Goal: Information Seeking & Learning: Learn about a topic

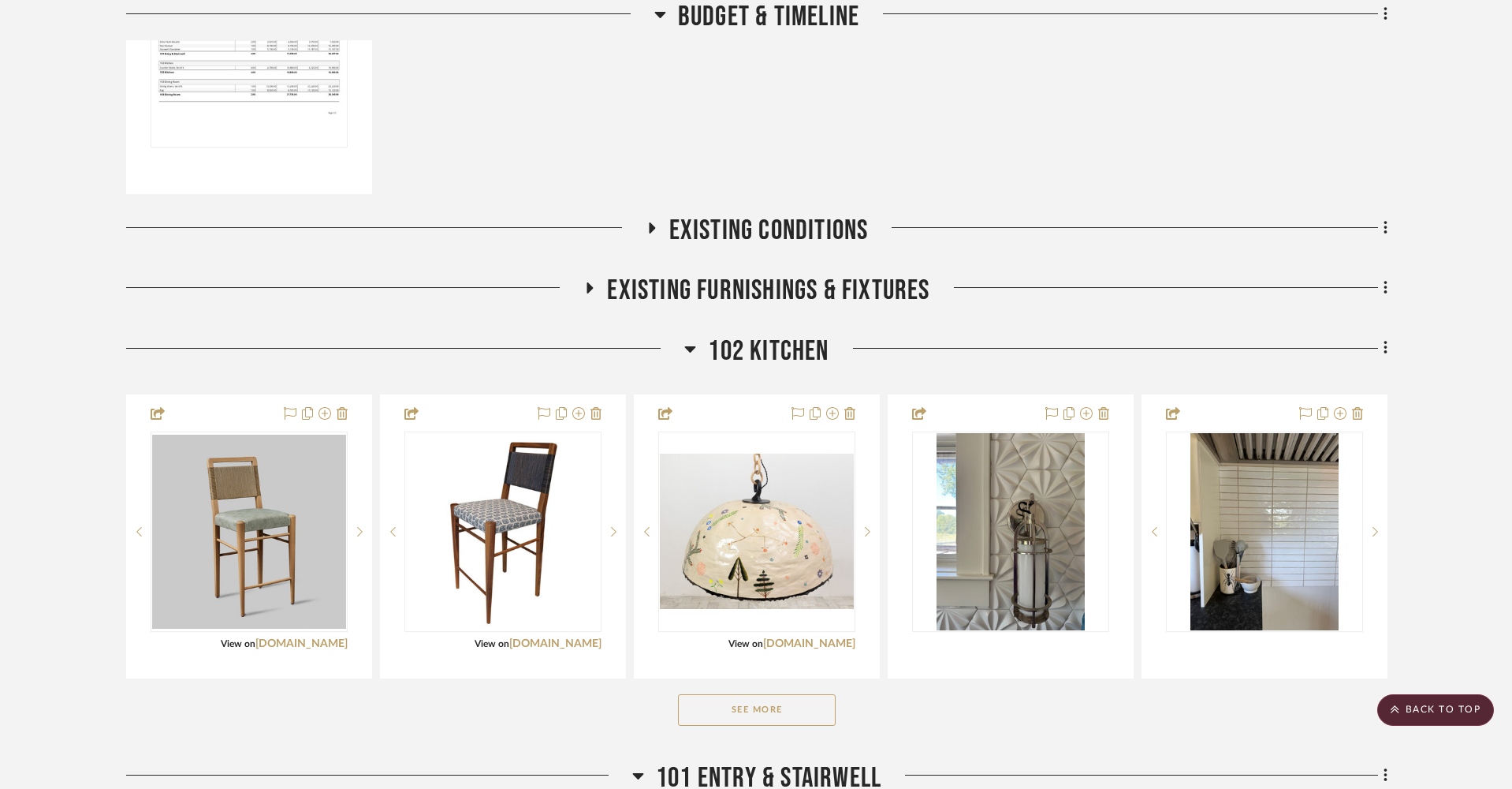
scroll to position [534, 0]
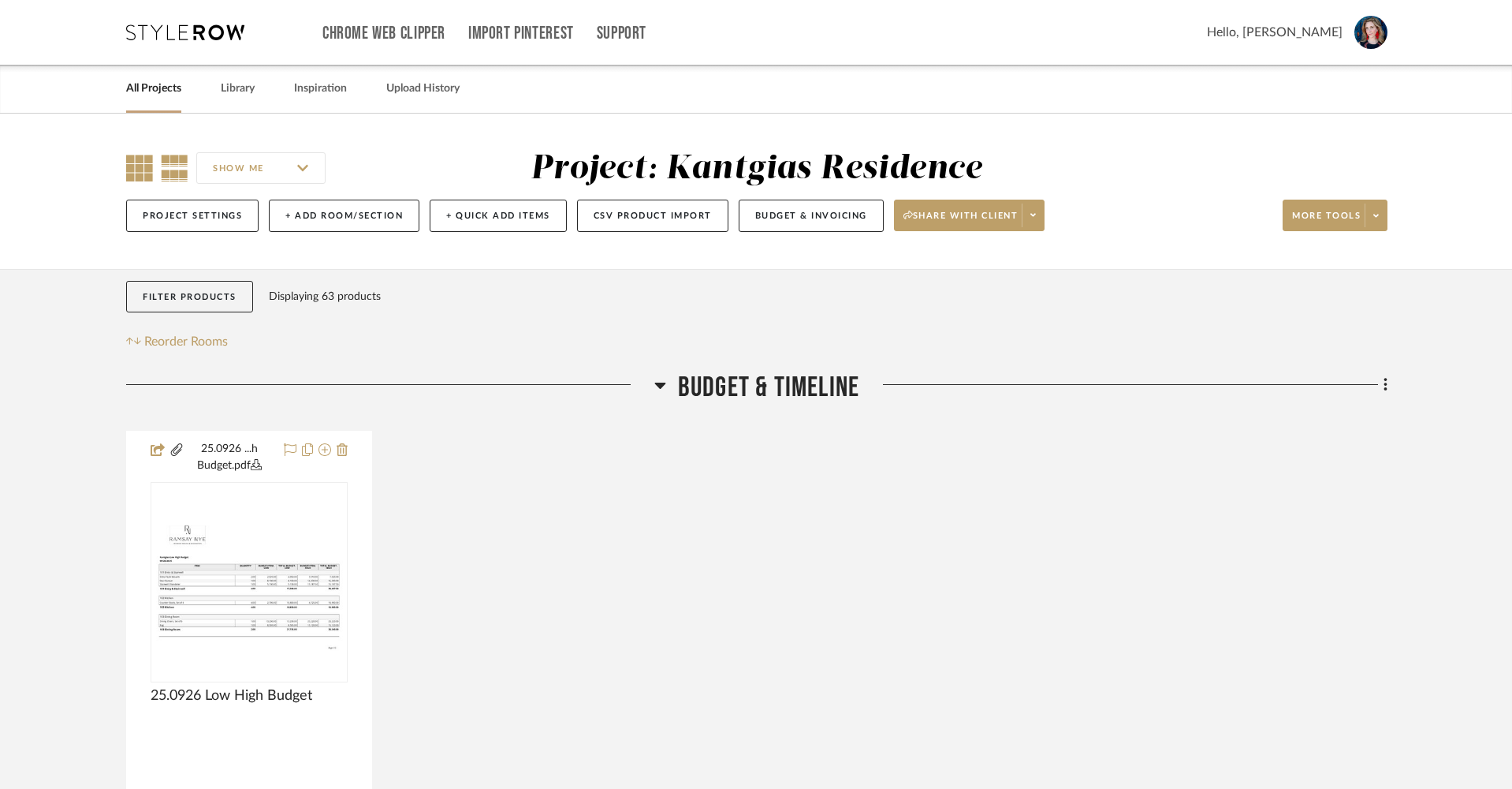
click at [148, 161] on icon at bounding box center [139, 167] width 27 height 27
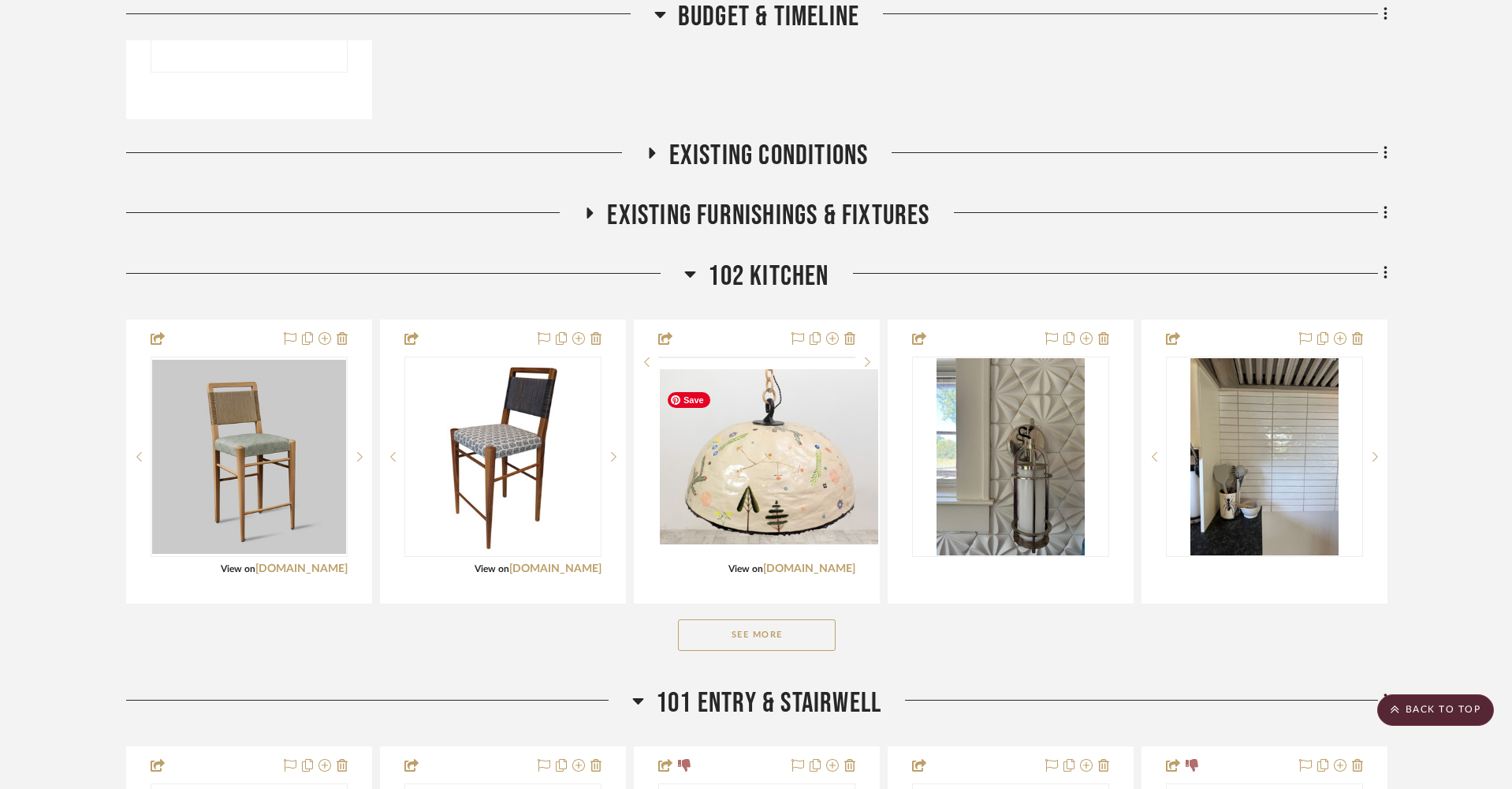
scroll to position [613, 0]
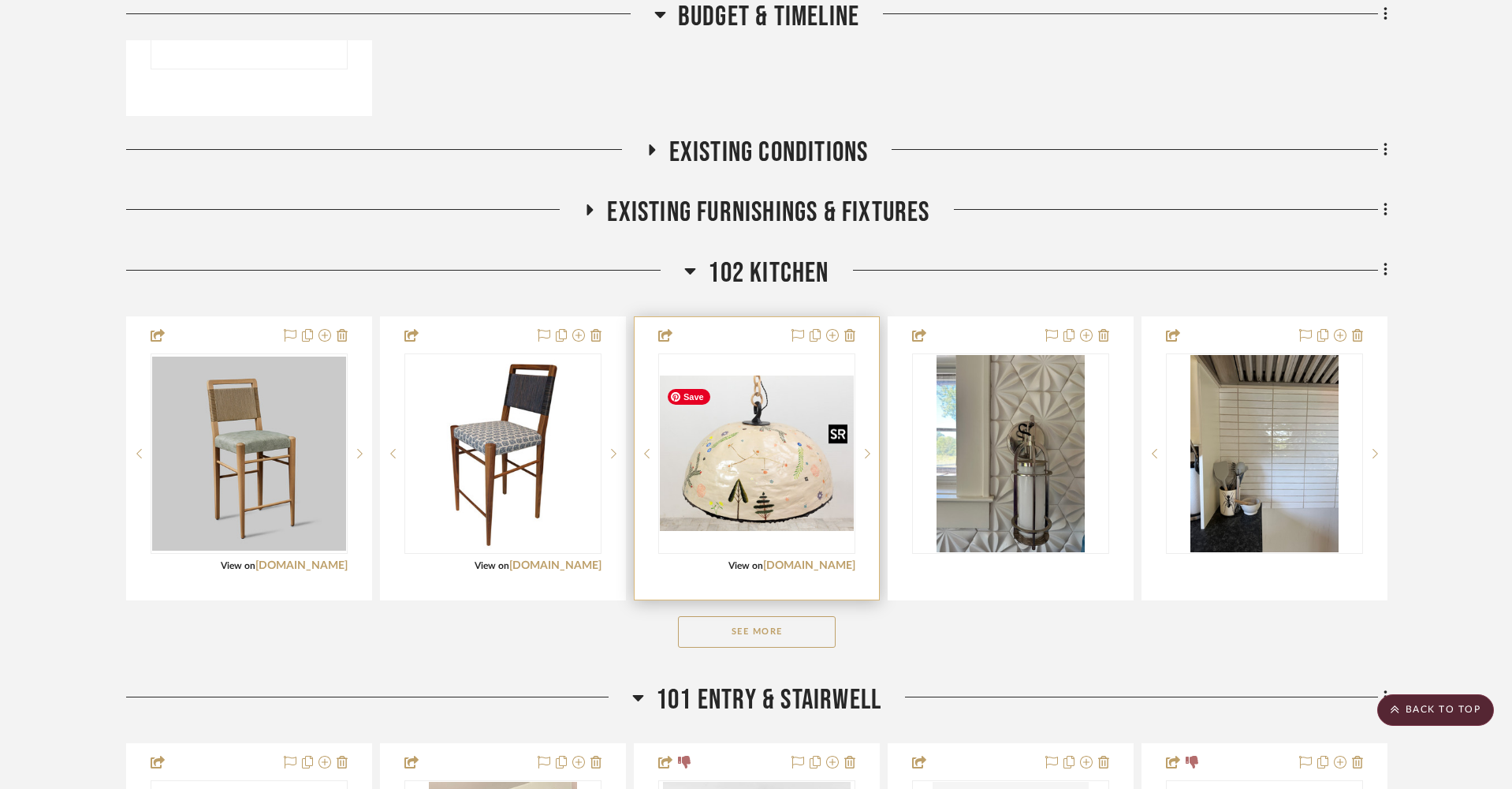
click at [778, 488] on img "0" at bounding box center [756, 453] width 194 height 155
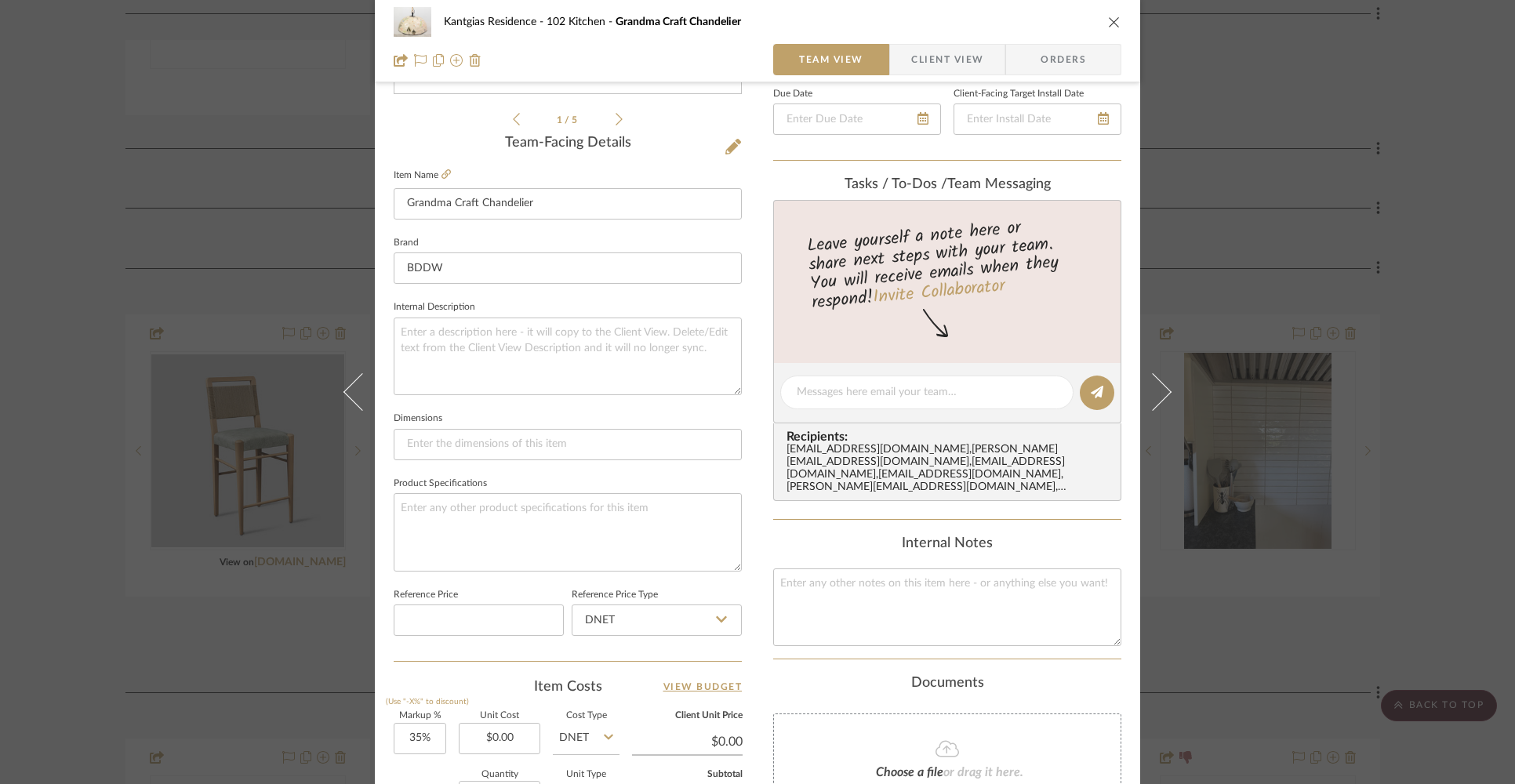
scroll to position [507, 0]
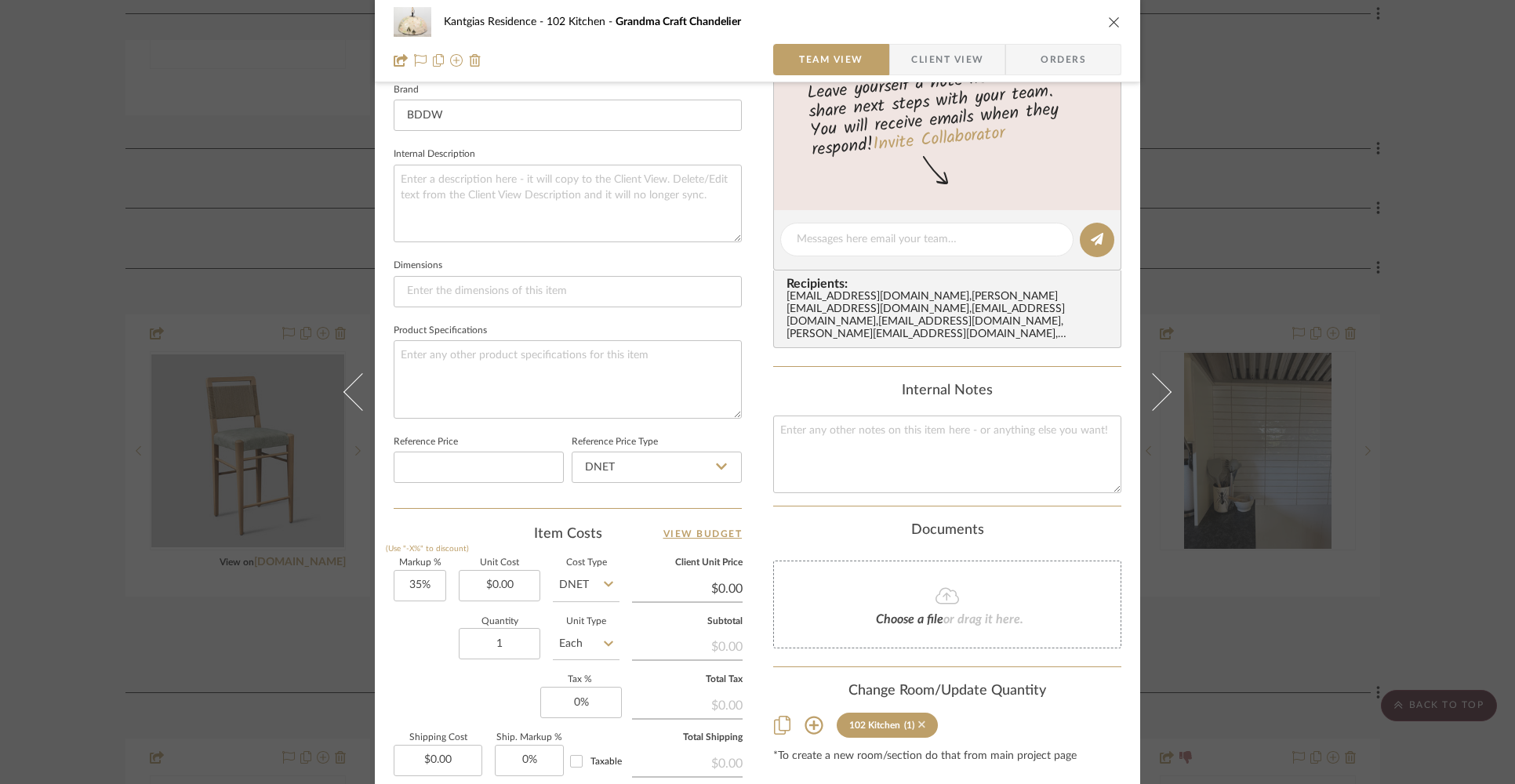
click at [919, 723] on icon at bounding box center [922, 725] width 7 height 7
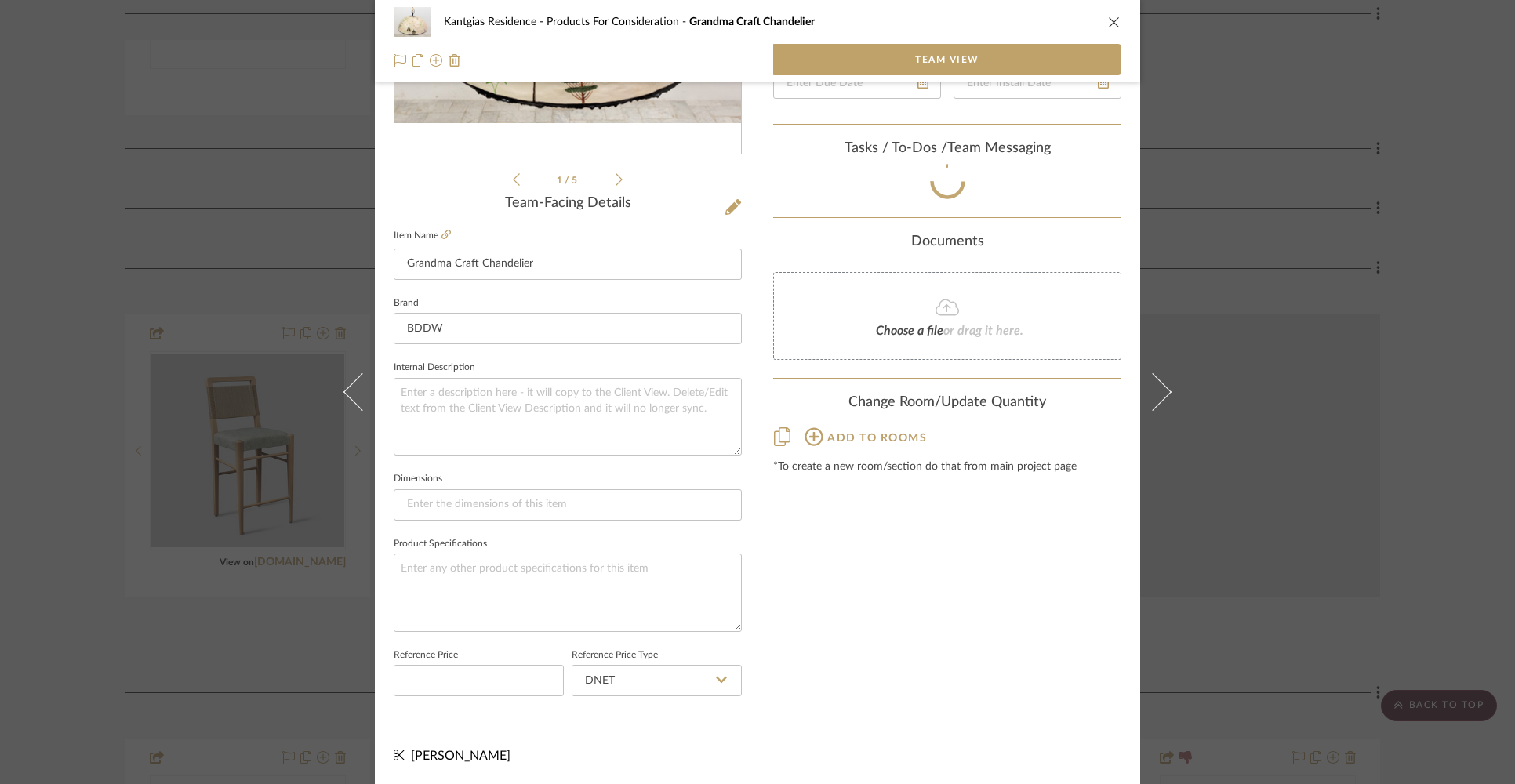
scroll to position [311, 0]
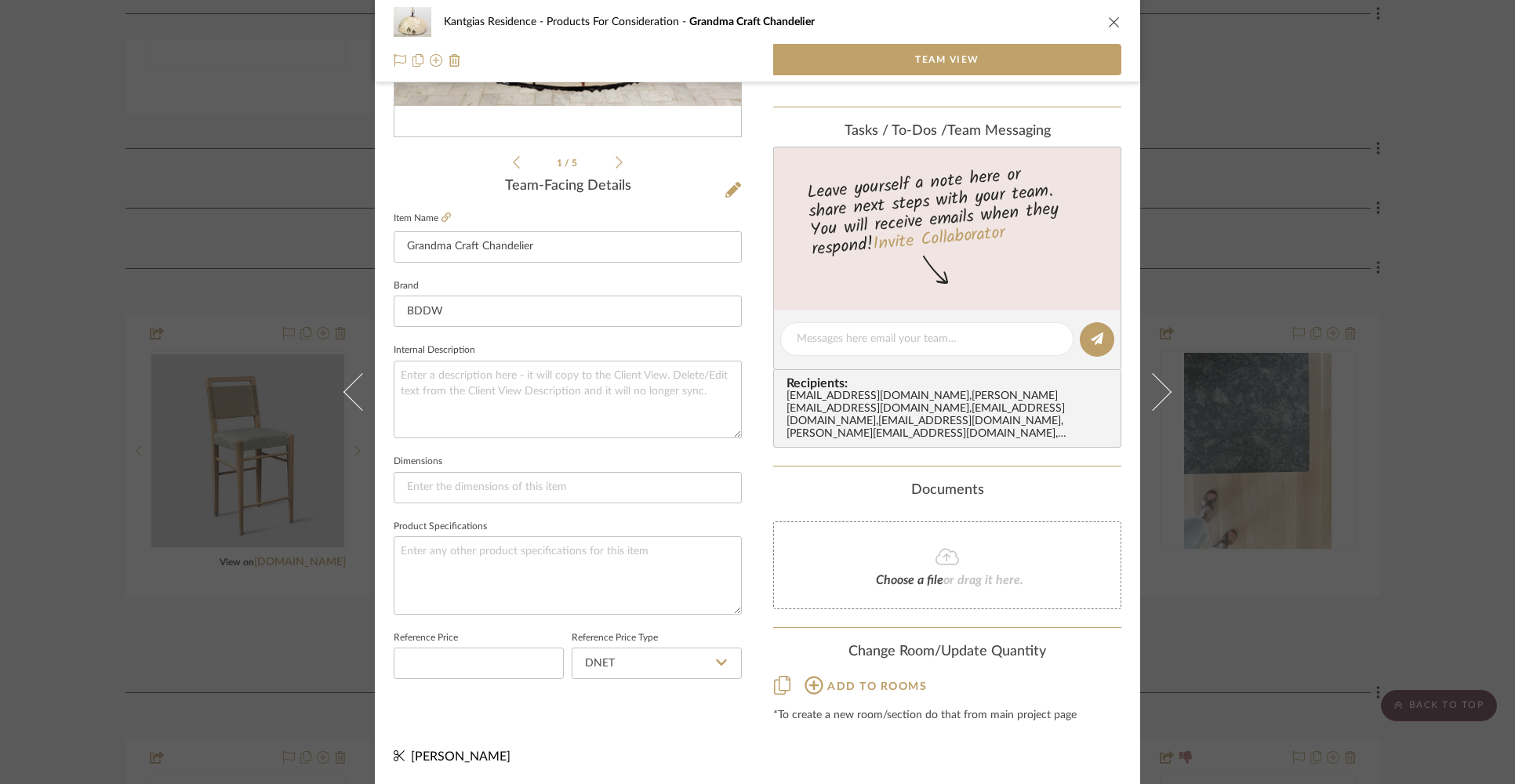
click at [1108, 25] on icon "close" at bounding box center [1114, 22] width 13 height 13
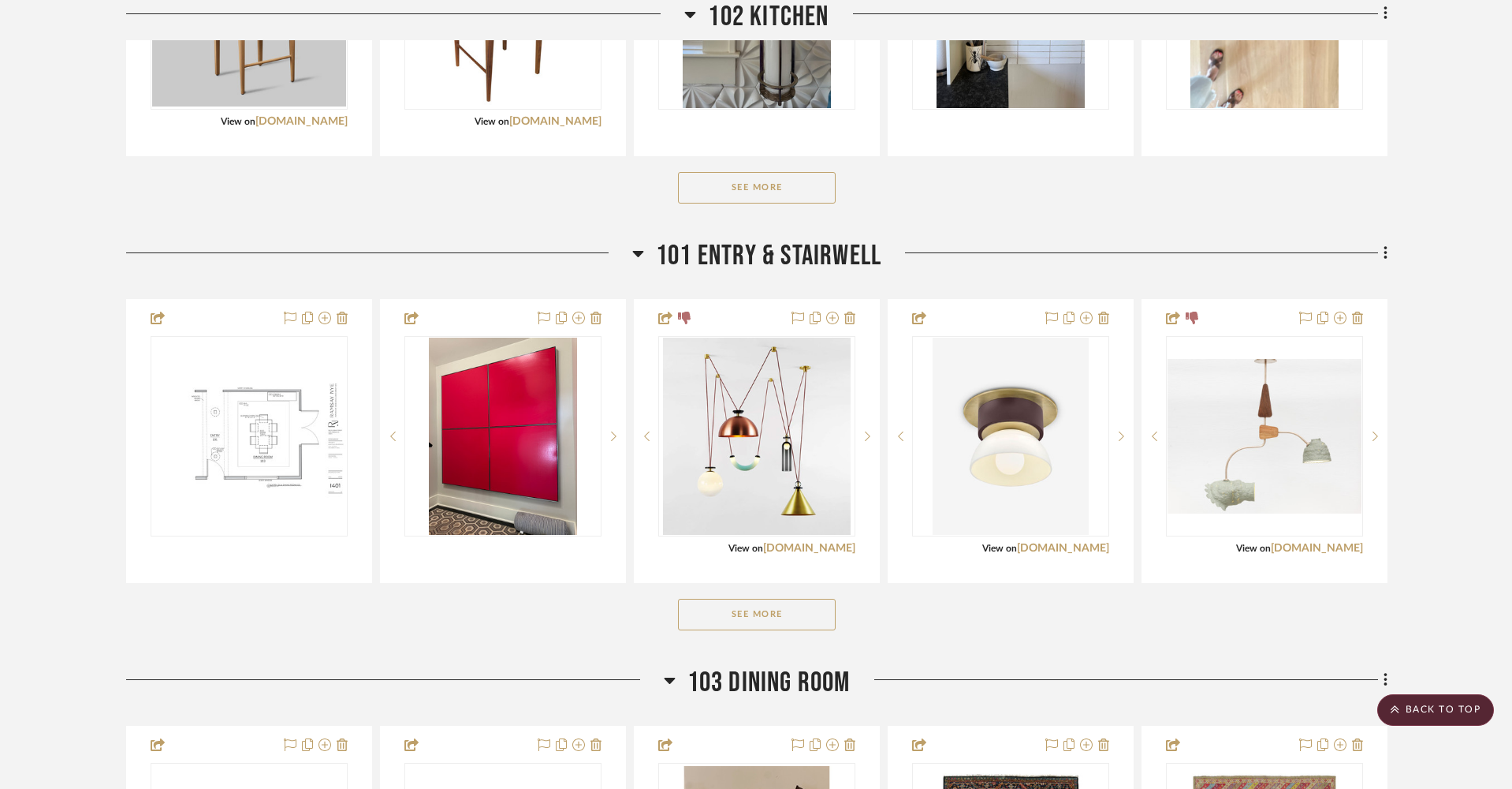
scroll to position [1055, 0]
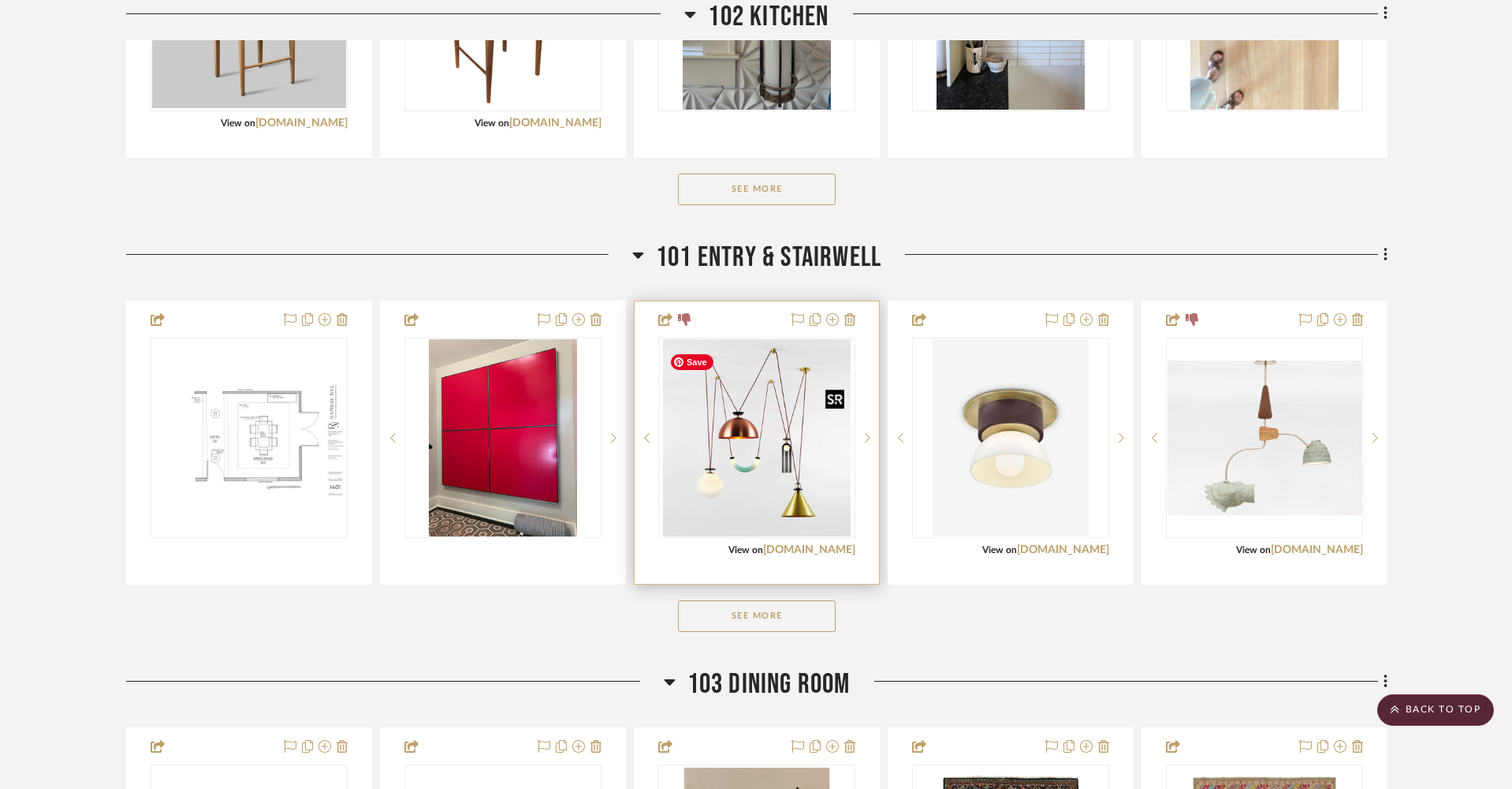
click at [734, 436] on img "0" at bounding box center [756, 437] width 187 height 197
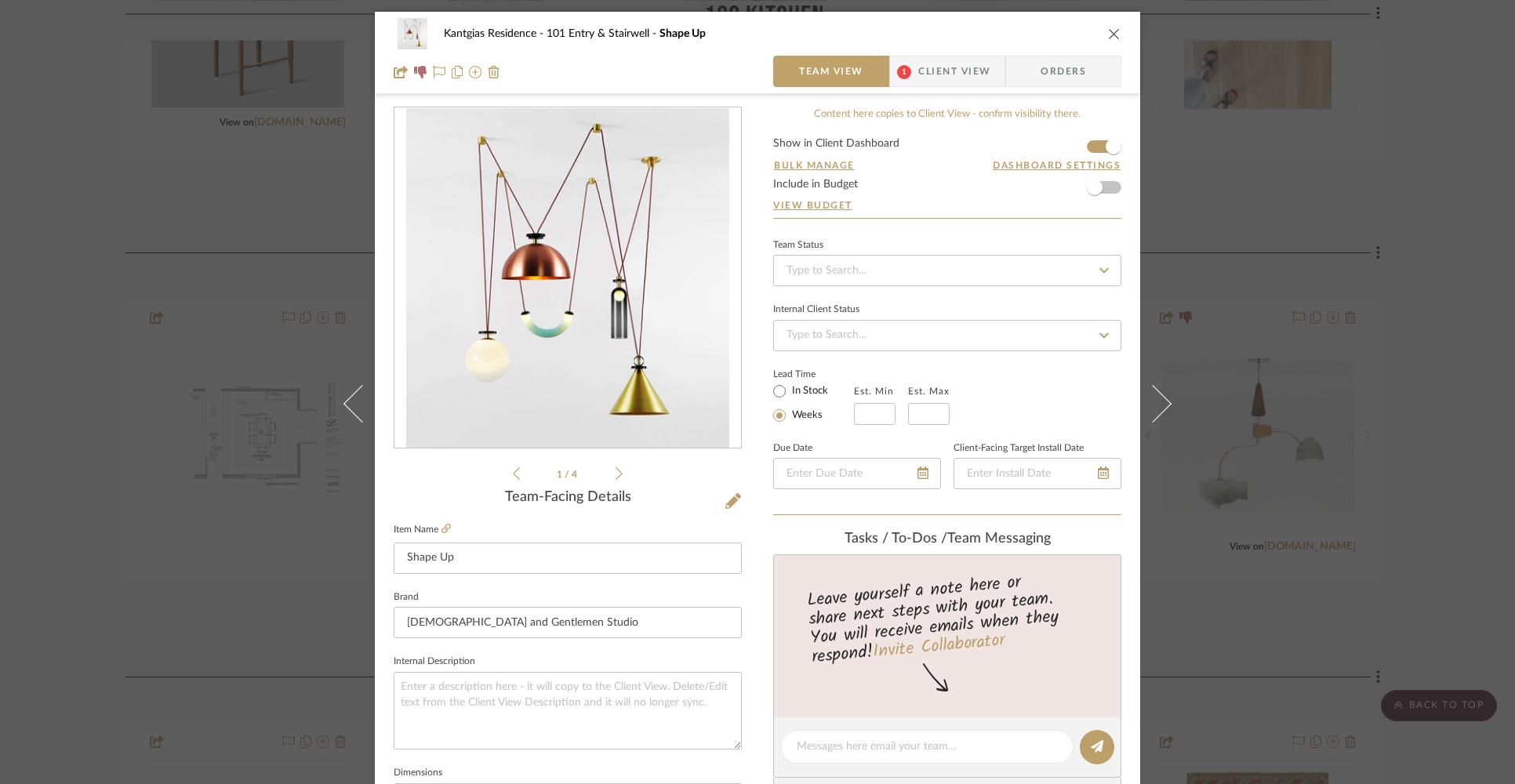
scroll to position [645, 0]
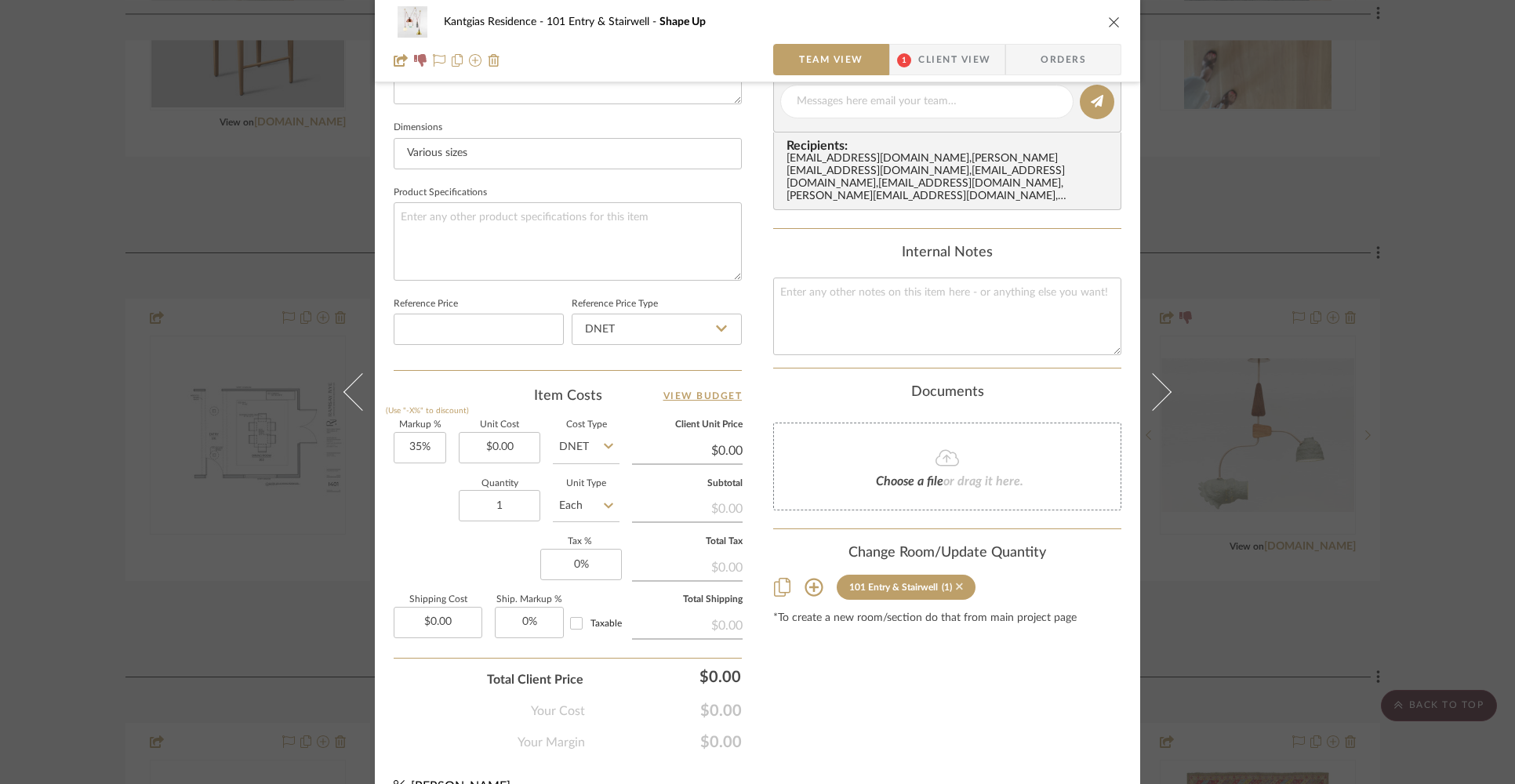
click at [956, 584] on icon at bounding box center [960, 587] width 7 height 7
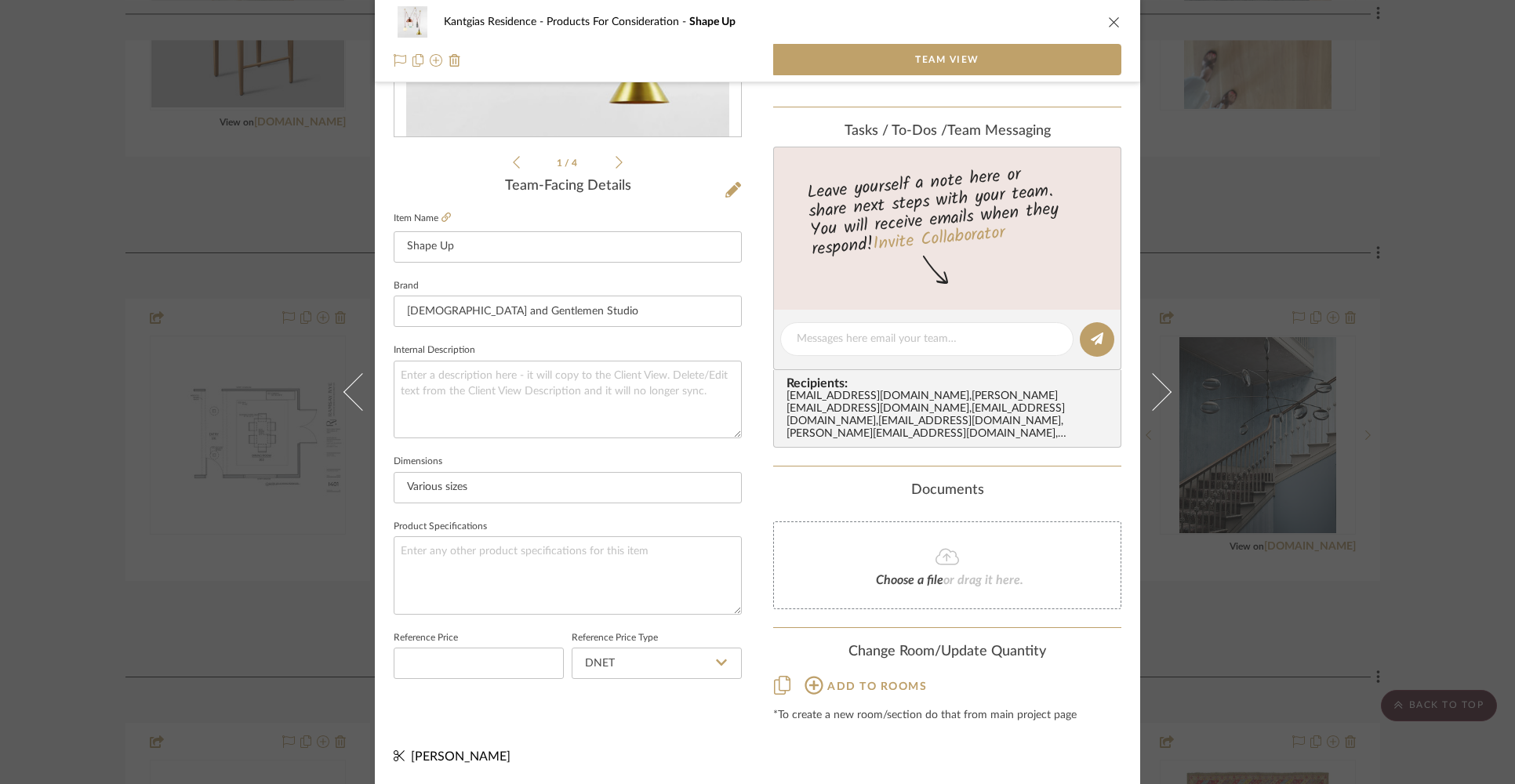
click at [1108, 20] on icon "close" at bounding box center [1114, 22] width 13 height 13
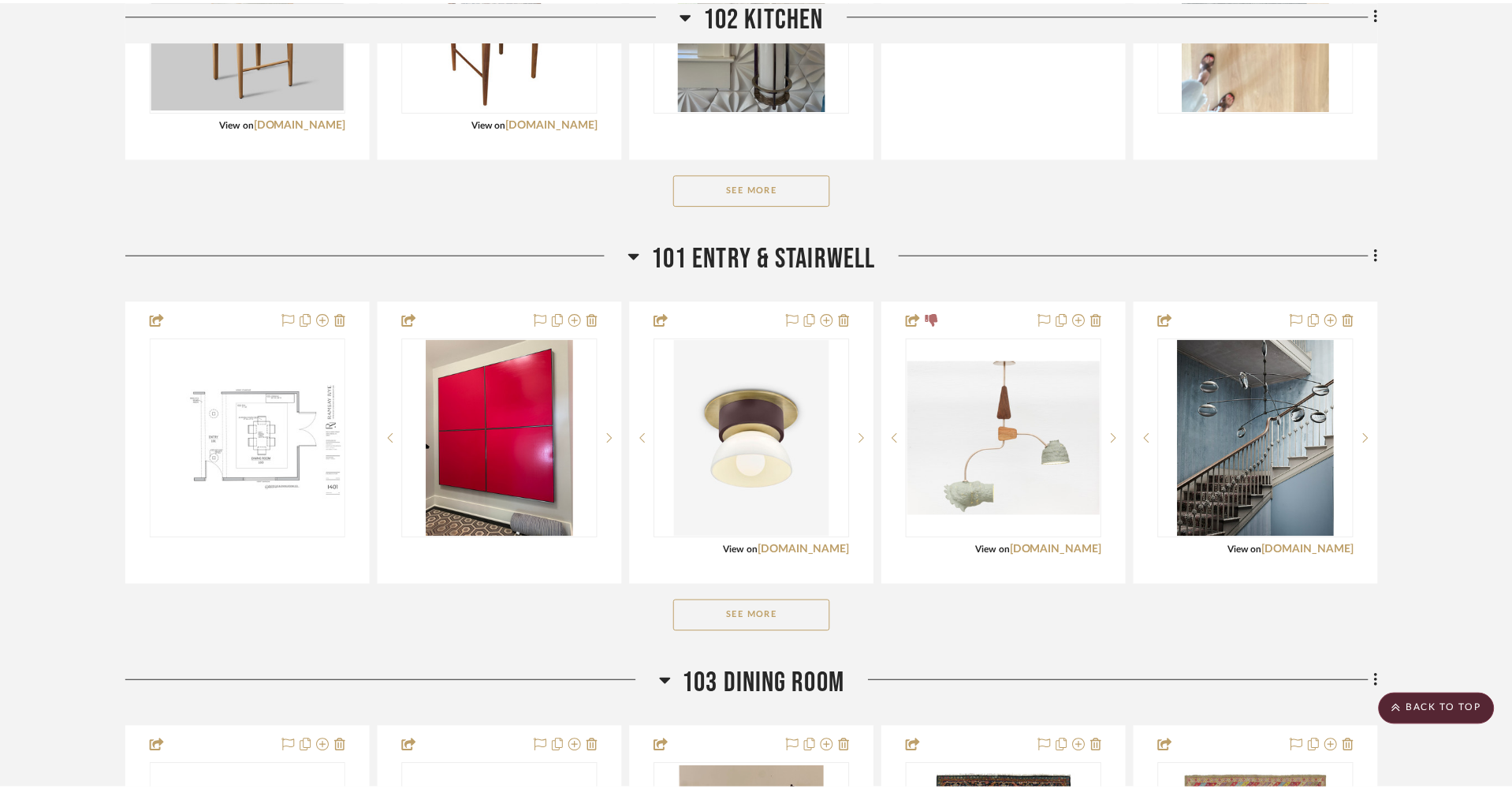
scroll to position [1055, 0]
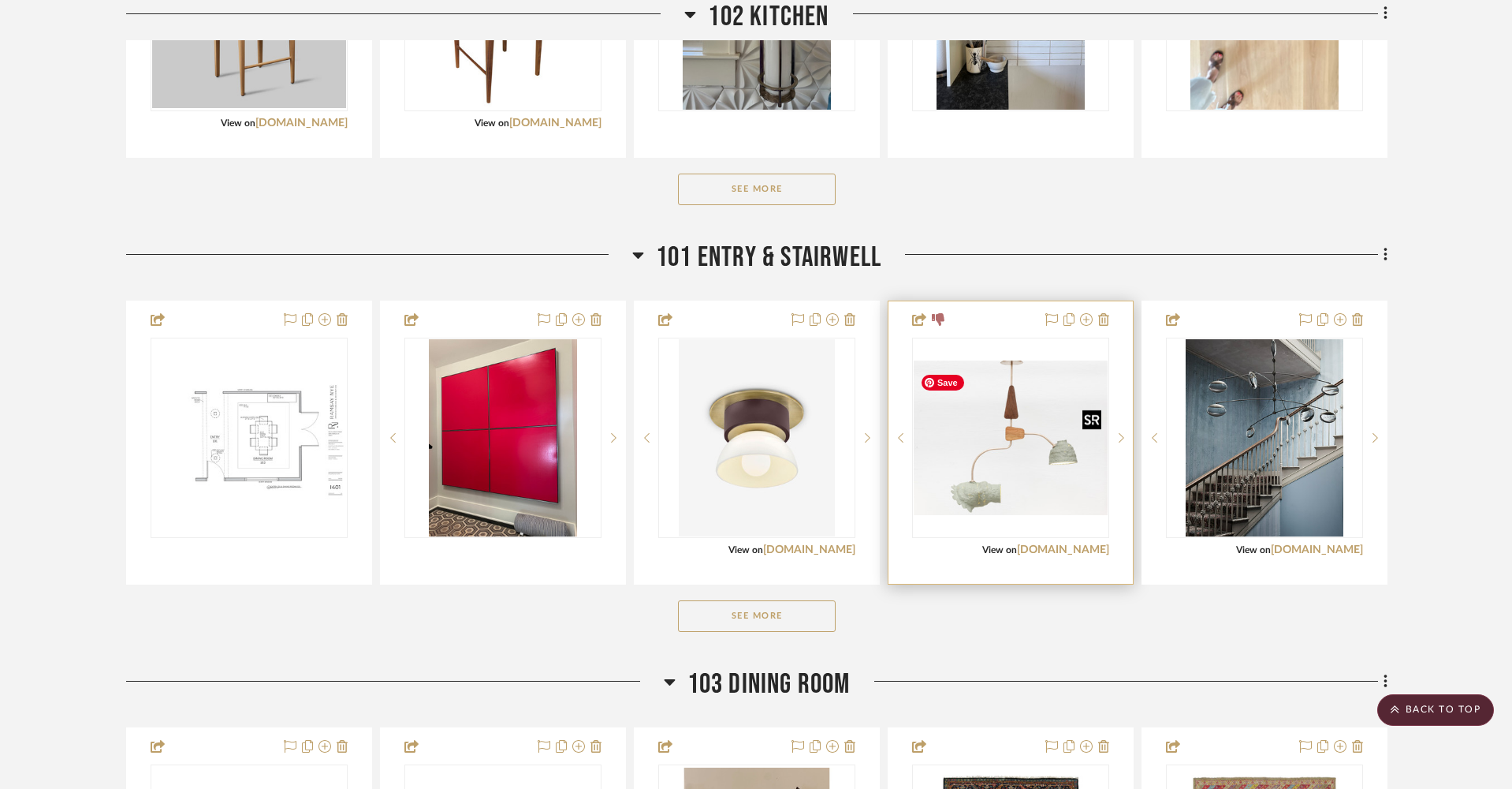
click at [0, 0] on img at bounding box center [0, 0] width 0 height 0
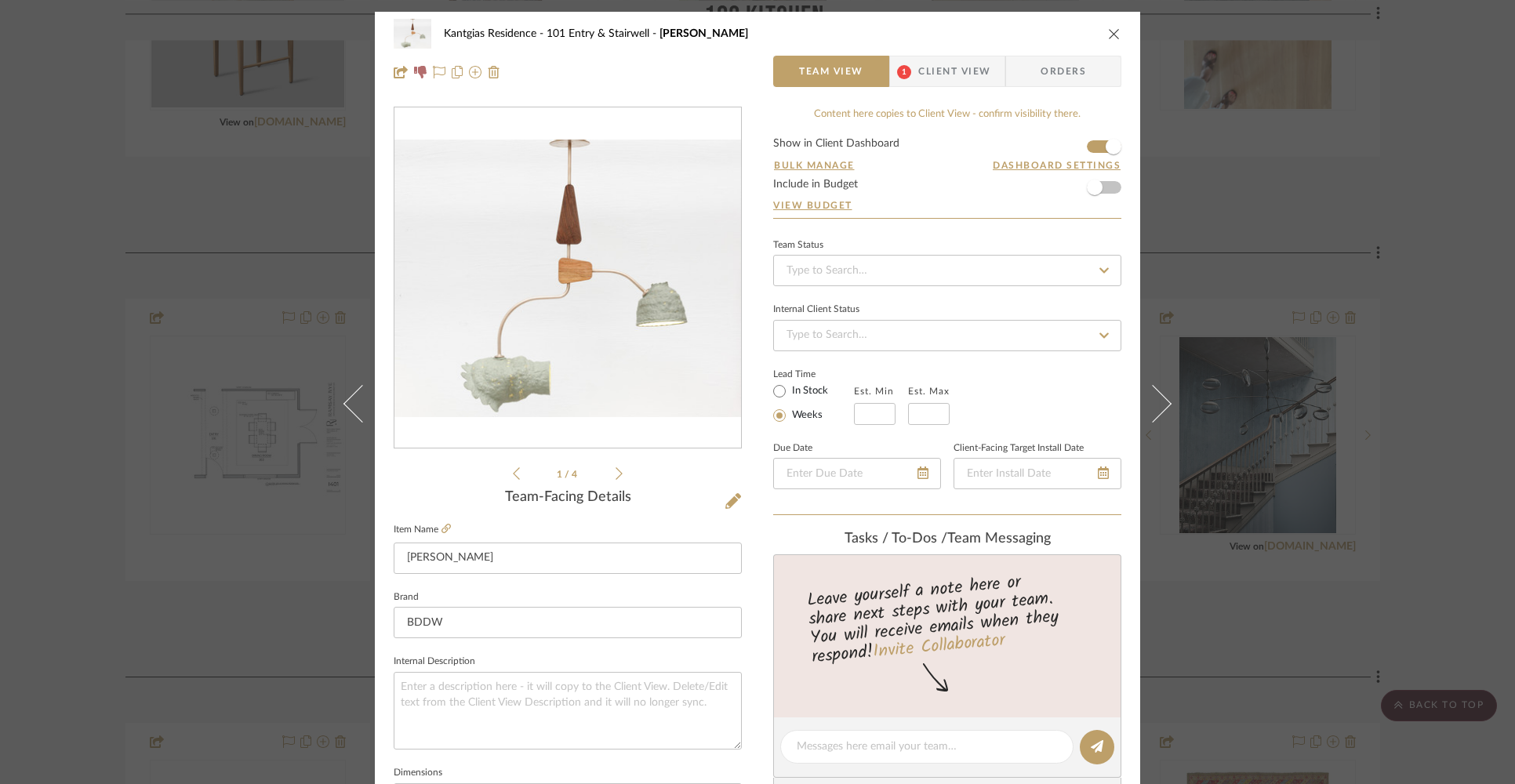
scroll to position [673, 0]
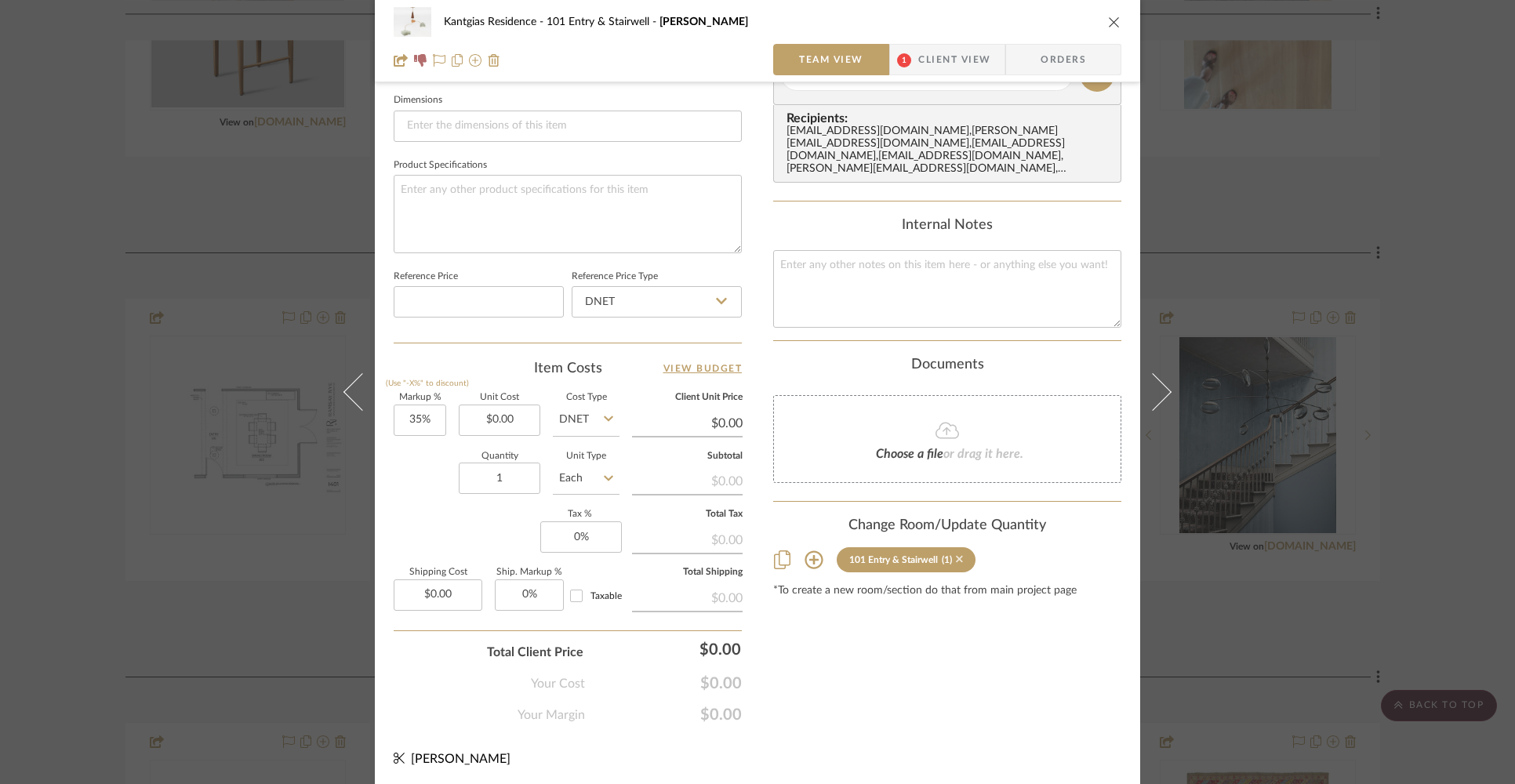
click at [958, 557] on icon at bounding box center [960, 559] width 7 height 11
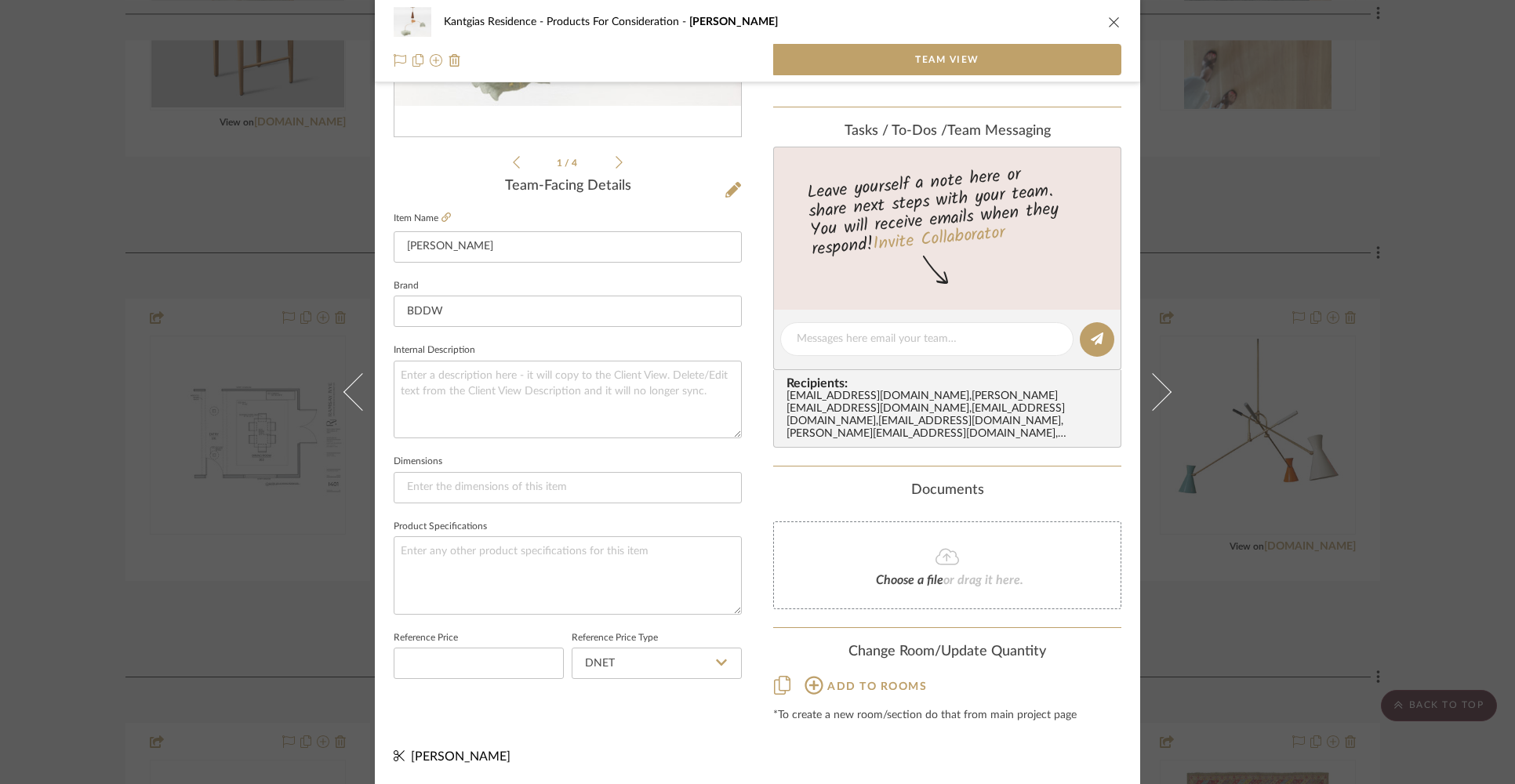
click at [1108, 20] on icon "close" at bounding box center [1114, 22] width 13 height 13
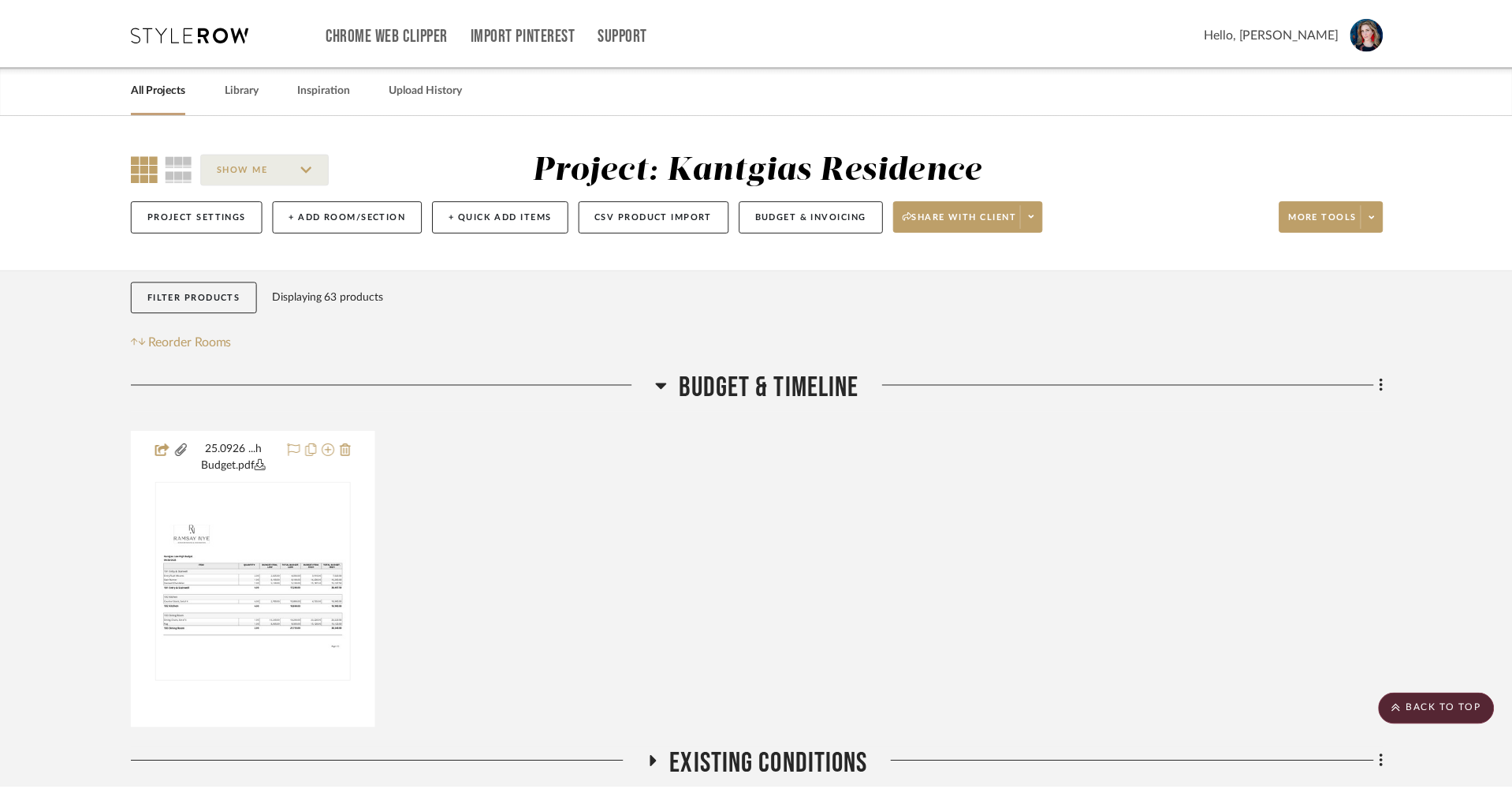
scroll to position [1055, 0]
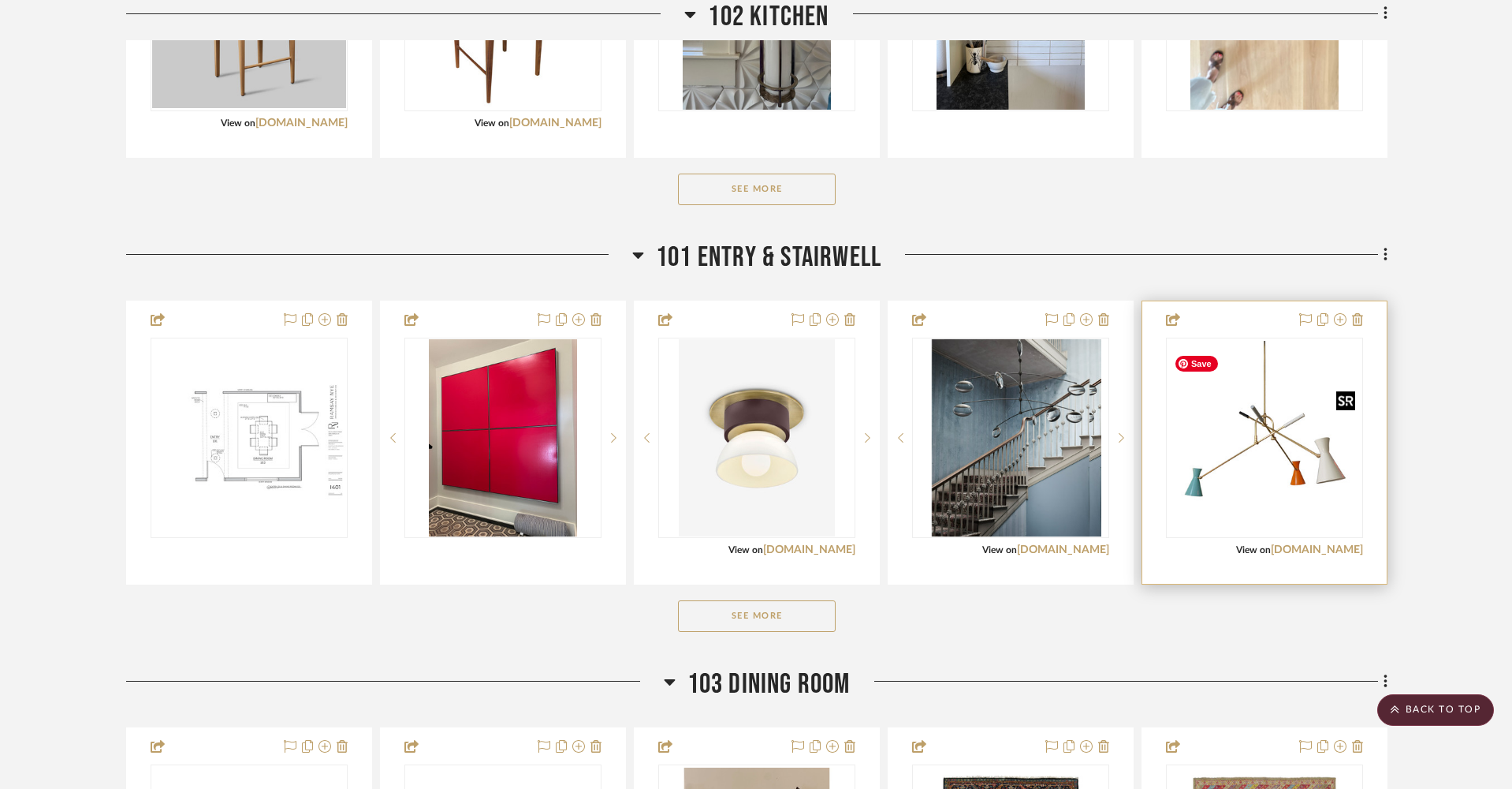
click at [0, 0] on img at bounding box center [0, 0] width 0 height 0
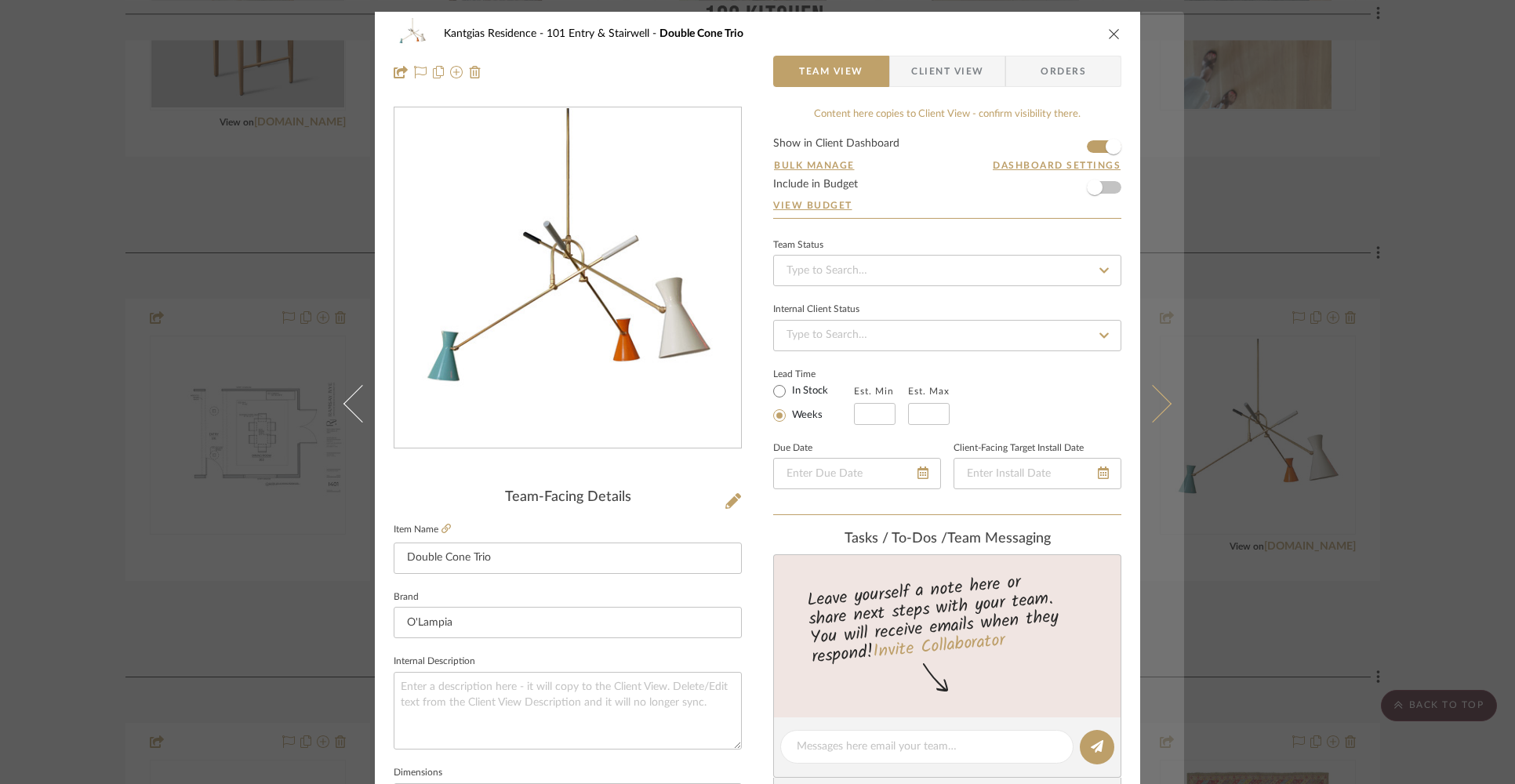
scroll to position [673, 0]
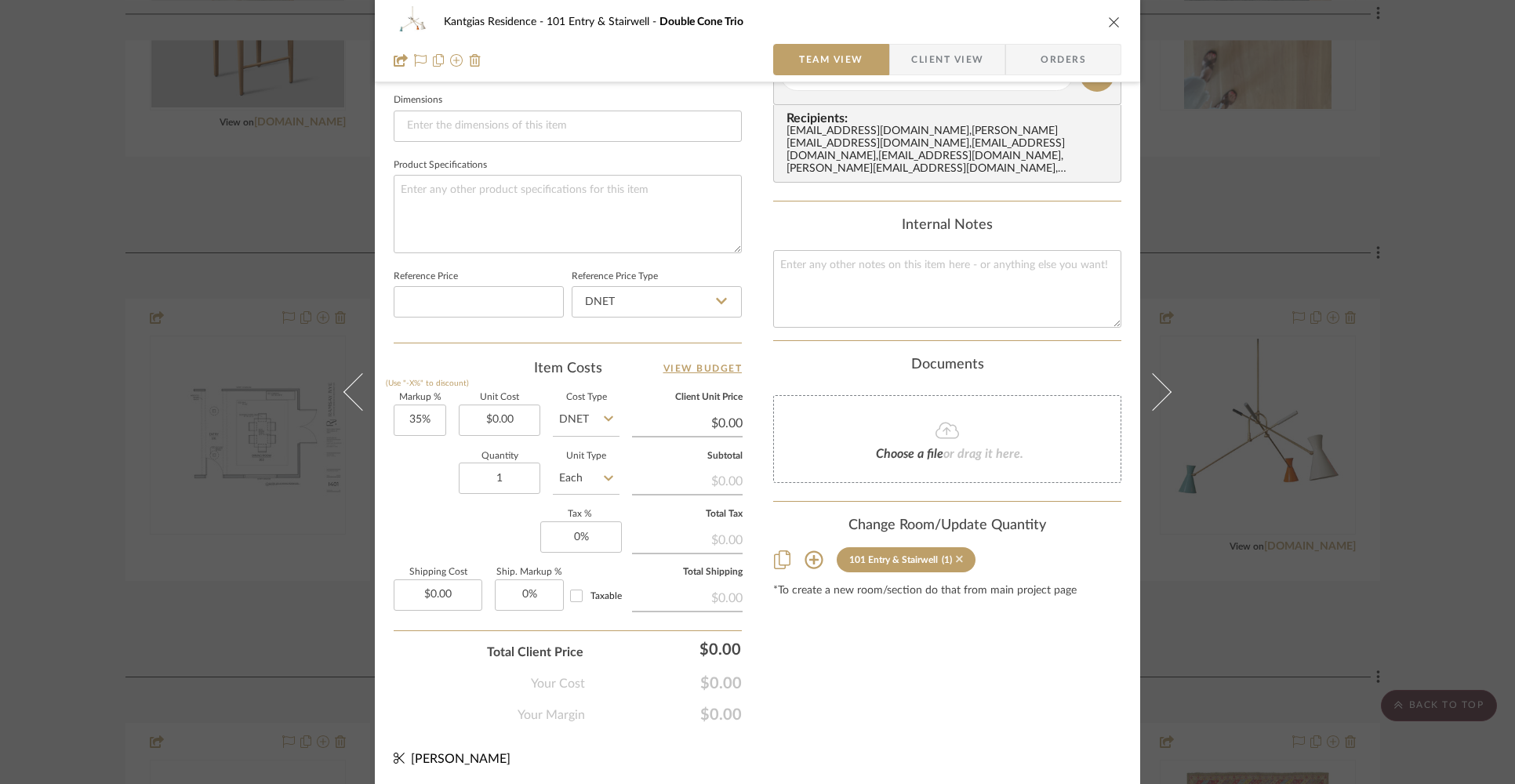
click at [956, 558] on icon at bounding box center [960, 559] width 7 height 7
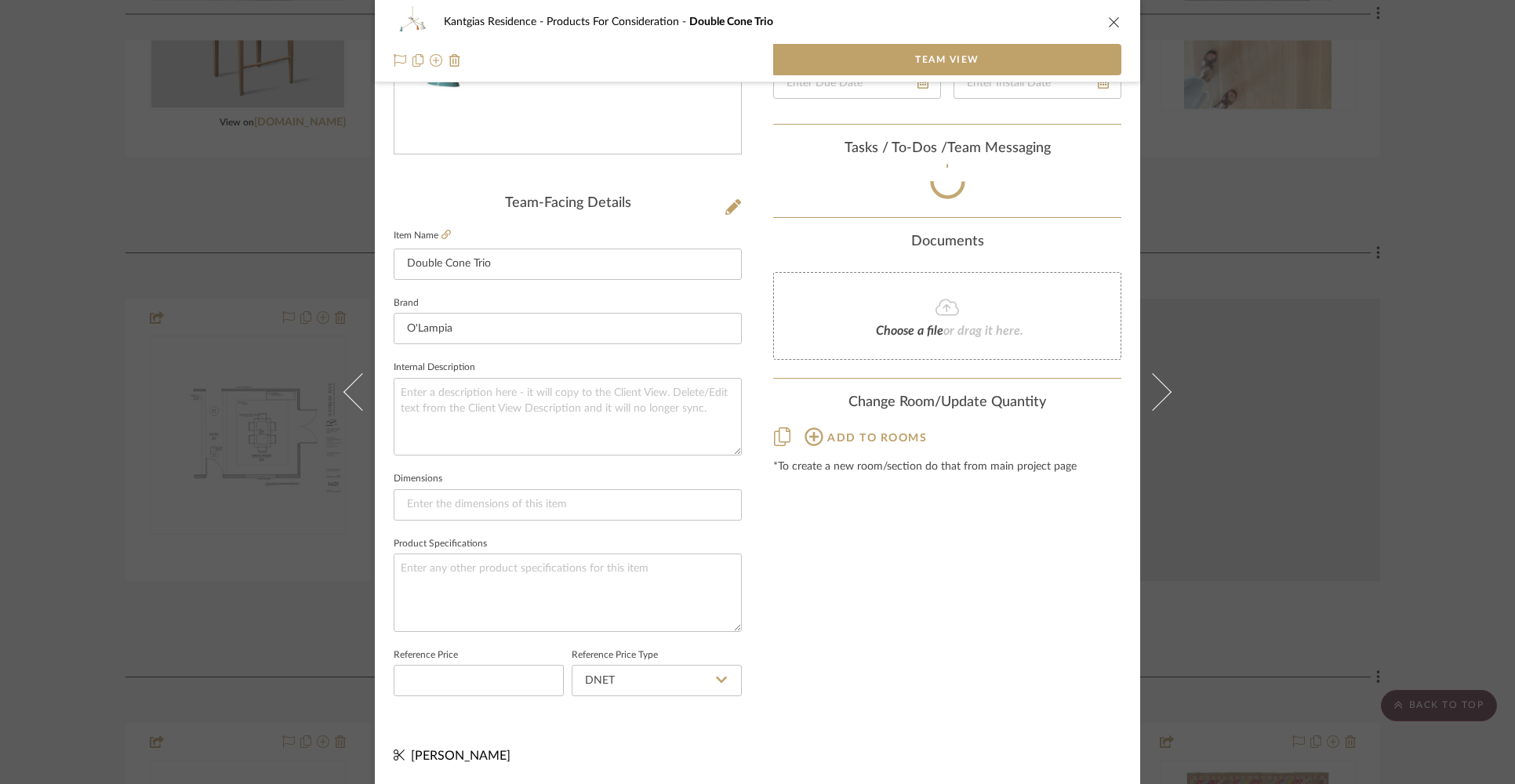
scroll to position [311, 0]
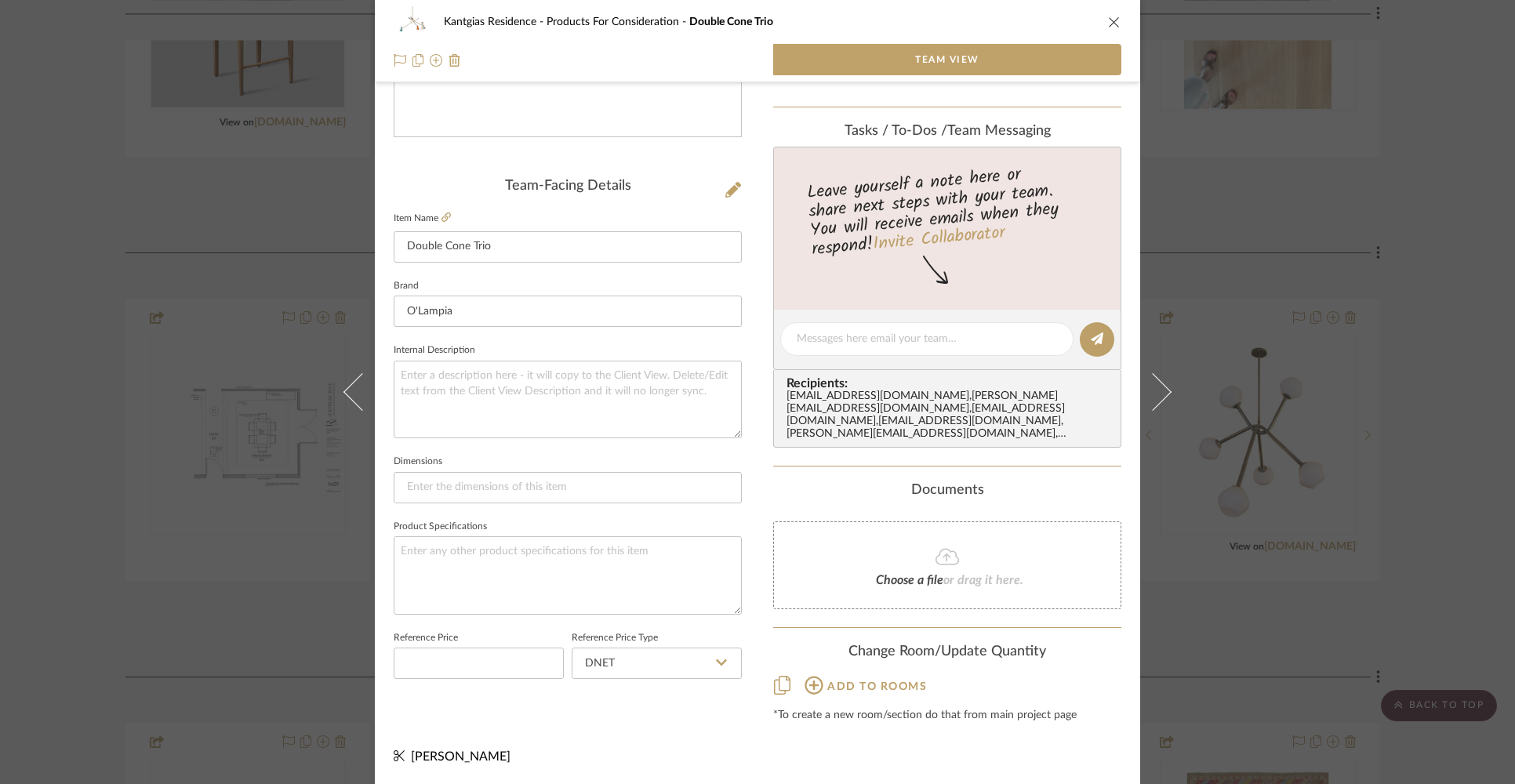
click at [1108, 25] on icon "close" at bounding box center [1114, 22] width 13 height 13
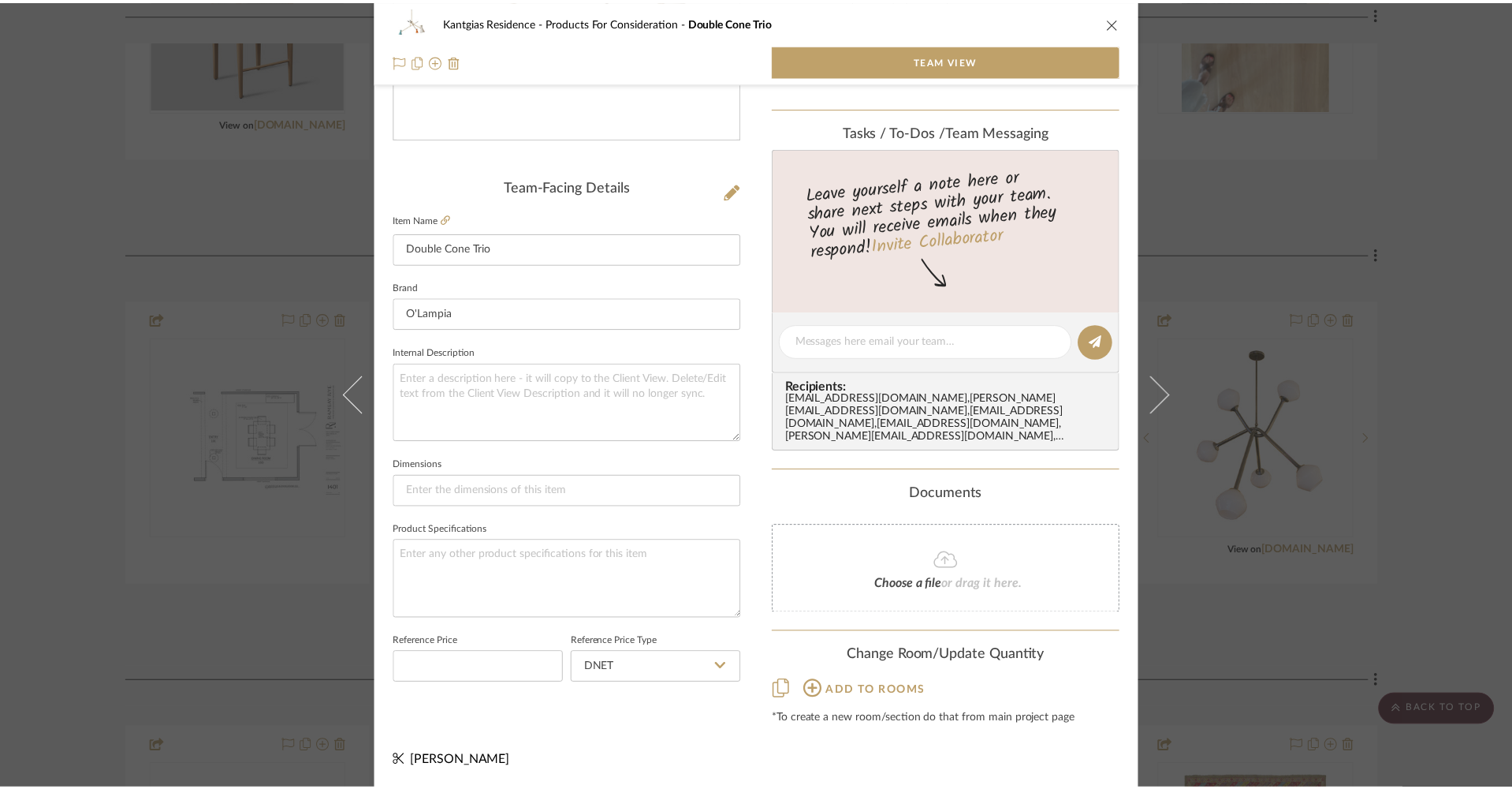
scroll to position [1055, 0]
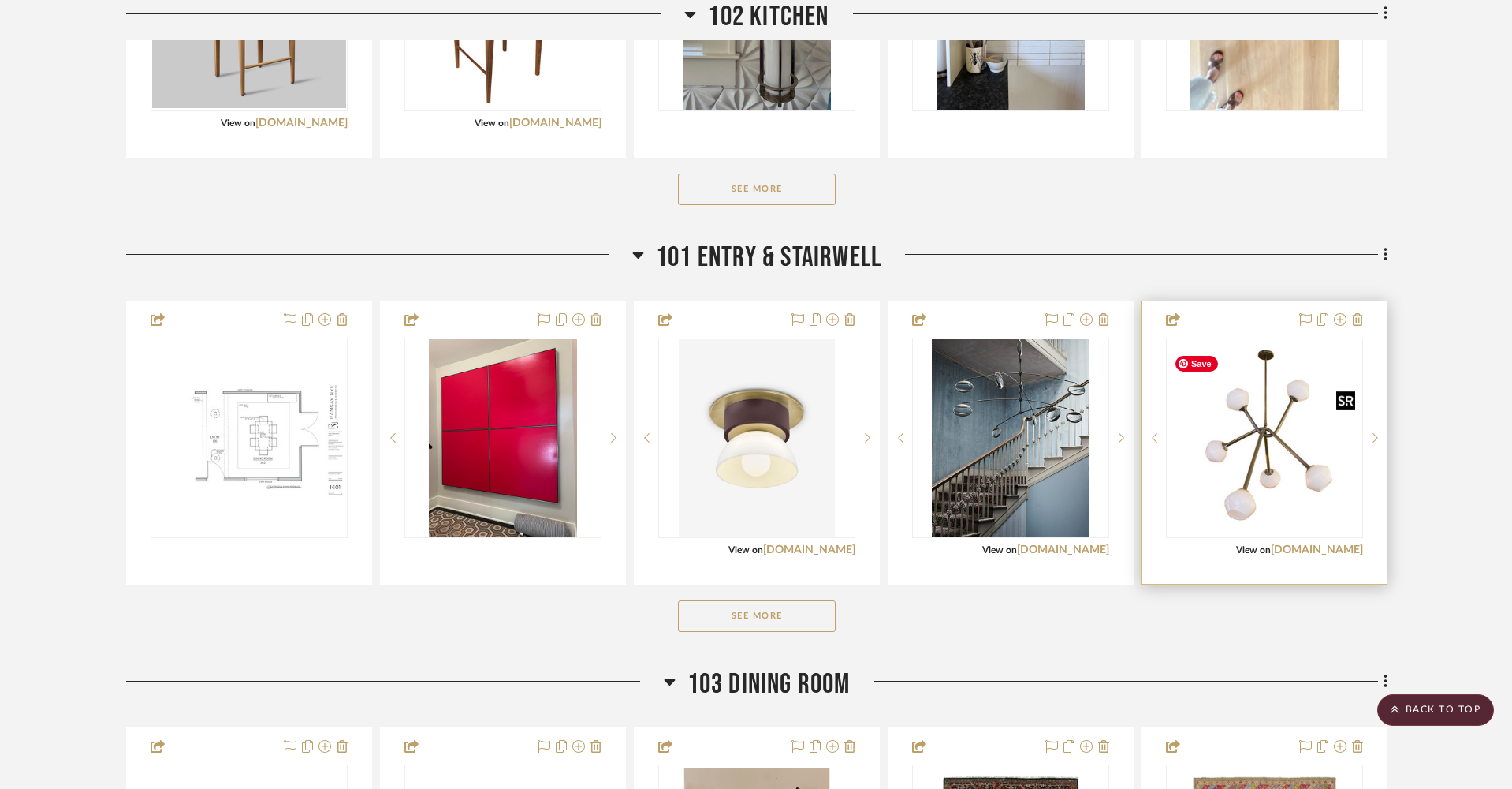
click at [1267, 416] on img "0" at bounding box center [1264, 437] width 194 height 194
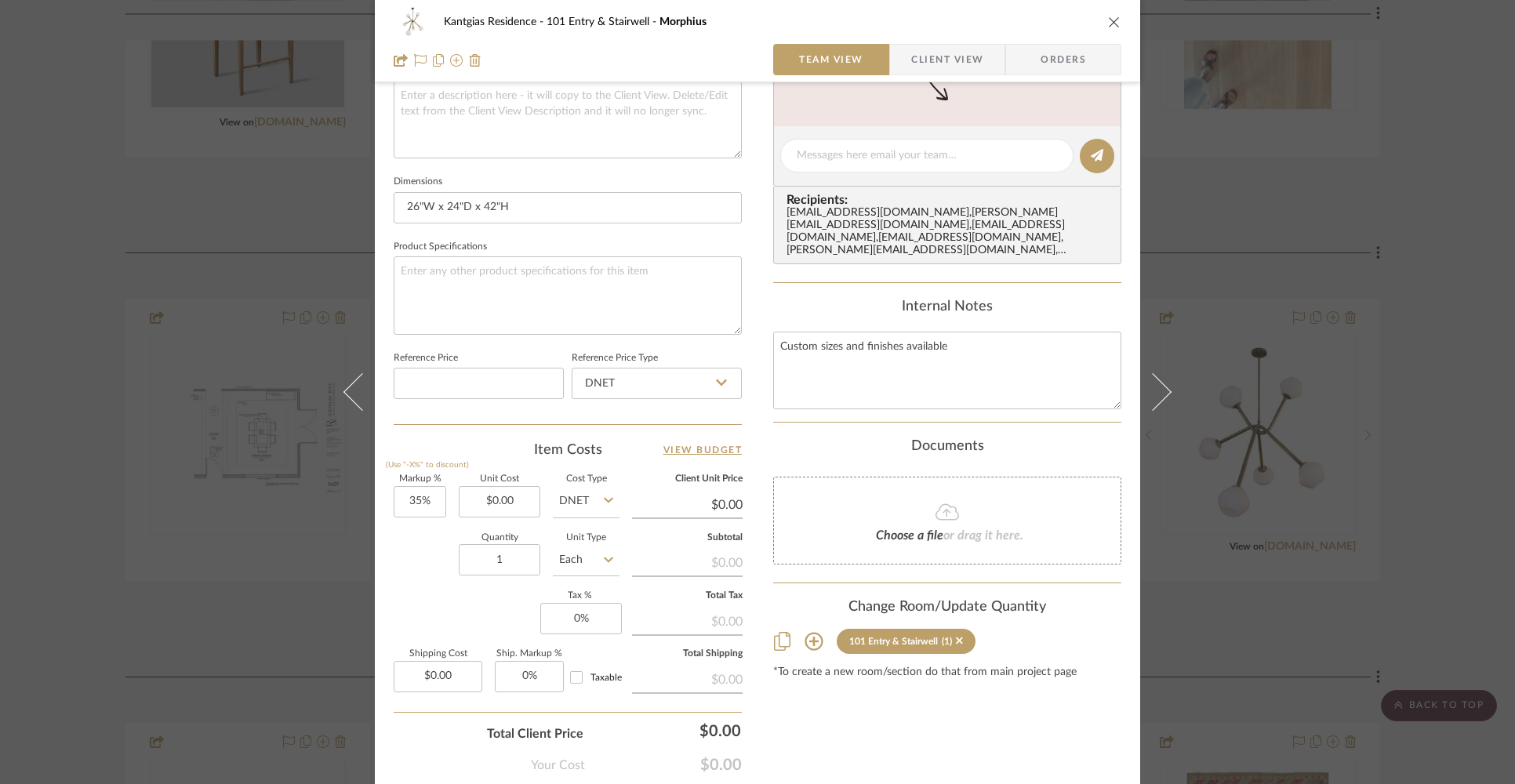
scroll to position [673, 0]
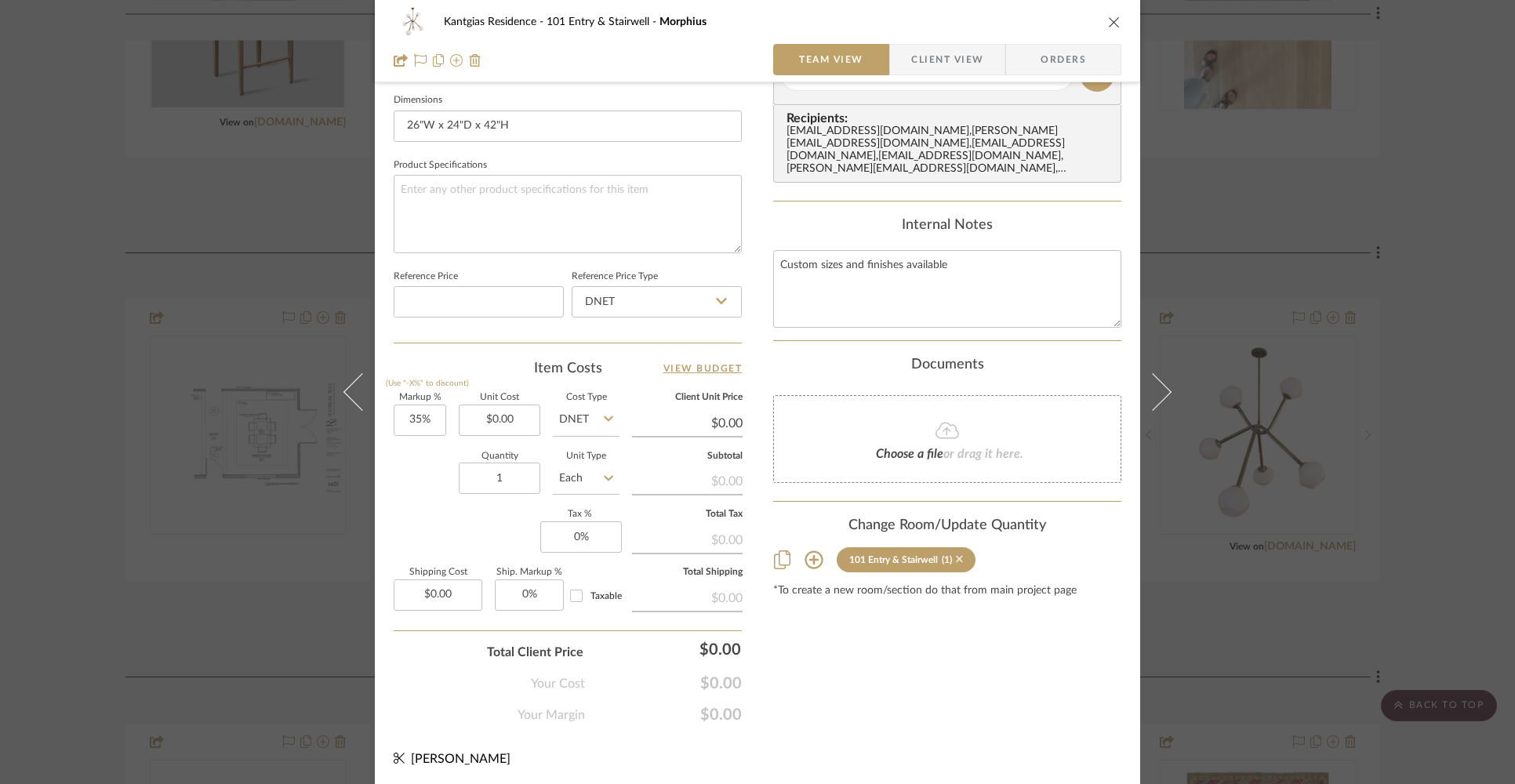
click at [956, 558] on icon at bounding box center [960, 559] width 7 height 11
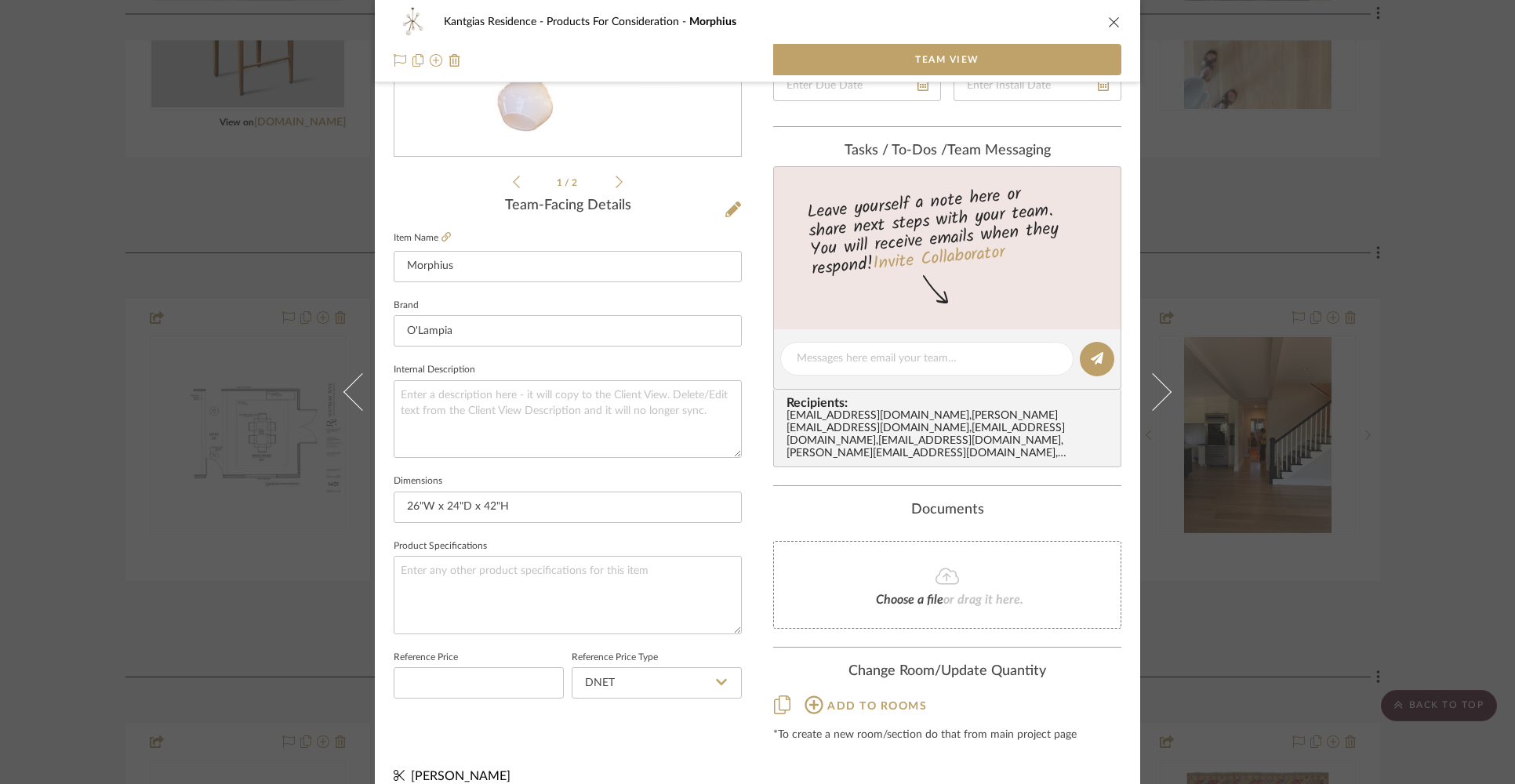
scroll to position [311, 0]
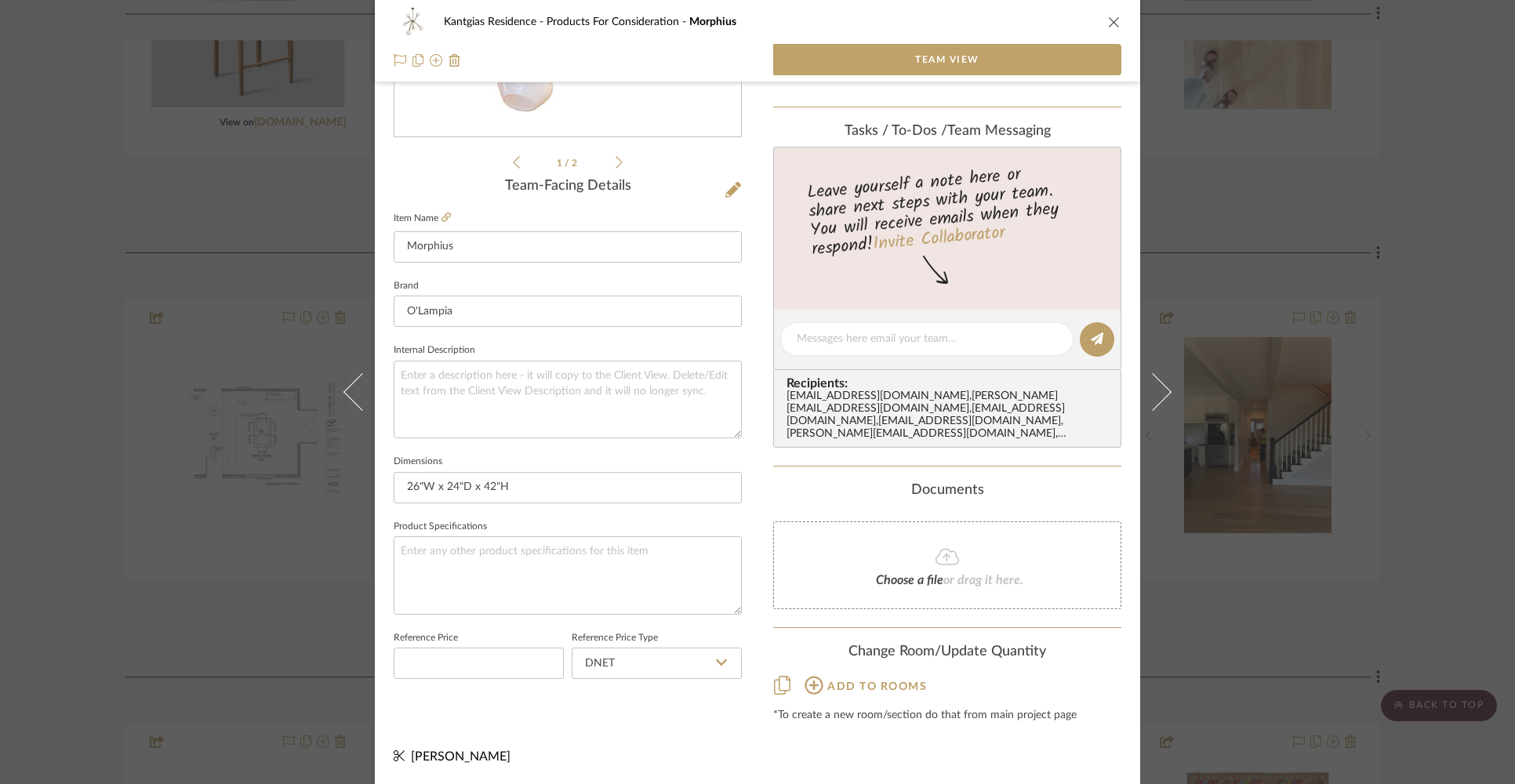
click at [1108, 21] on icon "close" at bounding box center [1114, 22] width 13 height 13
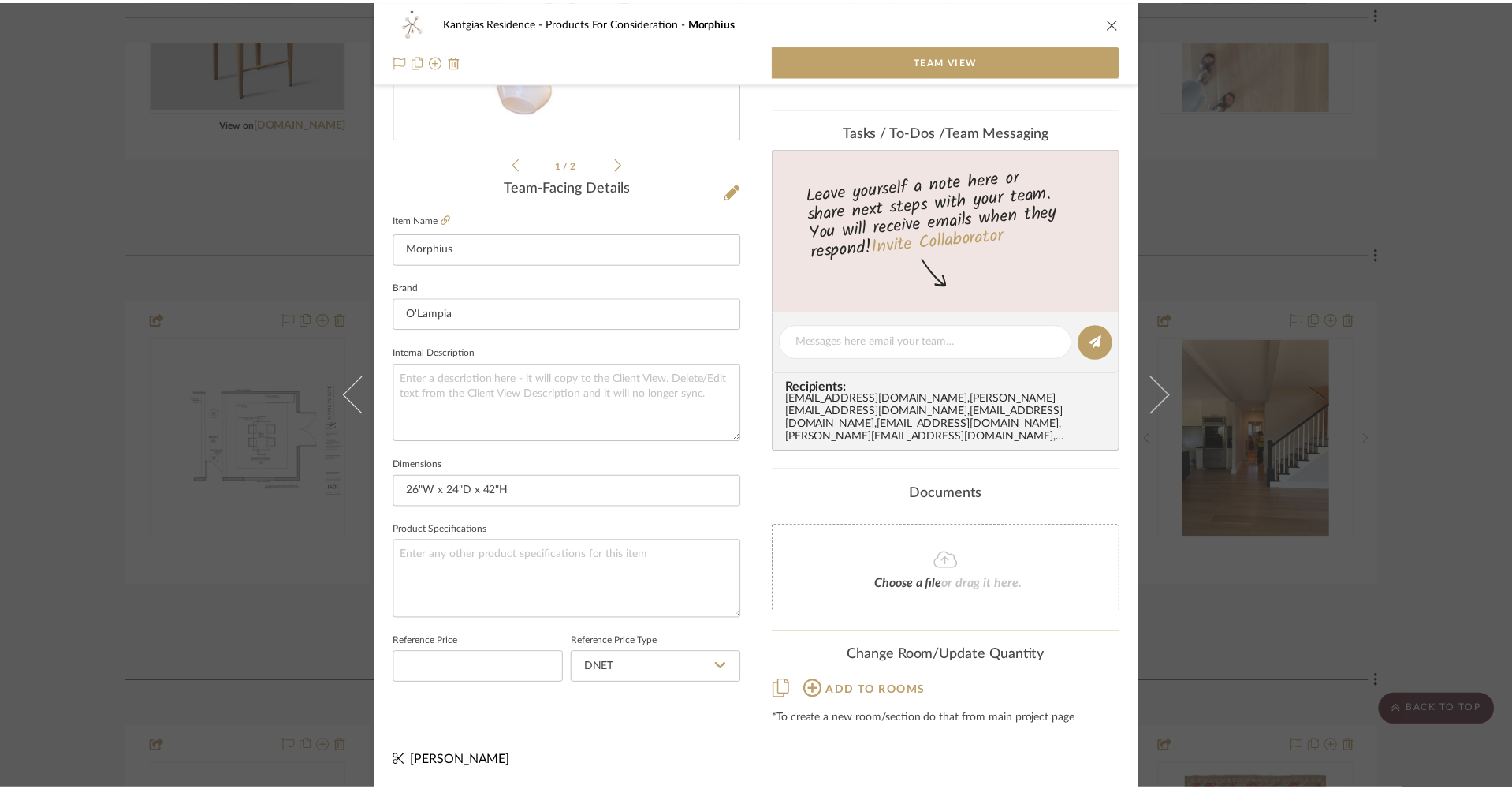
scroll to position [1055, 0]
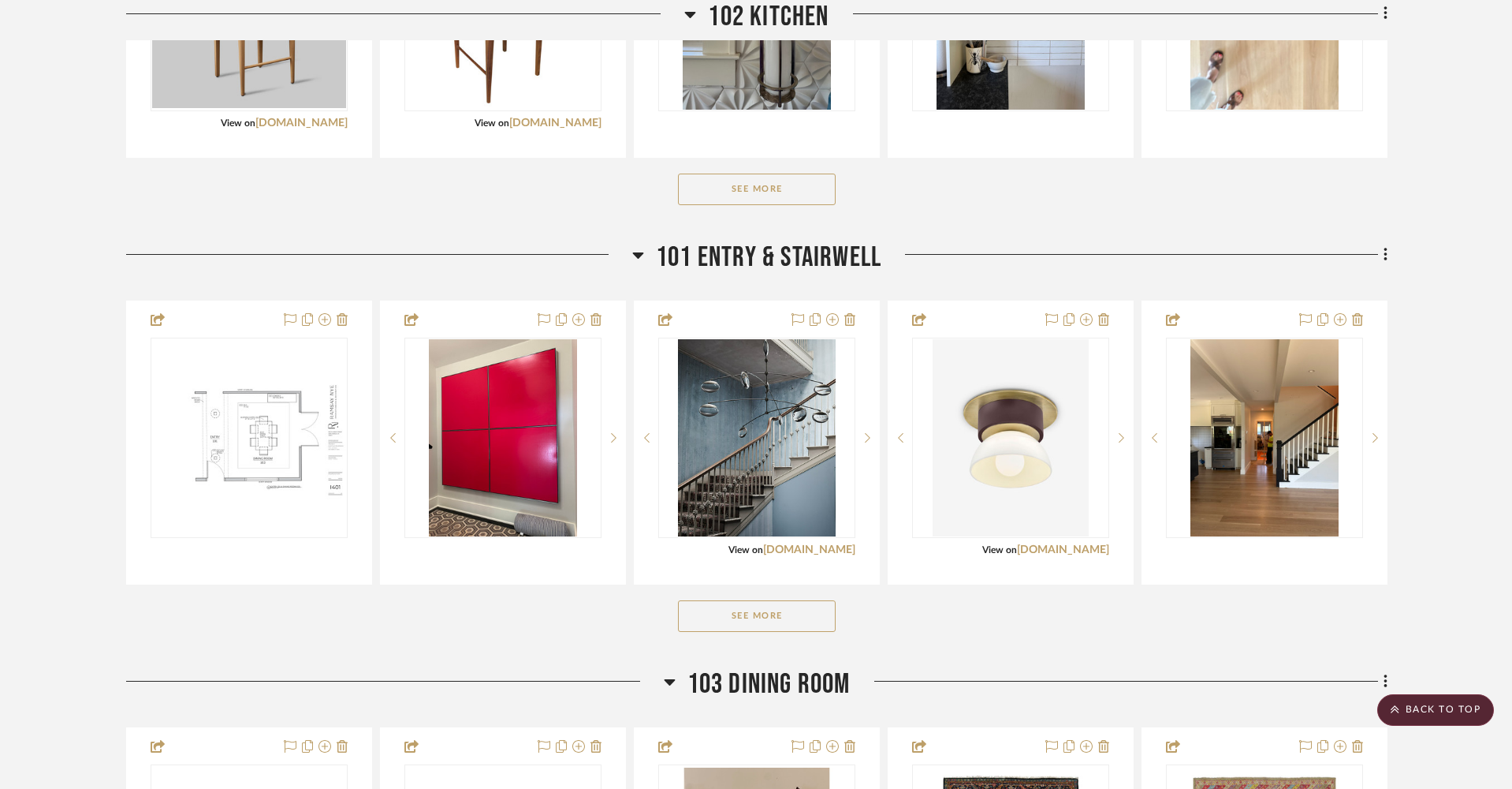
click at [801, 617] on button "See More" at bounding box center [757, 616] width 158 height 31
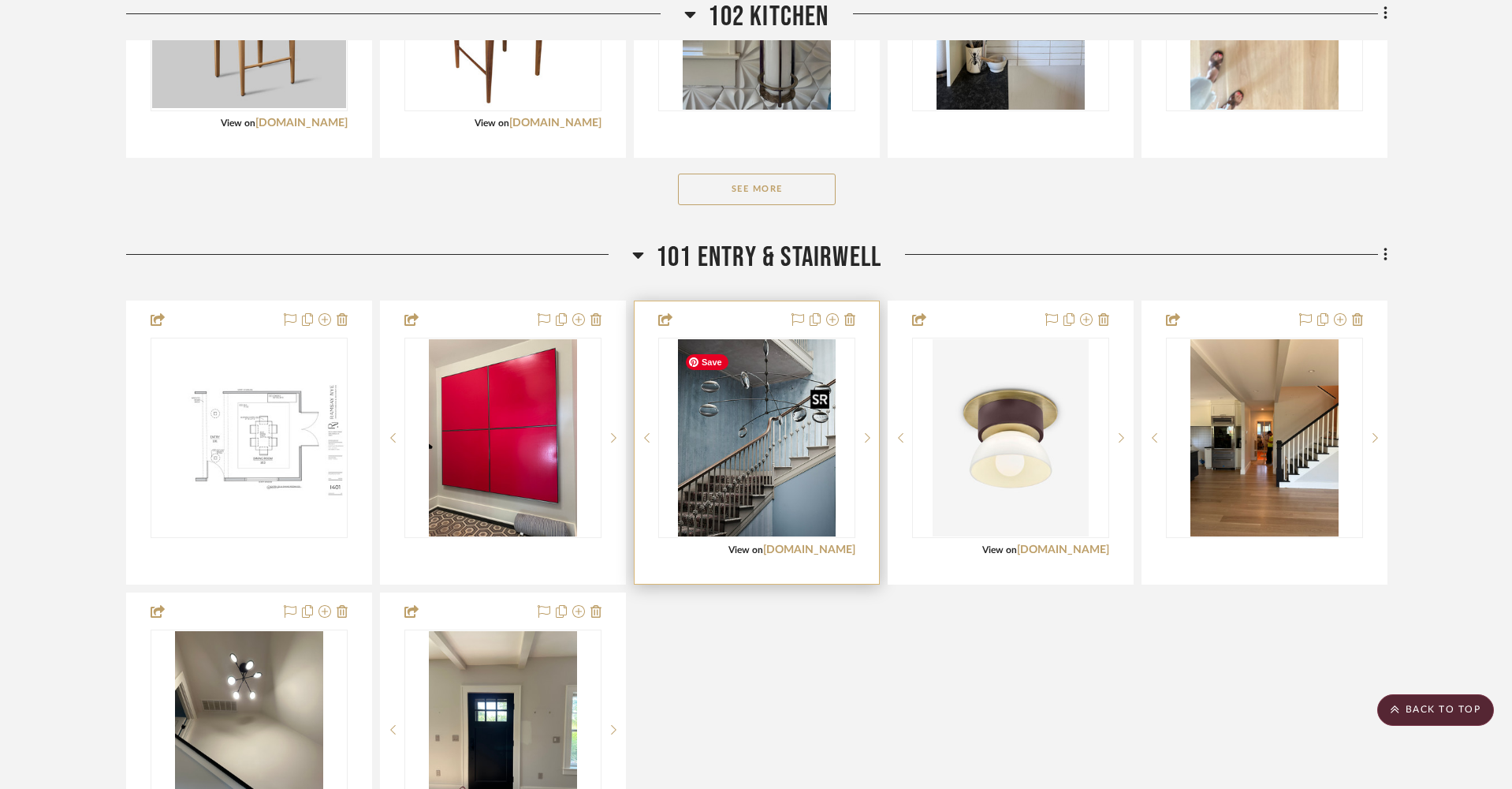
click at [780, 465] on img "0" at bounding box center [756, 437] width 157 height 197
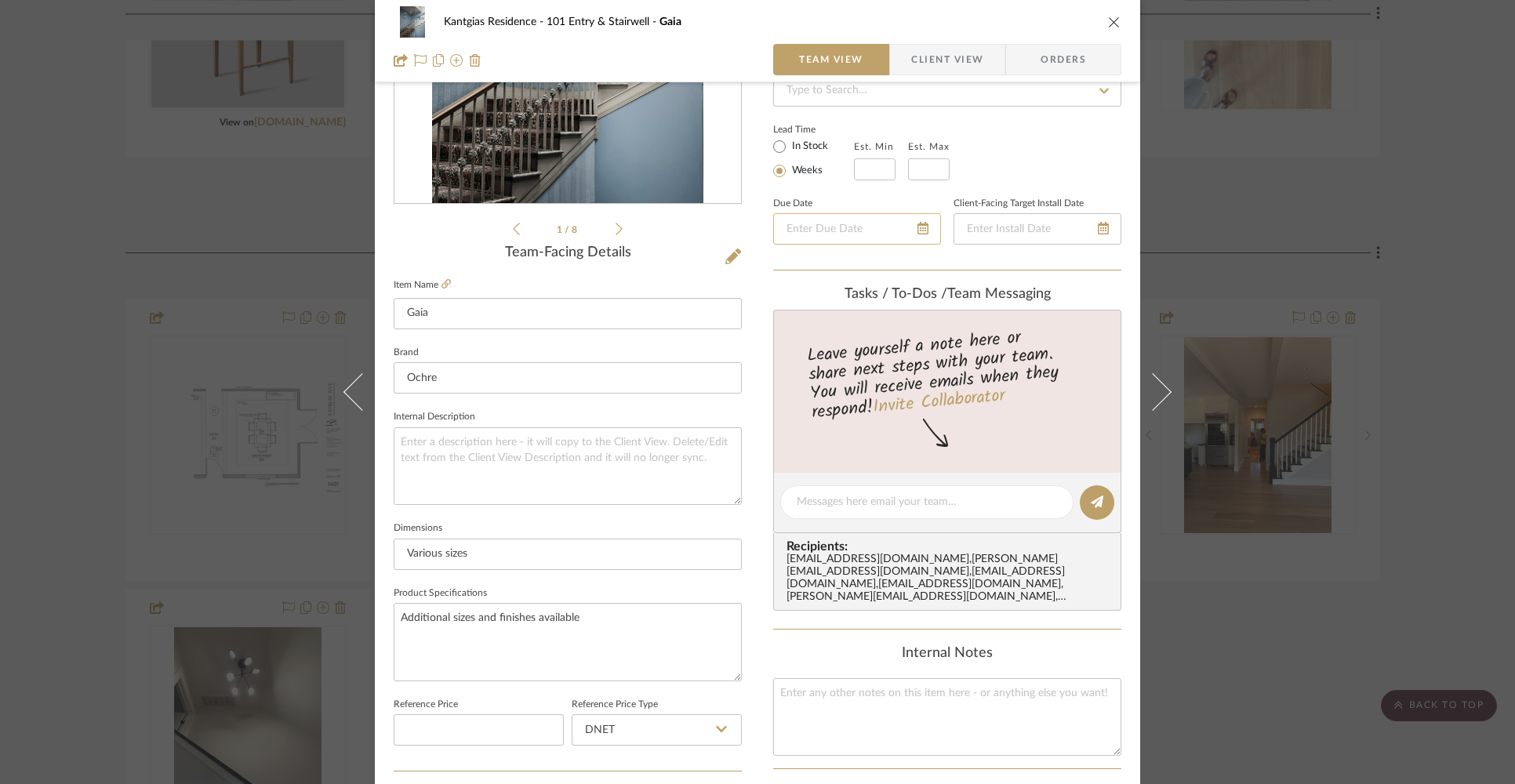
scroll to position [242, 0]
click at [1108, 20] on icon "close" at bounding box center [1114, 22] width 13 height 13
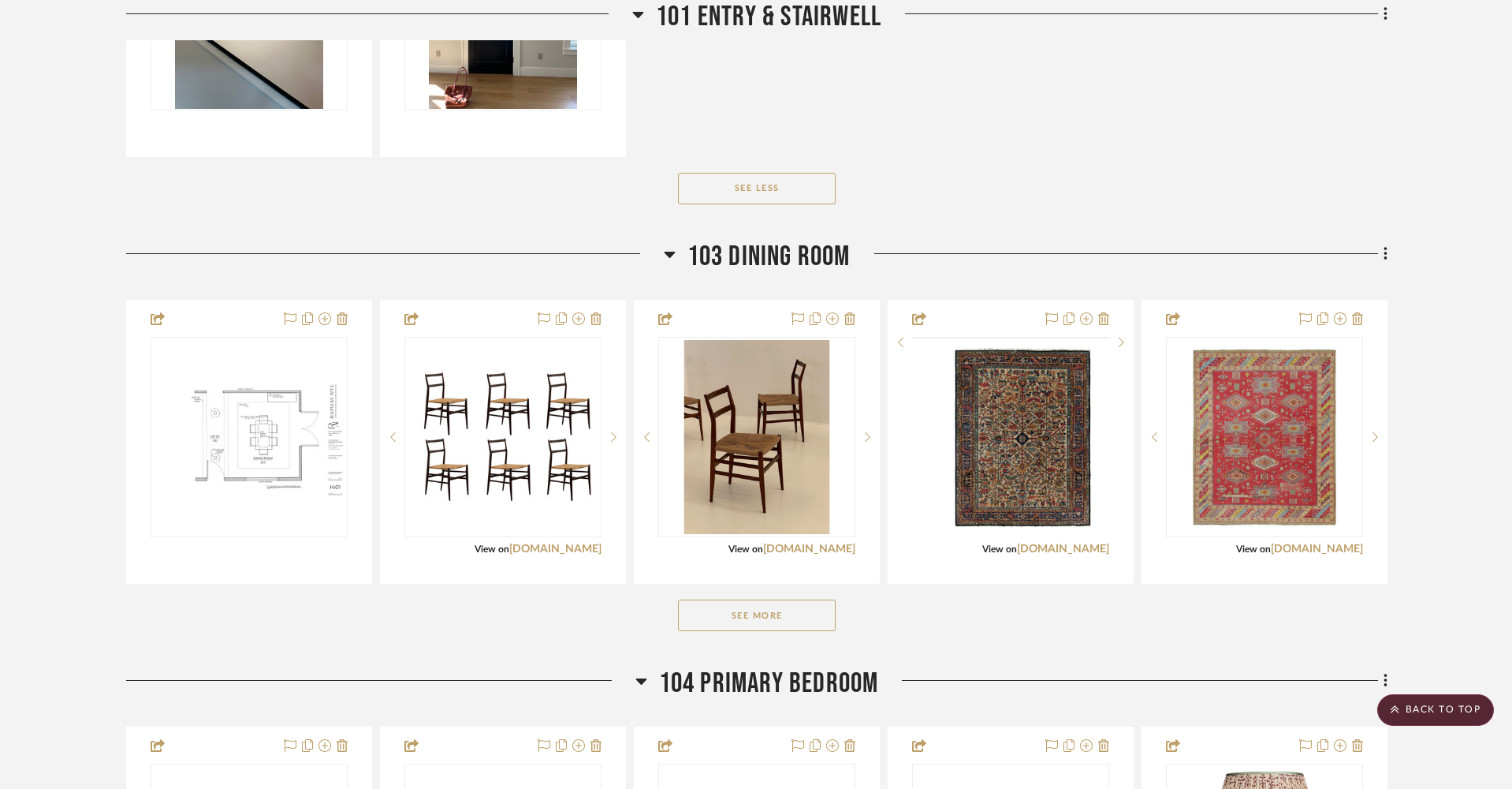
scroll to position [1814, 0]
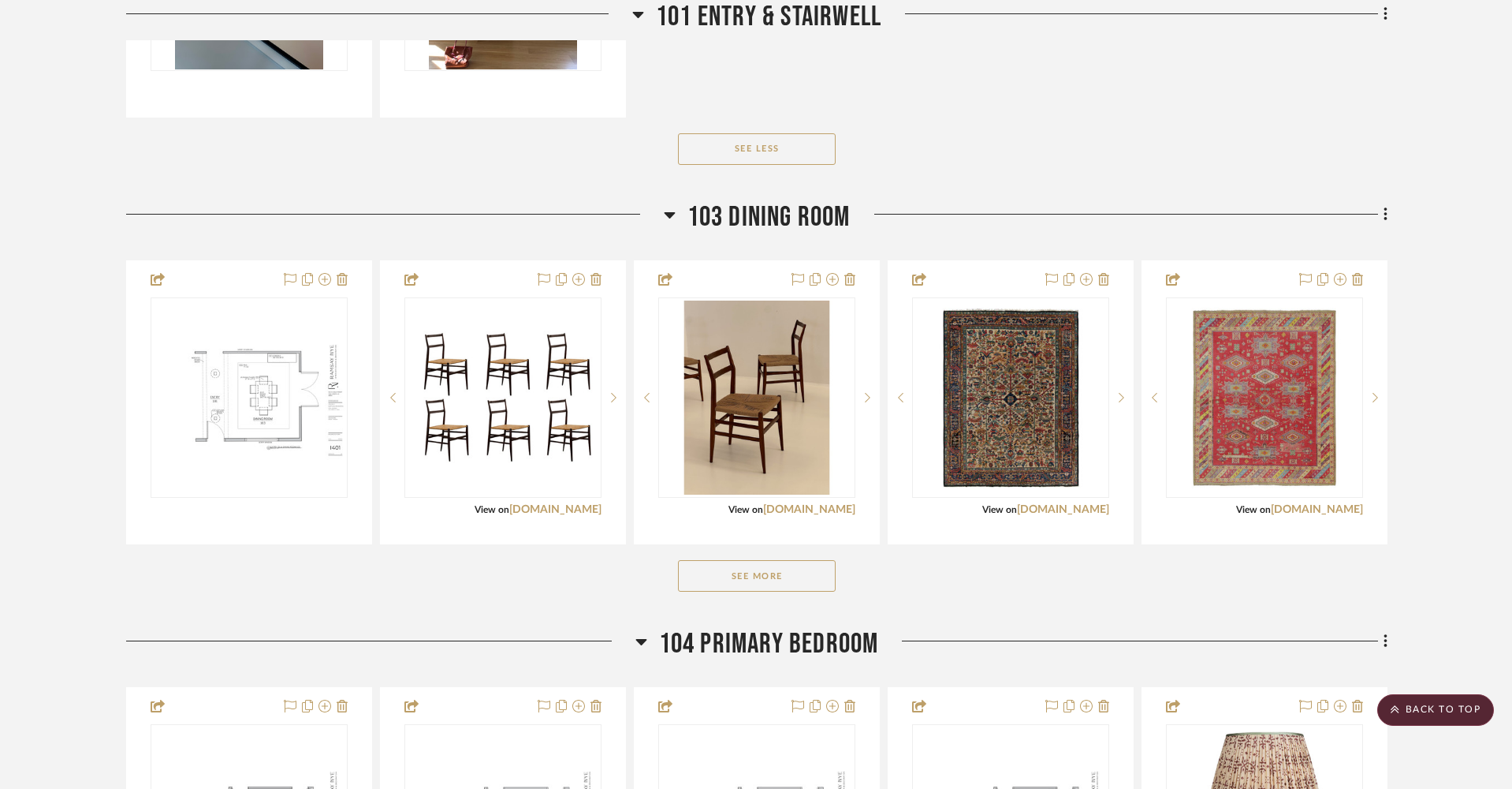
click at [773, 586] on button "See More" at bounding box center [757, 576] width 158 height 31
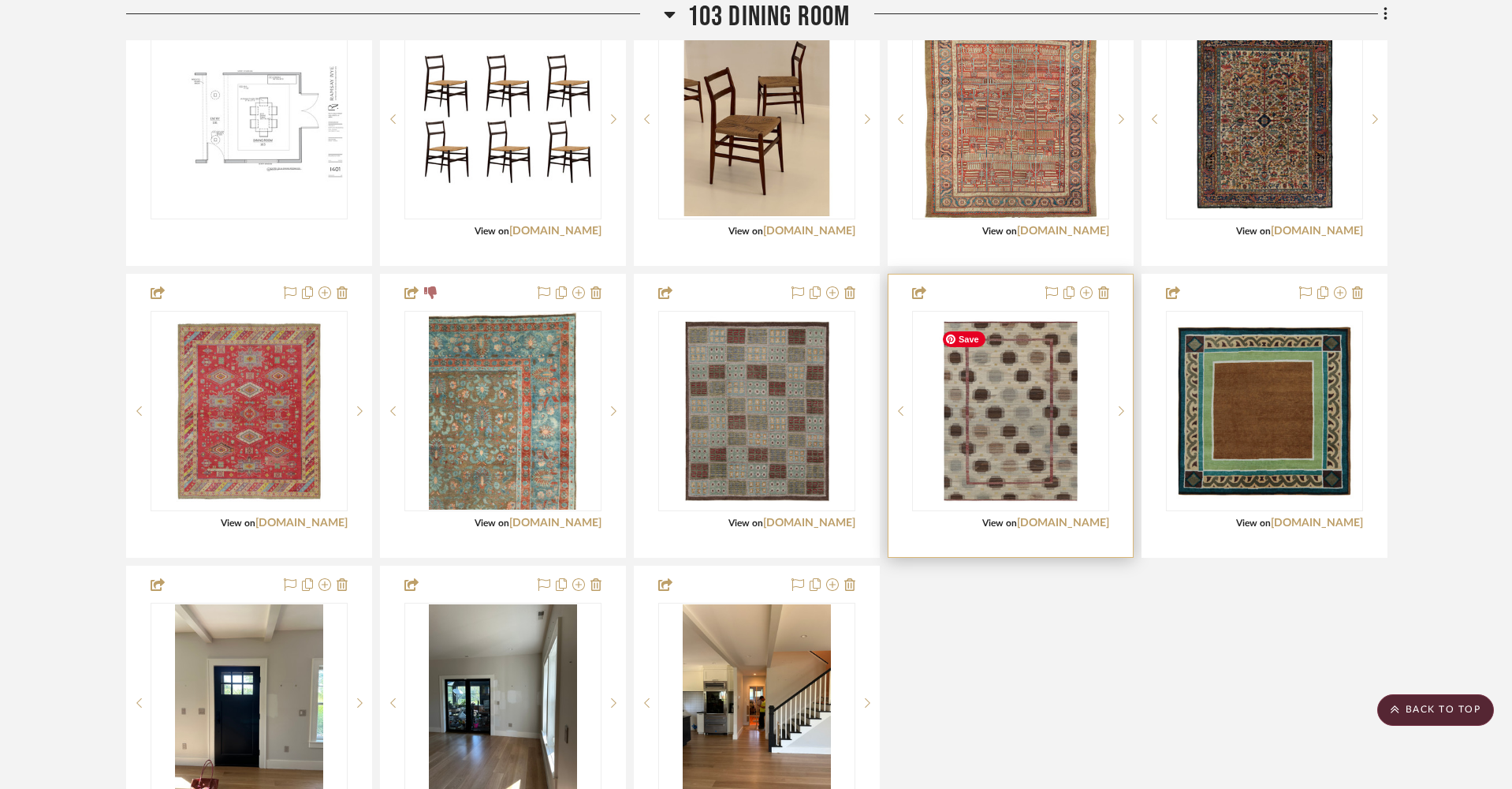
scroll to position [2102, 0]
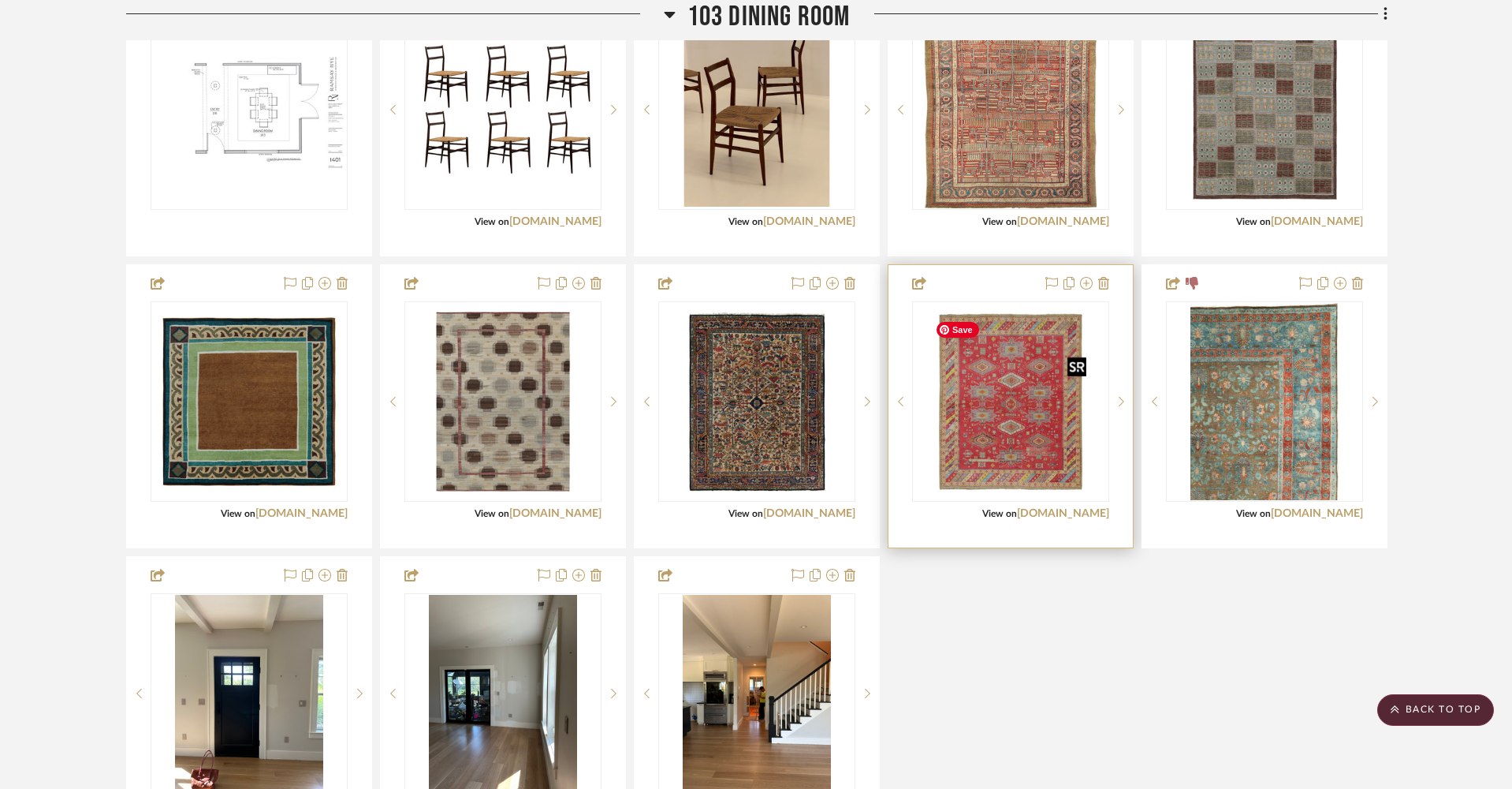
click at [991, 457] on img "0" at bounding box center [1011, 401] width 163 height 197
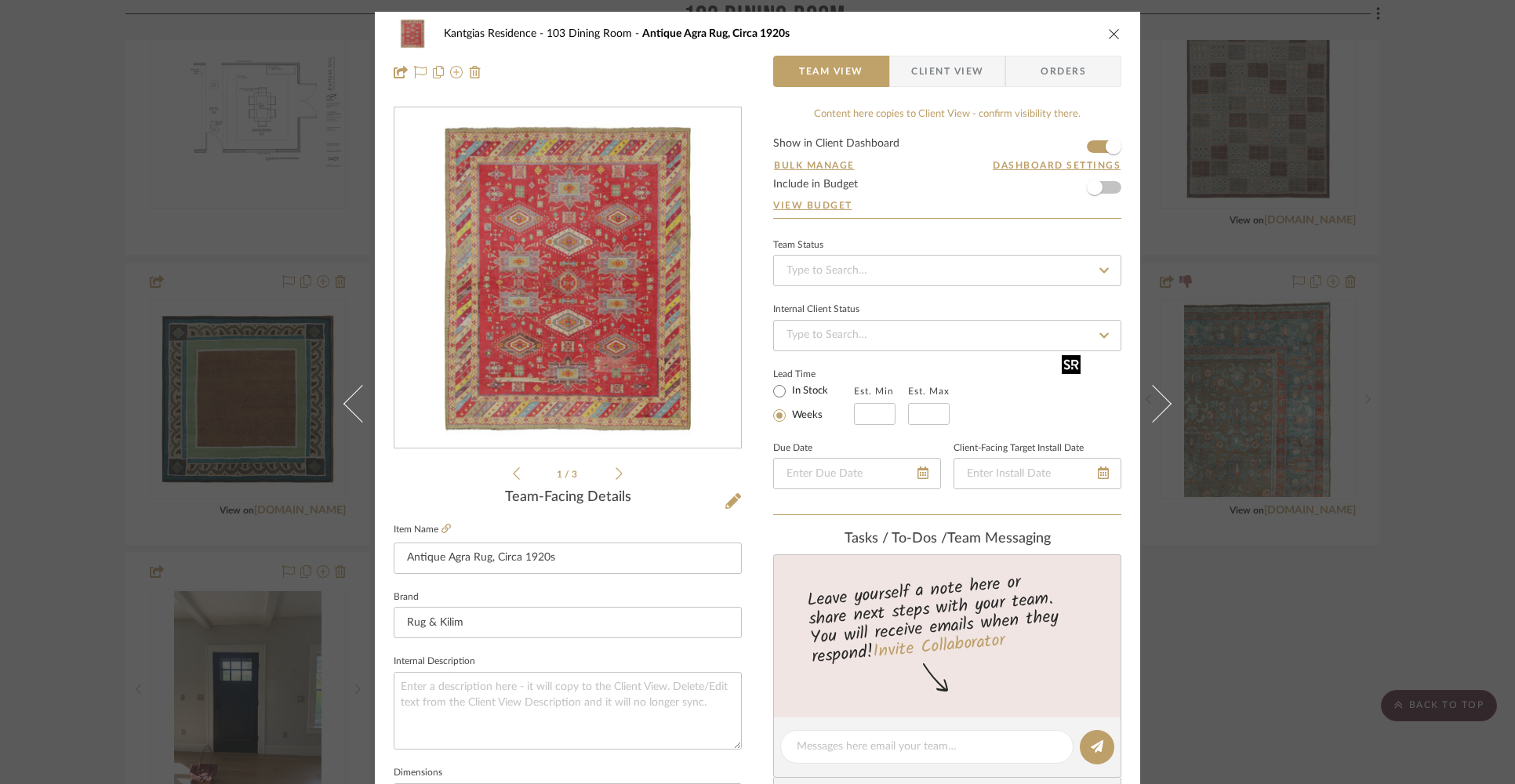
scroll to position [673, 0]
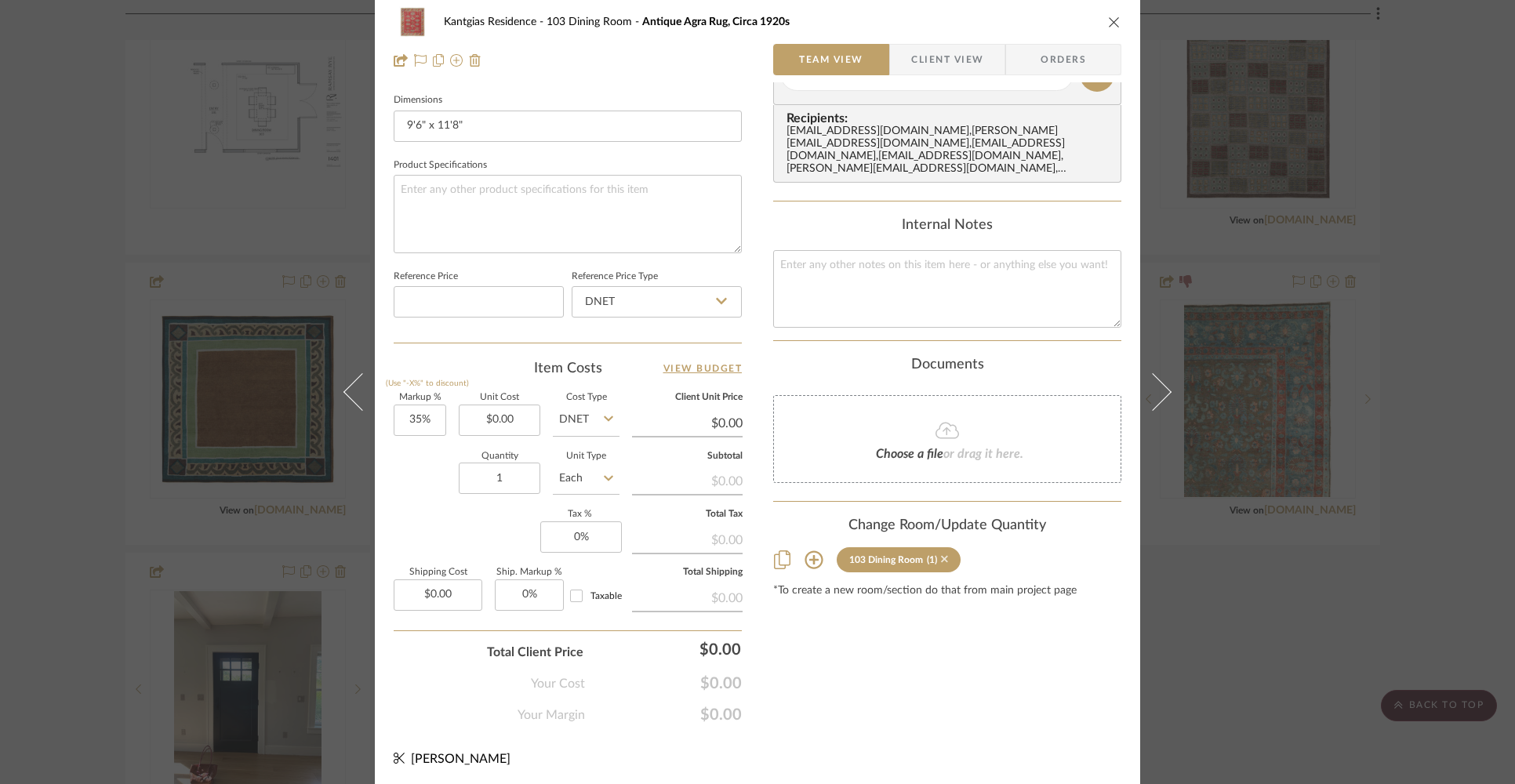
click at [942, 558] on icon at bounding box center [945, 559] width 7 height 7
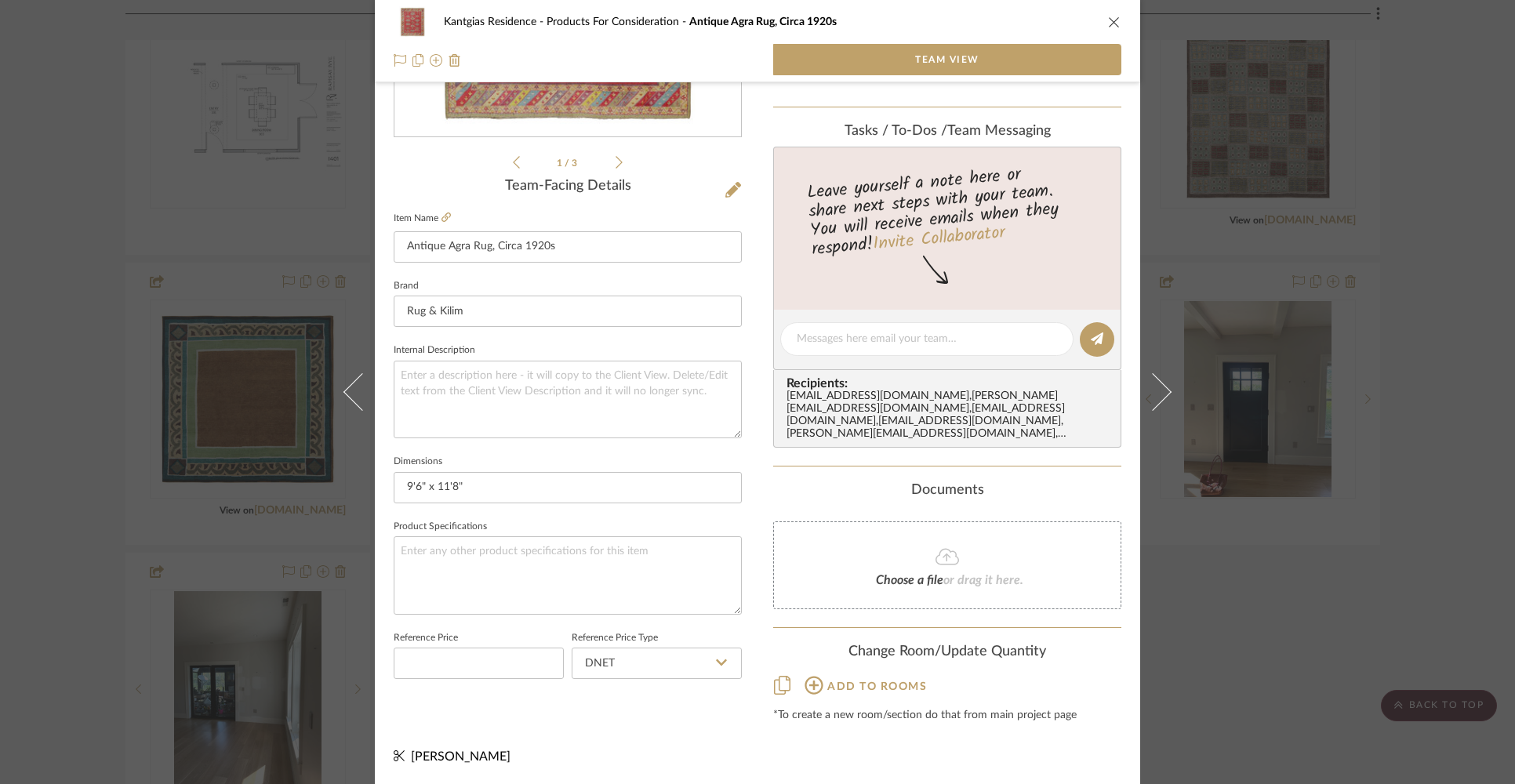
click at [1108, 20] on icon "close" at bounding box center [1114, 22] width 13 height 13
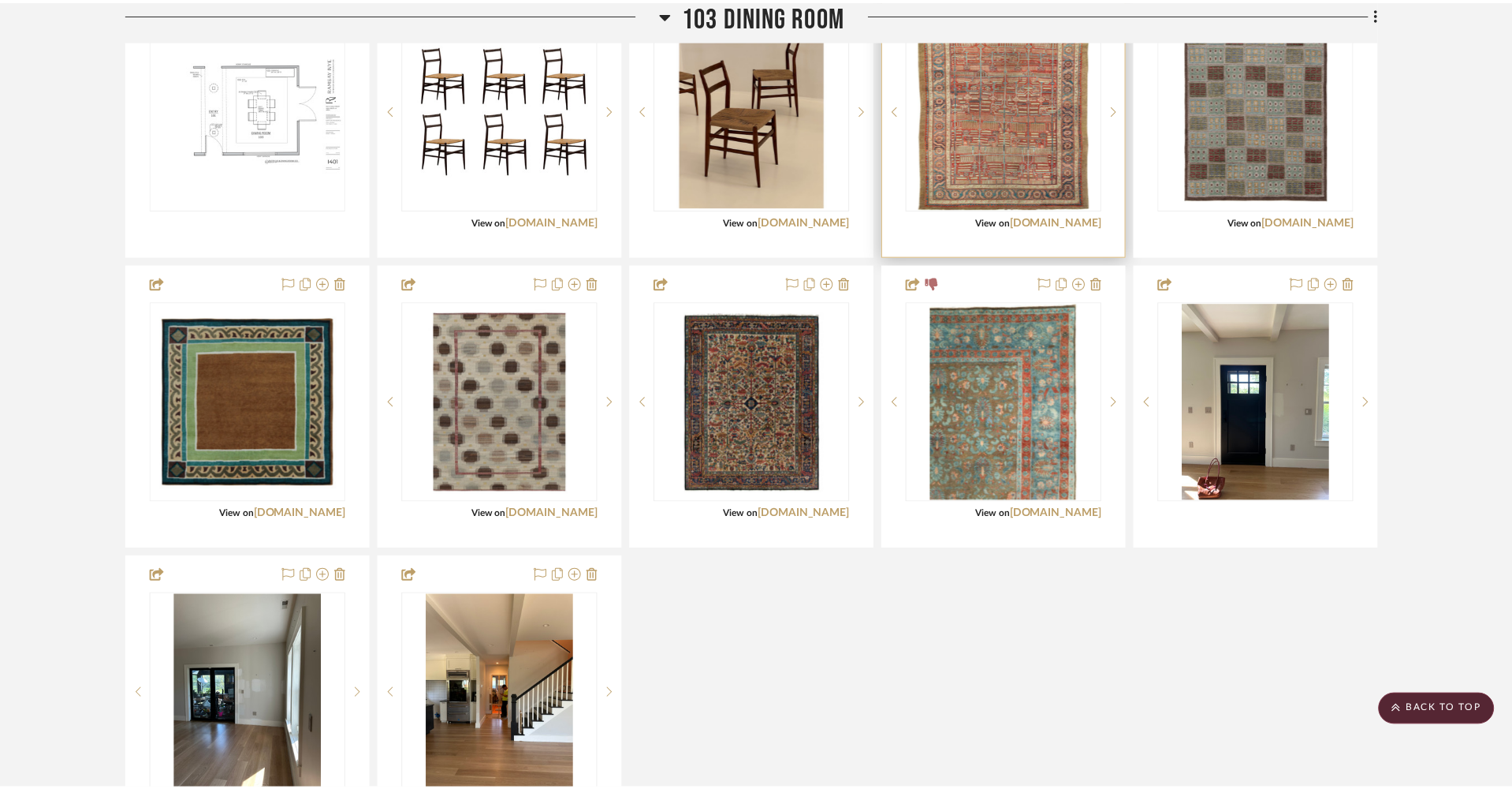
scroll to position [2102, 0]
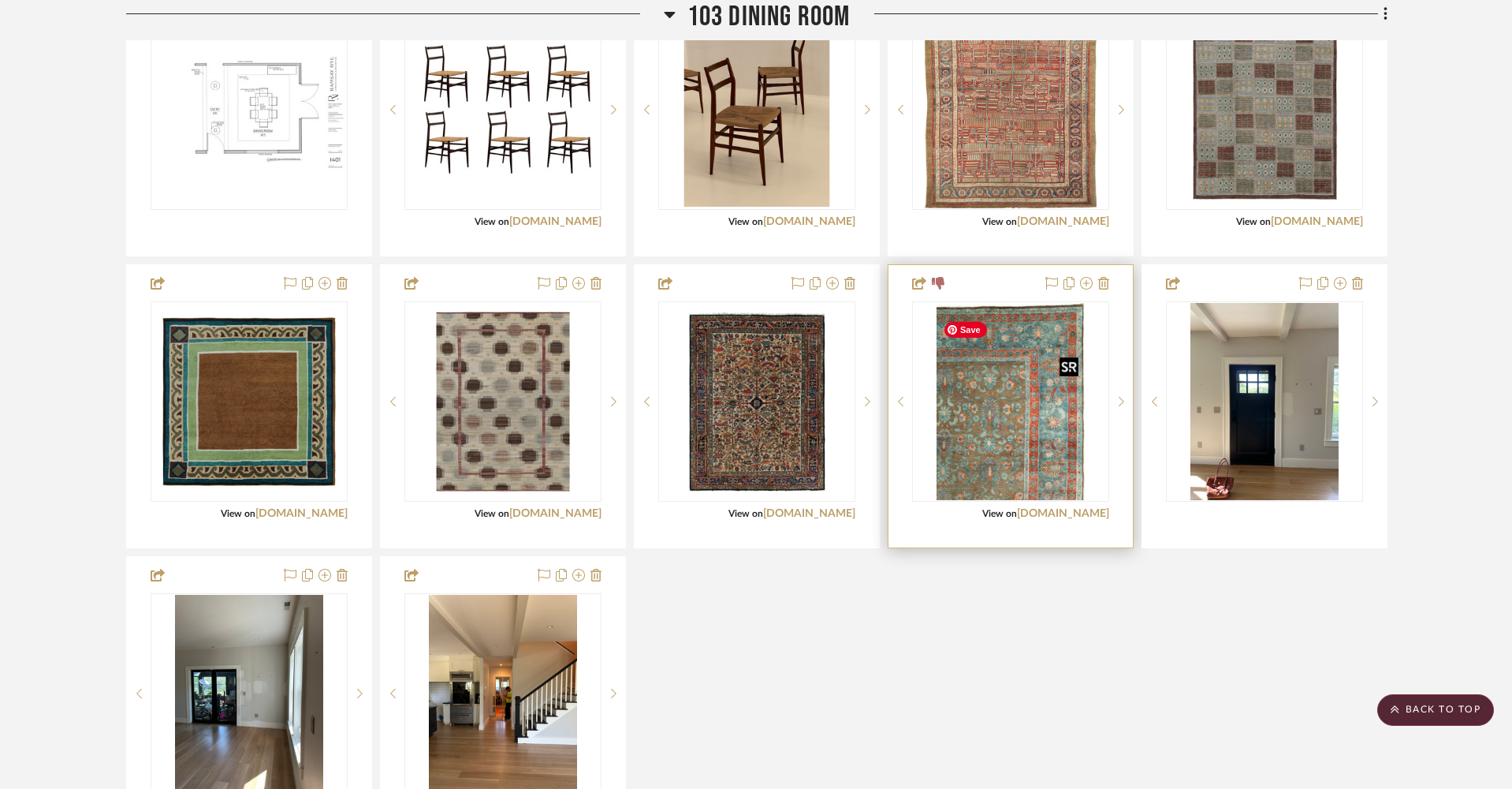
click at [1024, 471] on img "0" at bounding box center [1010, 401] width 148 height 197
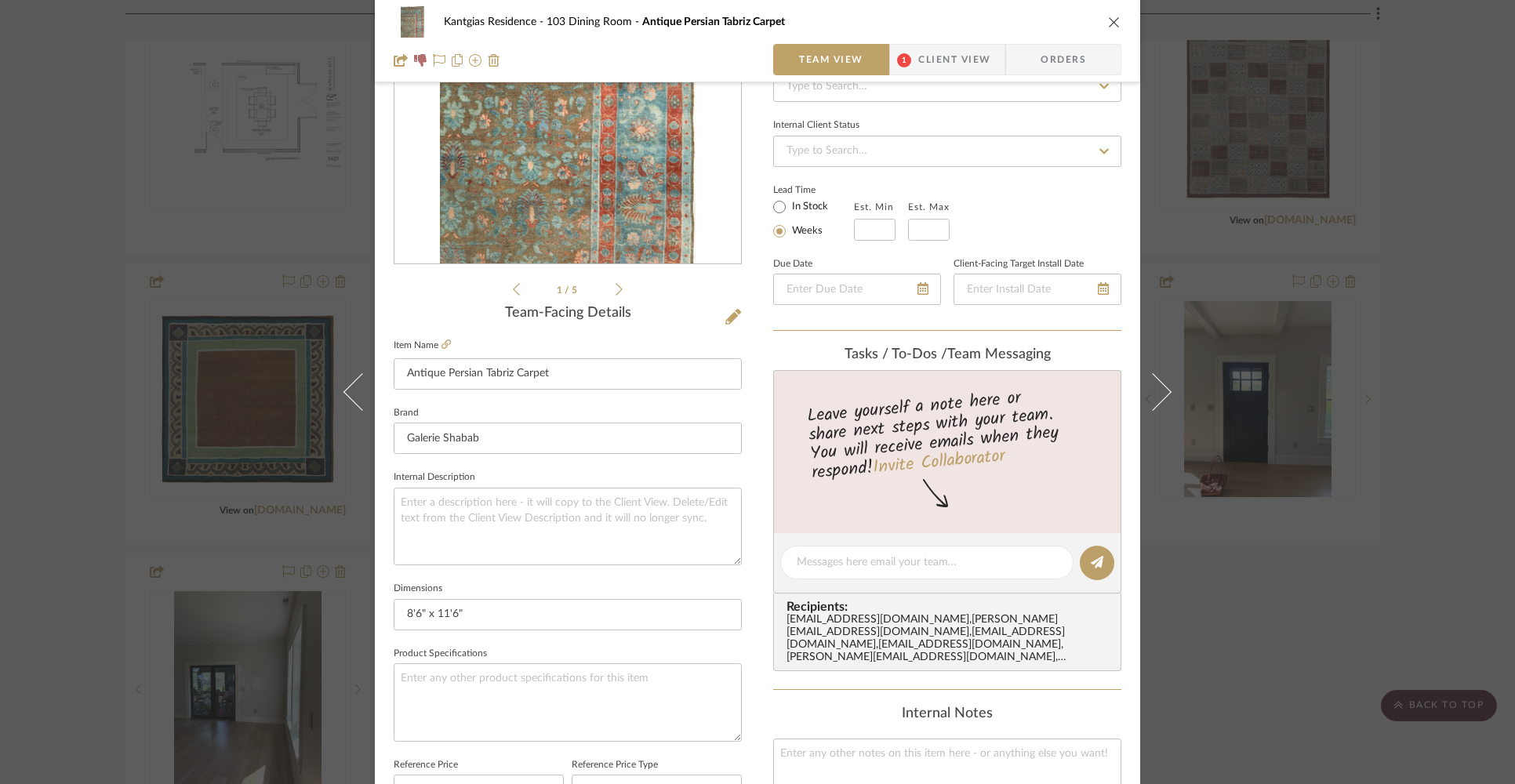
scroll to position [673, 0]
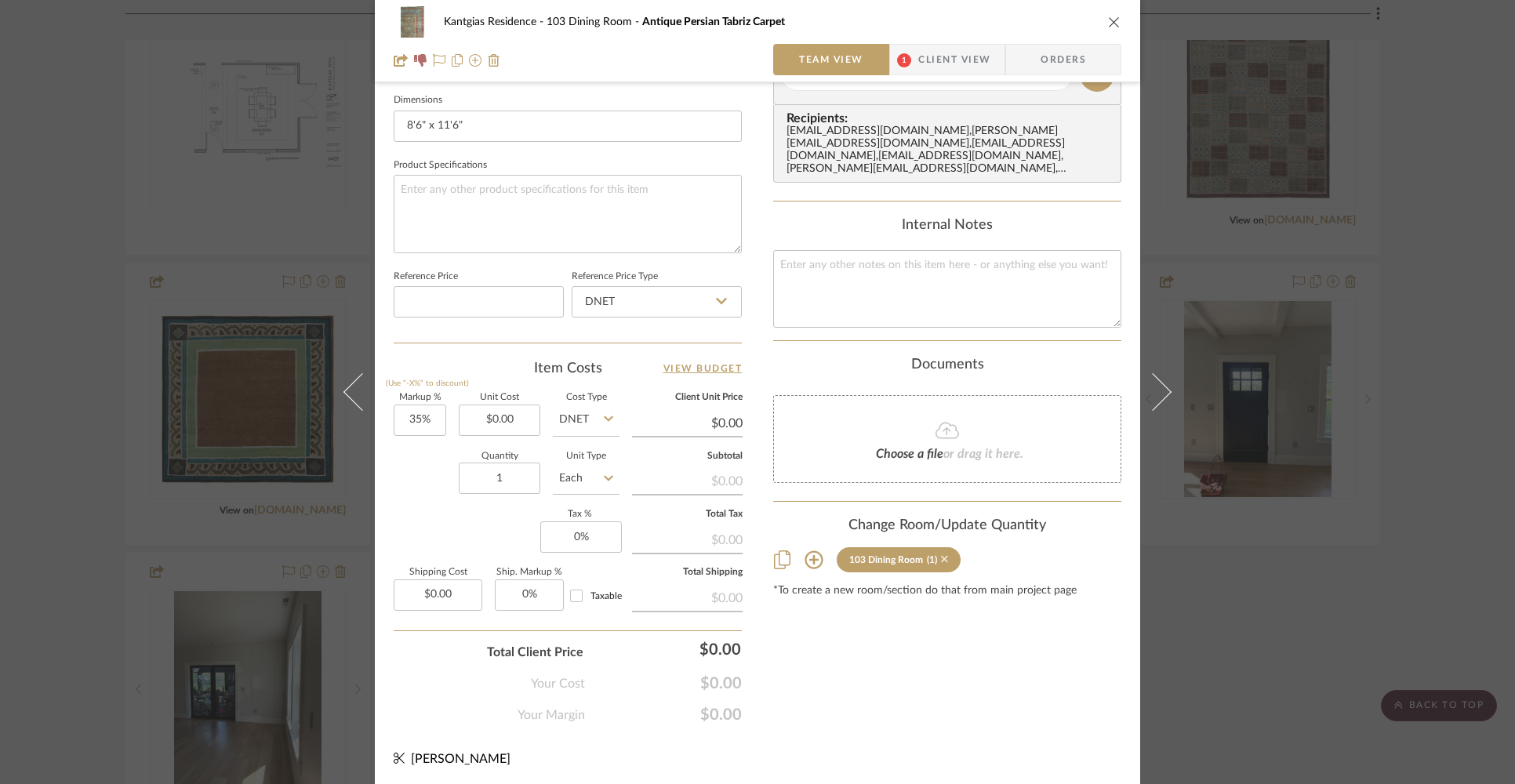
click at [942, 560] on icon at bounding box center [945, 559] width 7 height 11
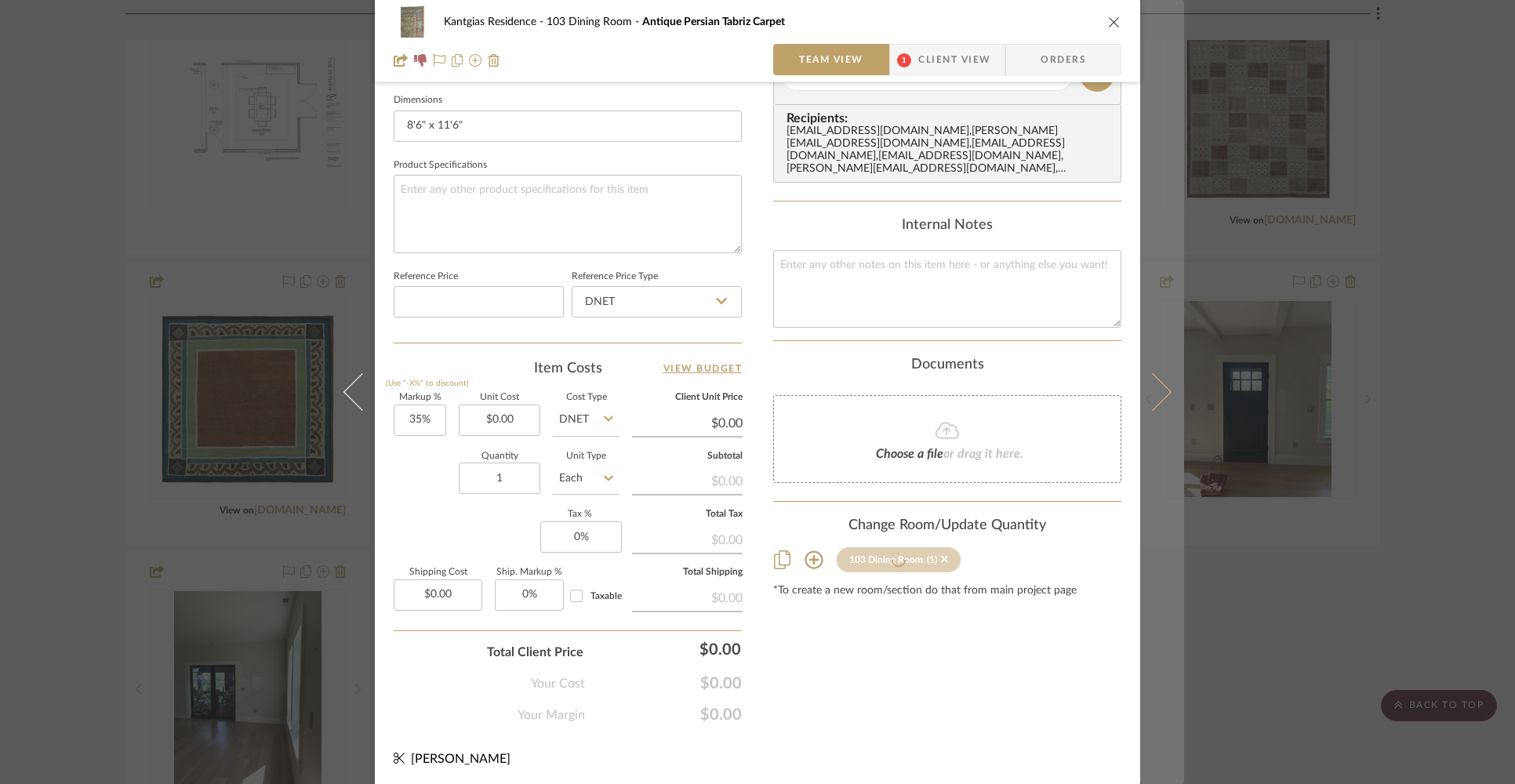
scroll to position [311, 0]
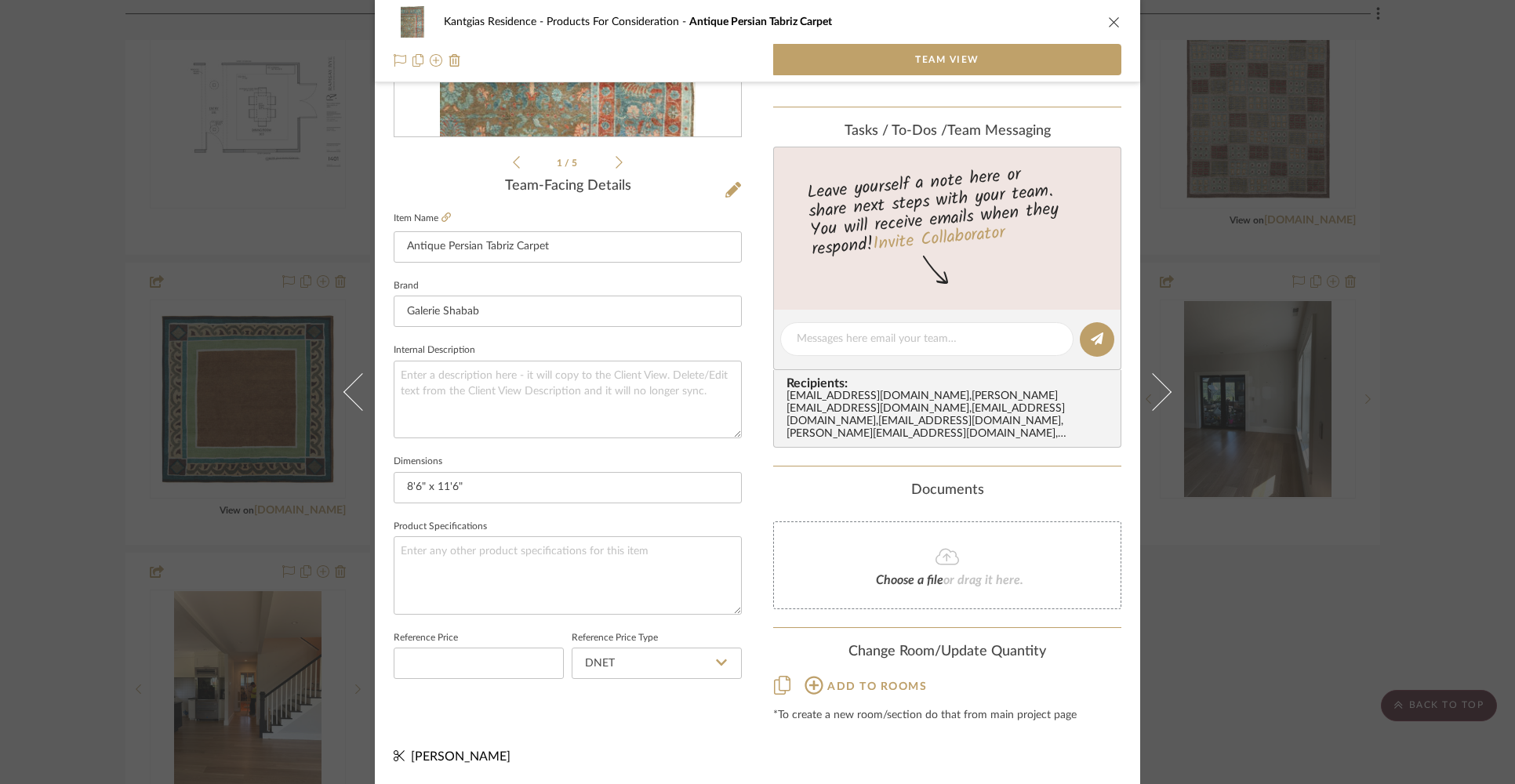
click at [1108, 22] on icon "close" at bounding box center [1114, 22] width 13 height 13
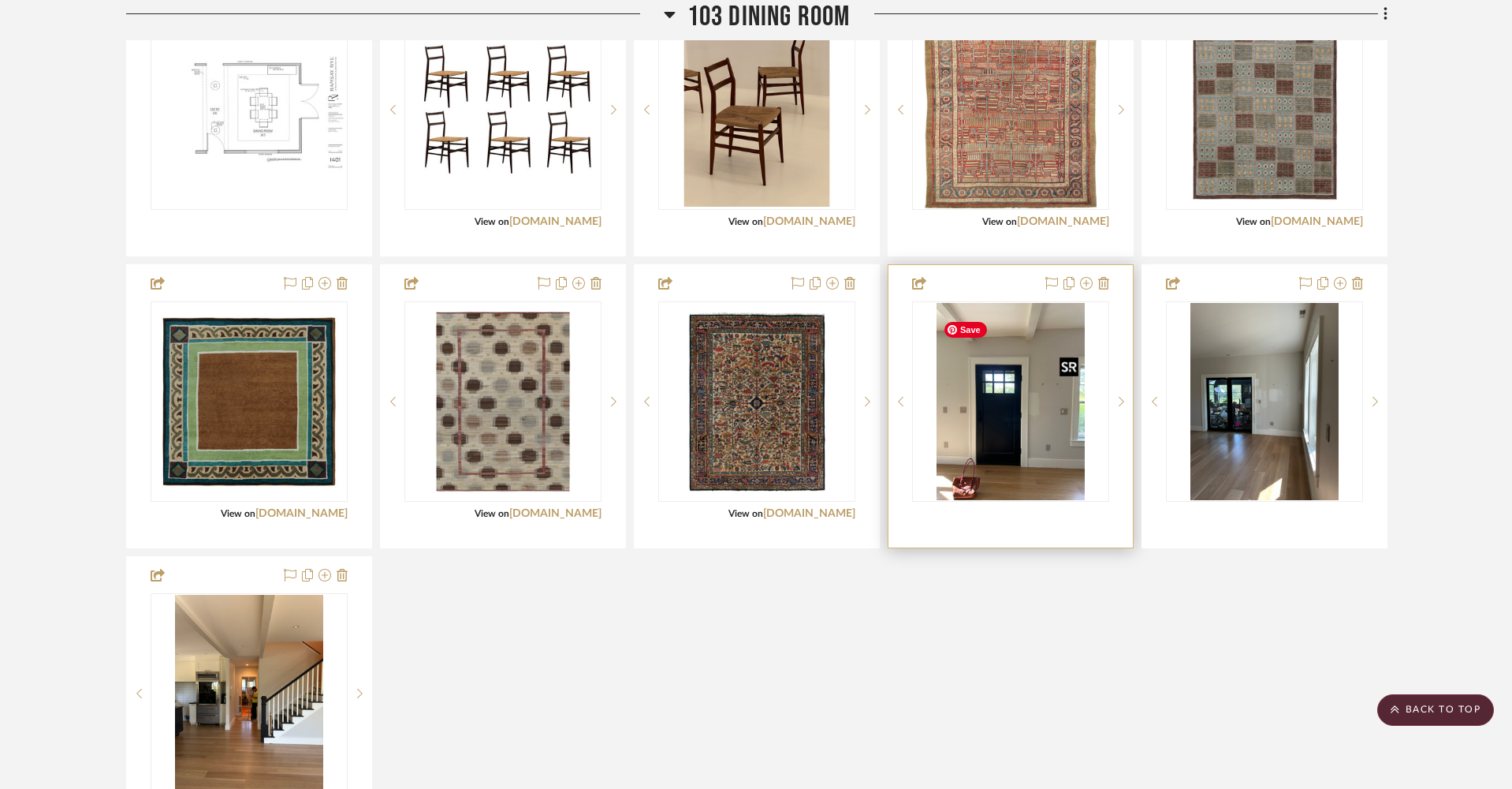
scroll to position [2001, 0]
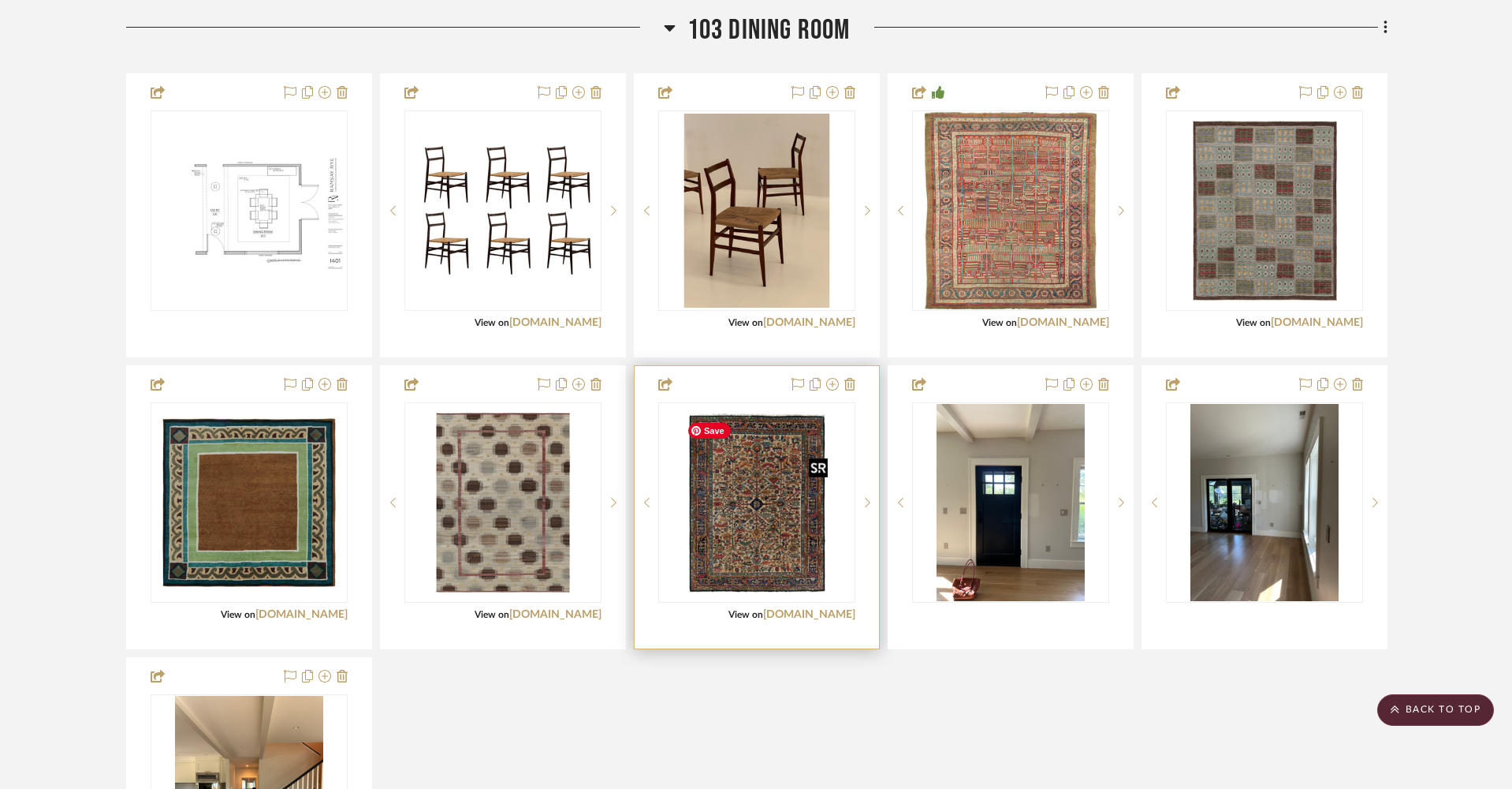
click at [762, 517] on img "0" at bounding box center [756, 502] width 153 height 197
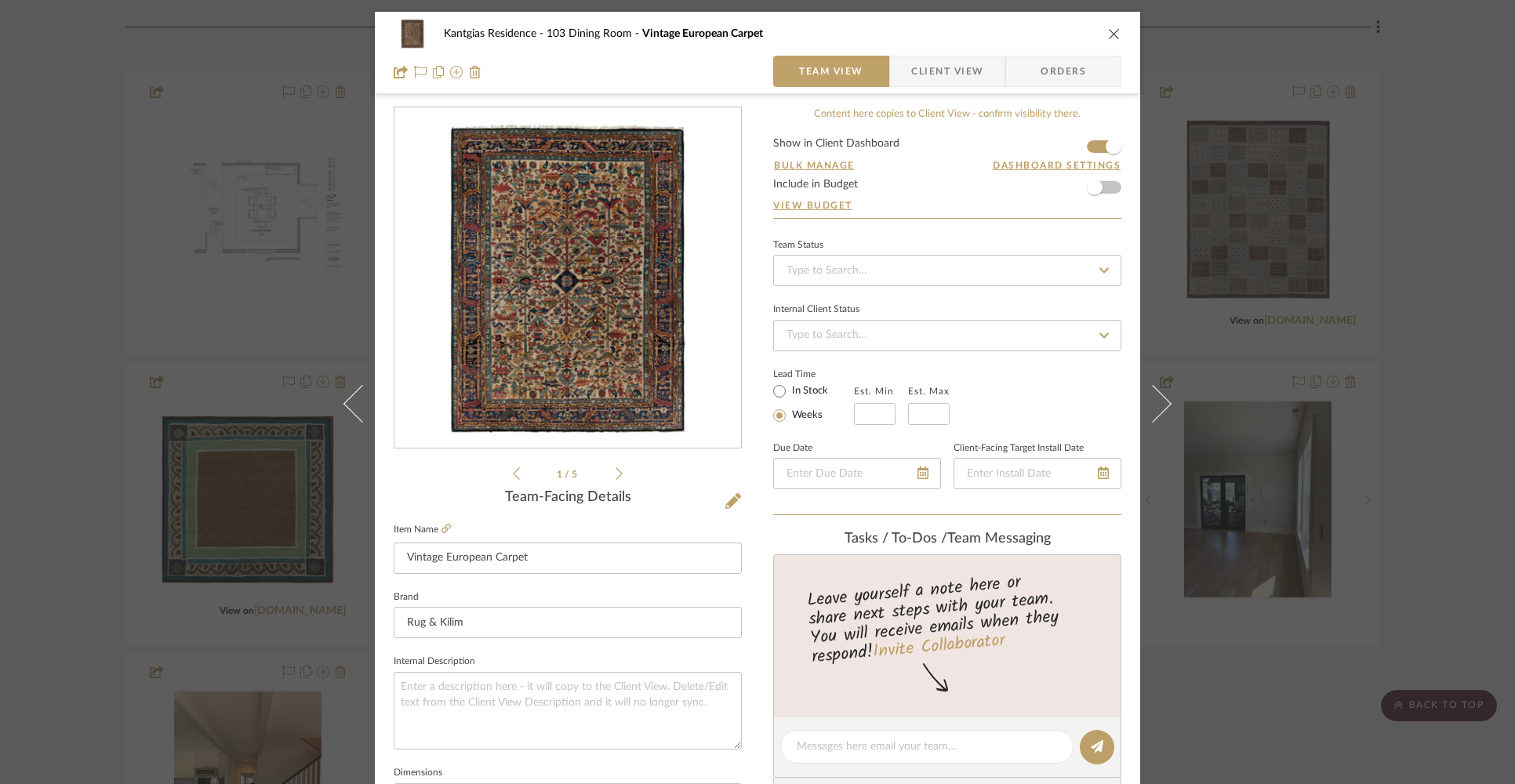
scroll to position [673, 0]
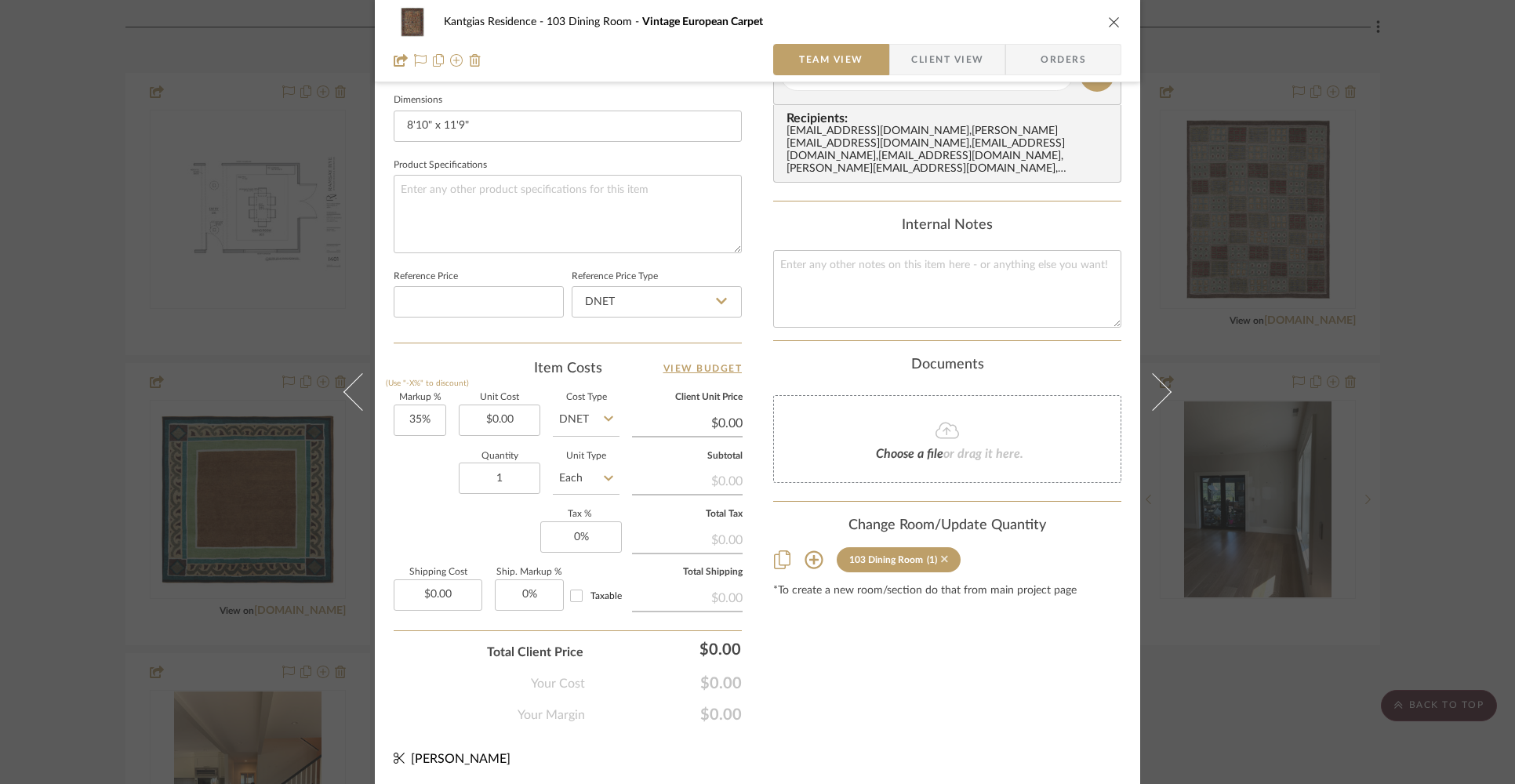
click at [942, 558] on icon at bounding box center [945, 559] width 7 height 11
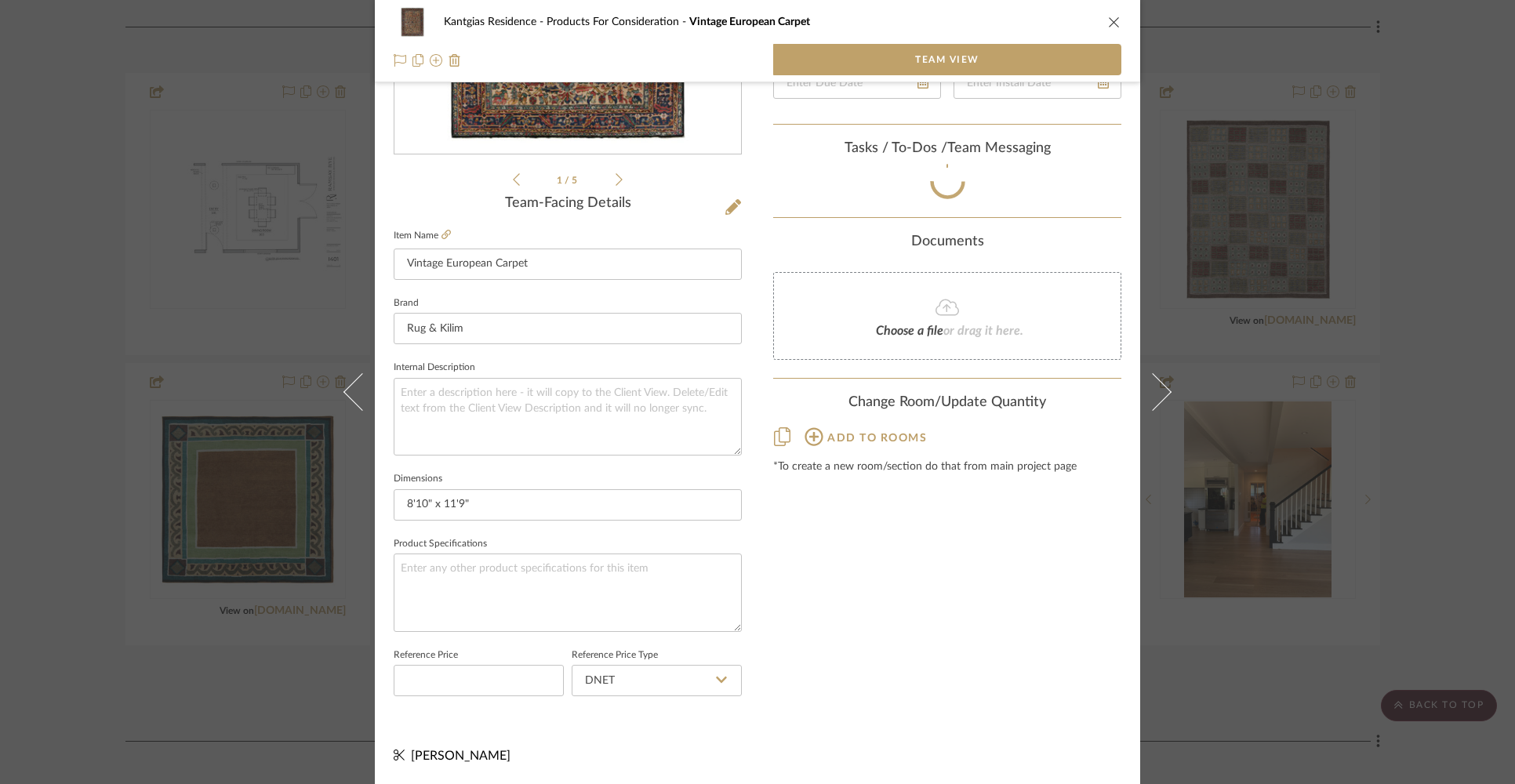
scroll to position [311, 0]
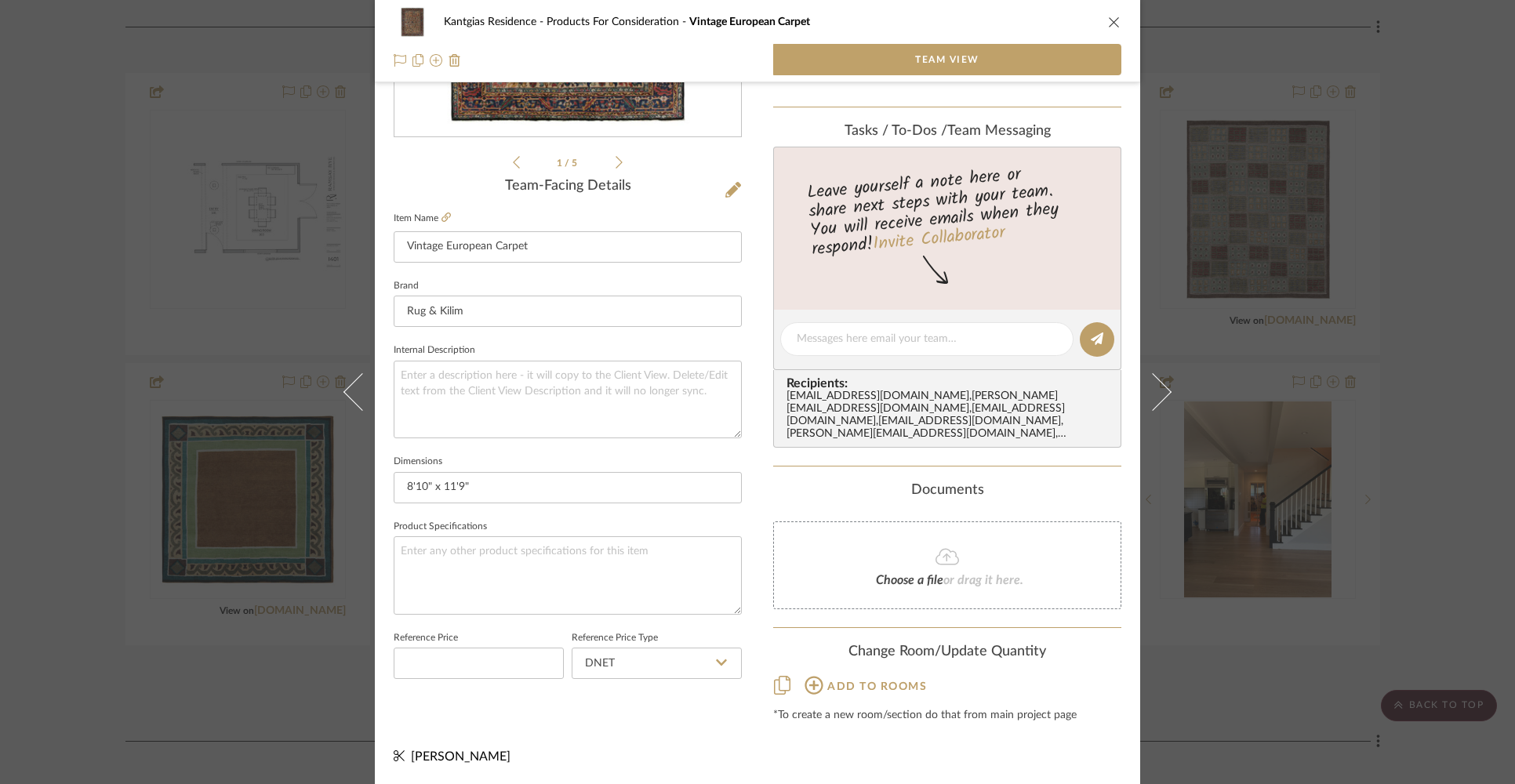
click at [1108, 20] on icon "close" at bounding box center [1114, 22] width 13 height 13
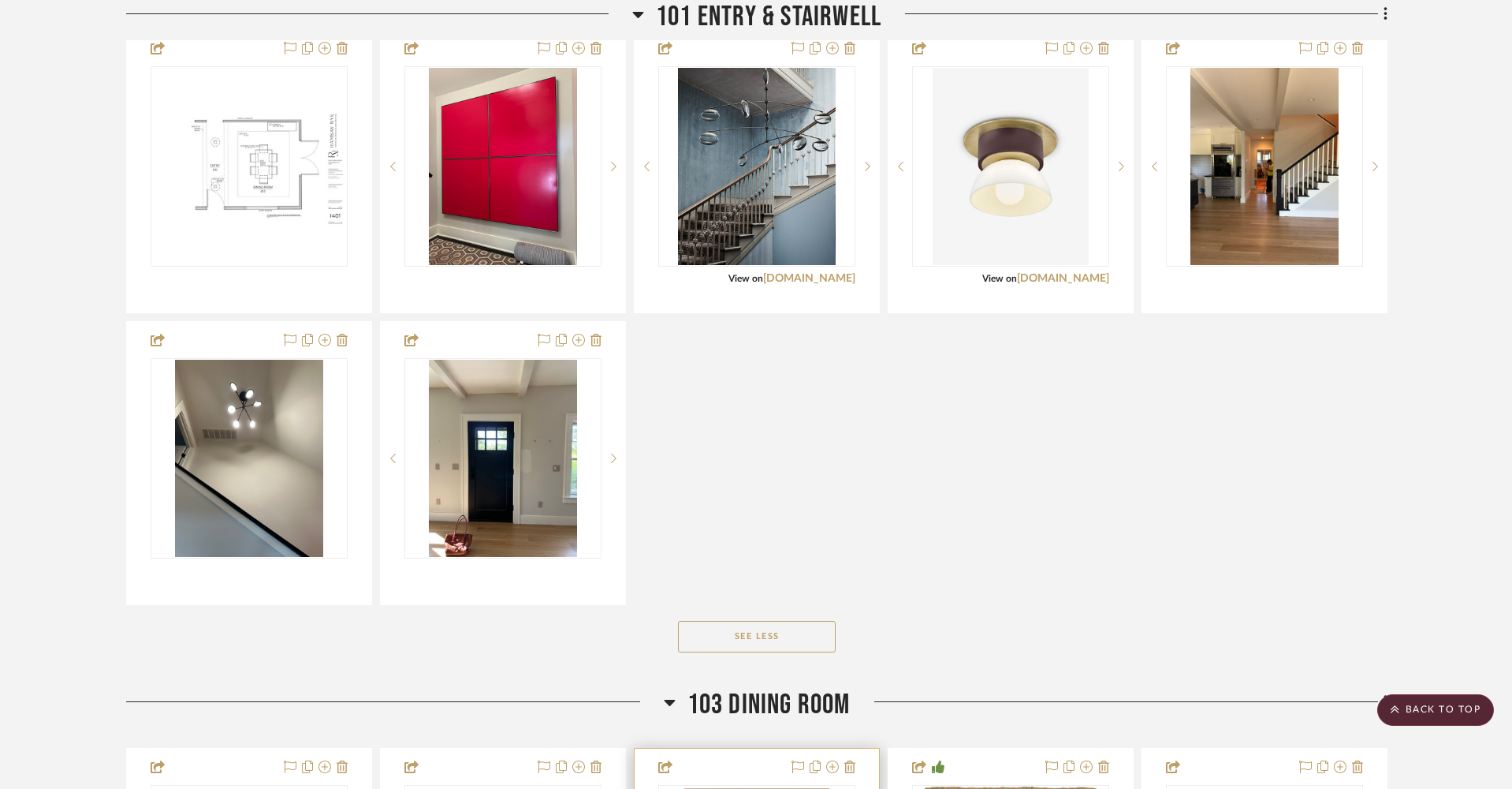
scroll to position [1325, 0]
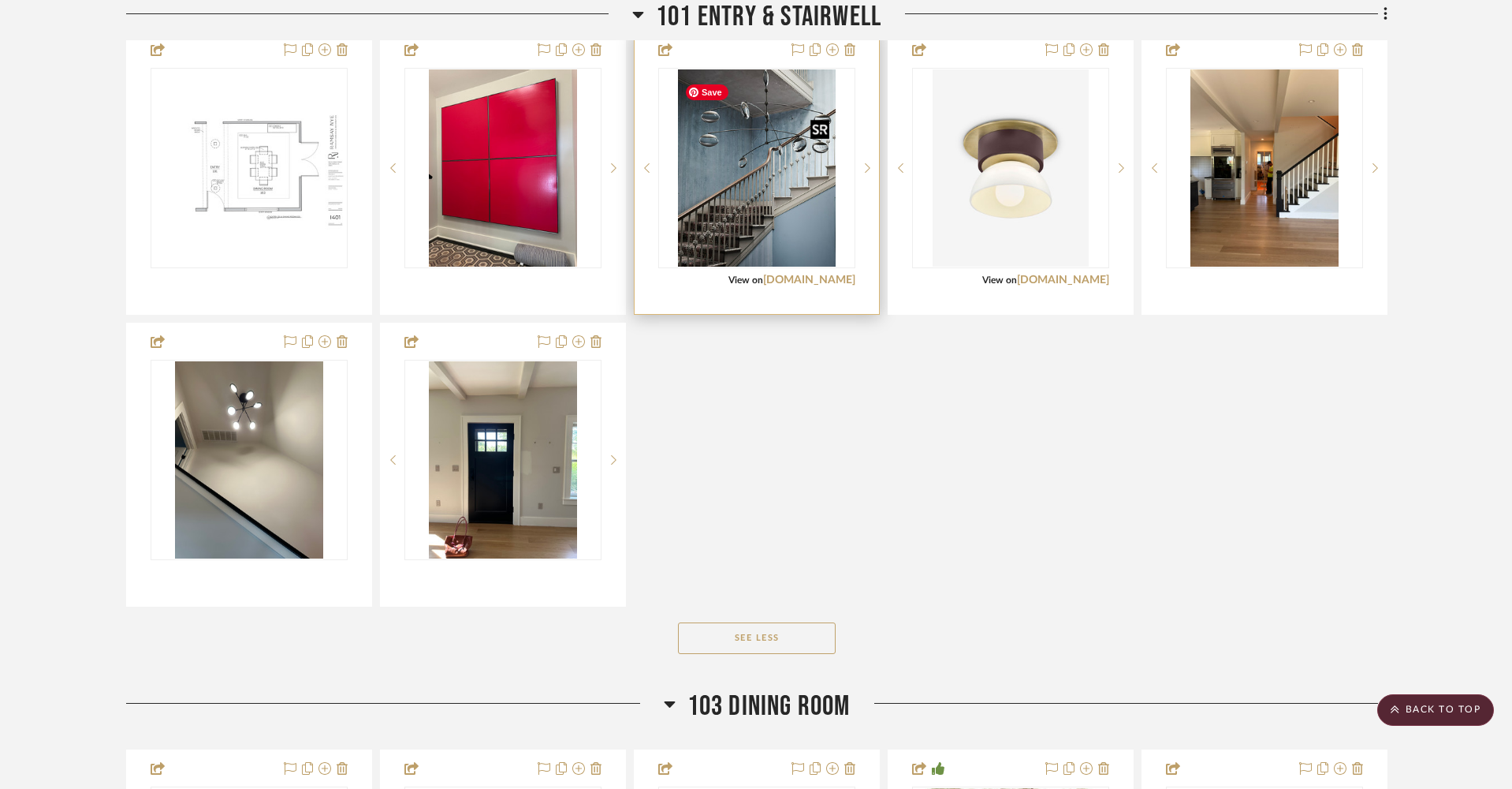
click at [728, 198] on img "0" at bounding box center [756, 168] width 157 height 197
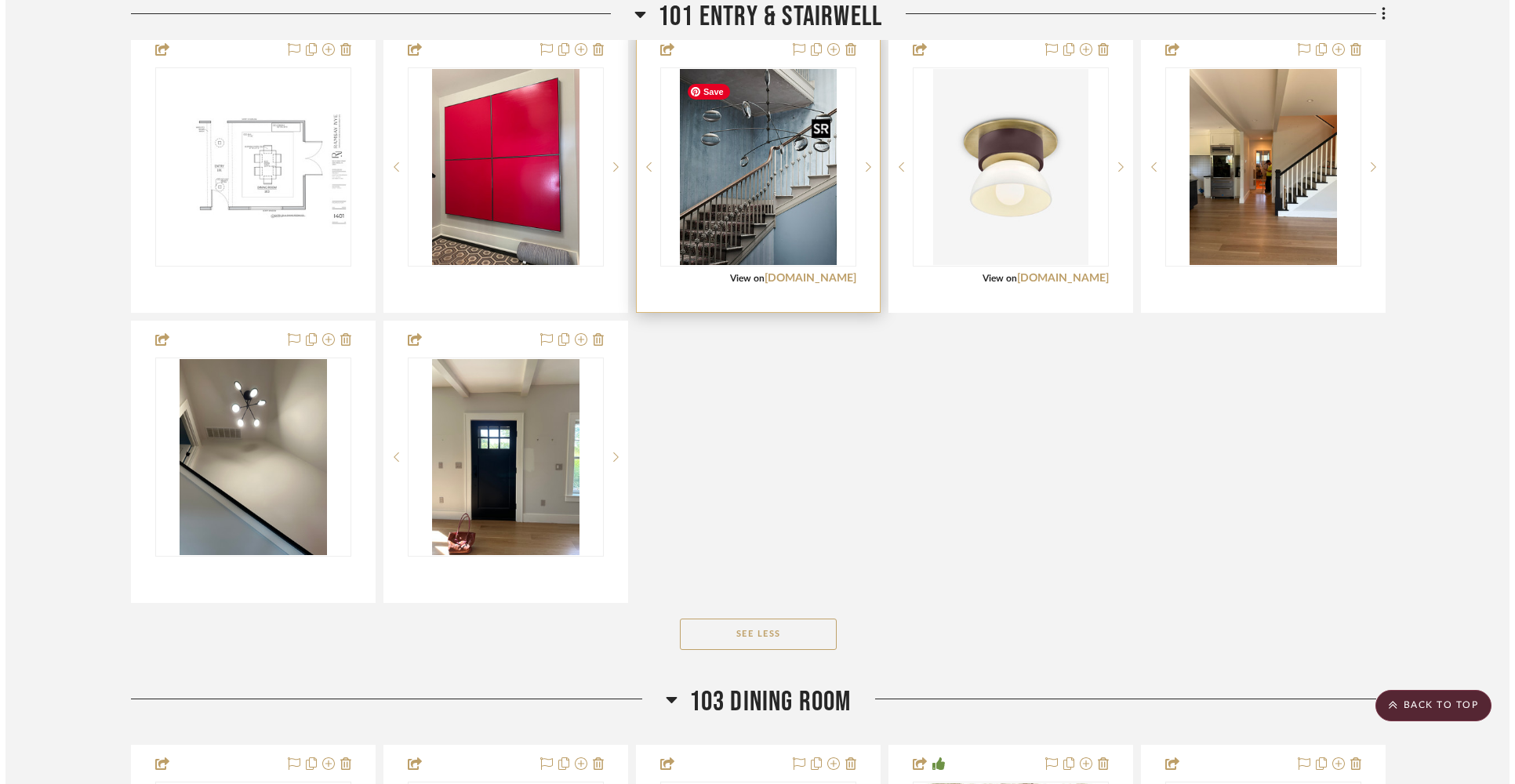
scroll to position [0, 0]
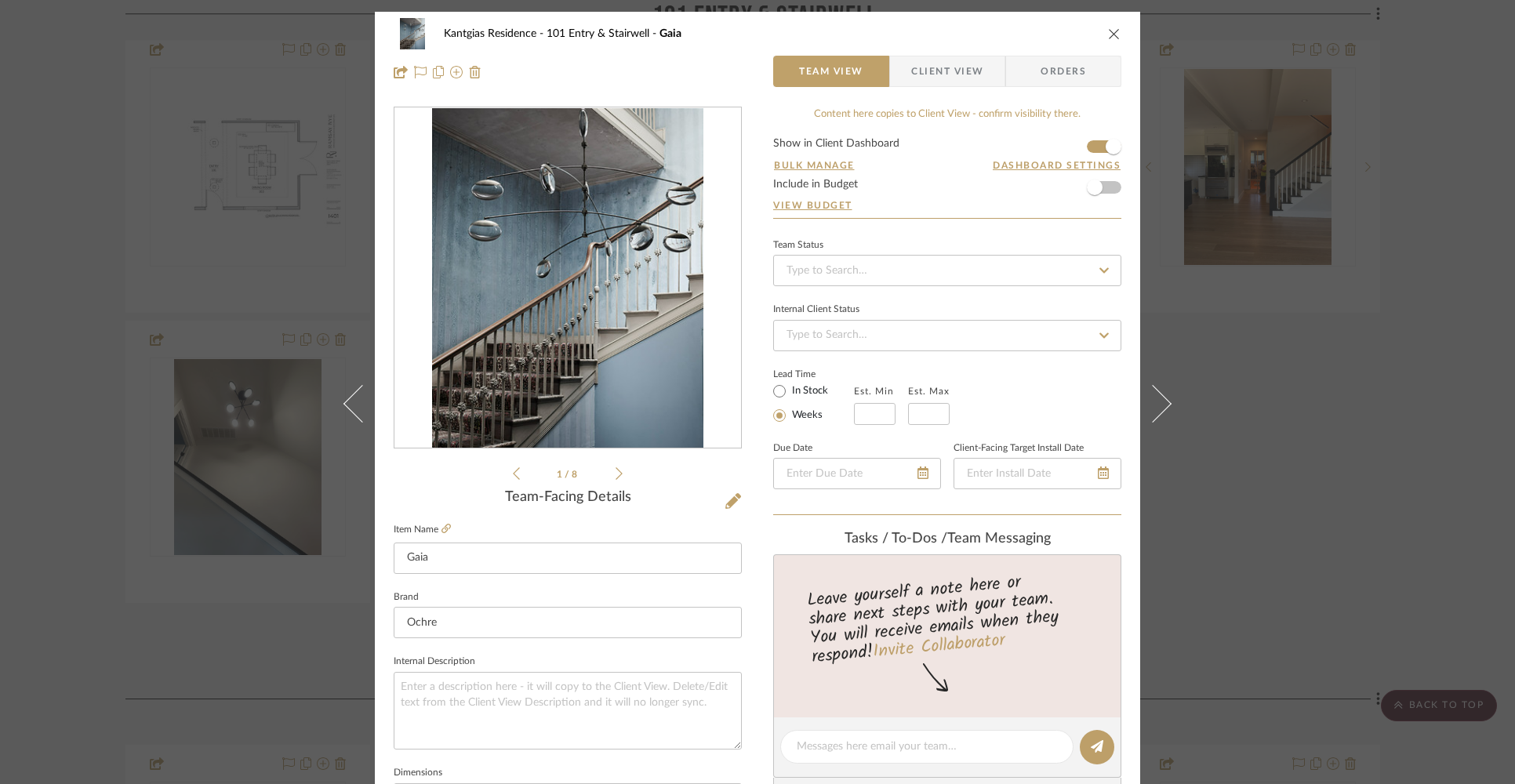
drag, startPoint x: 1107, startPoint y: 33, endPoint x: 1110, endPoint y: 46, distance: 13.3
click at [1108, 33] on icon "close" at bounding box center [1114, 34] width 13 height 13
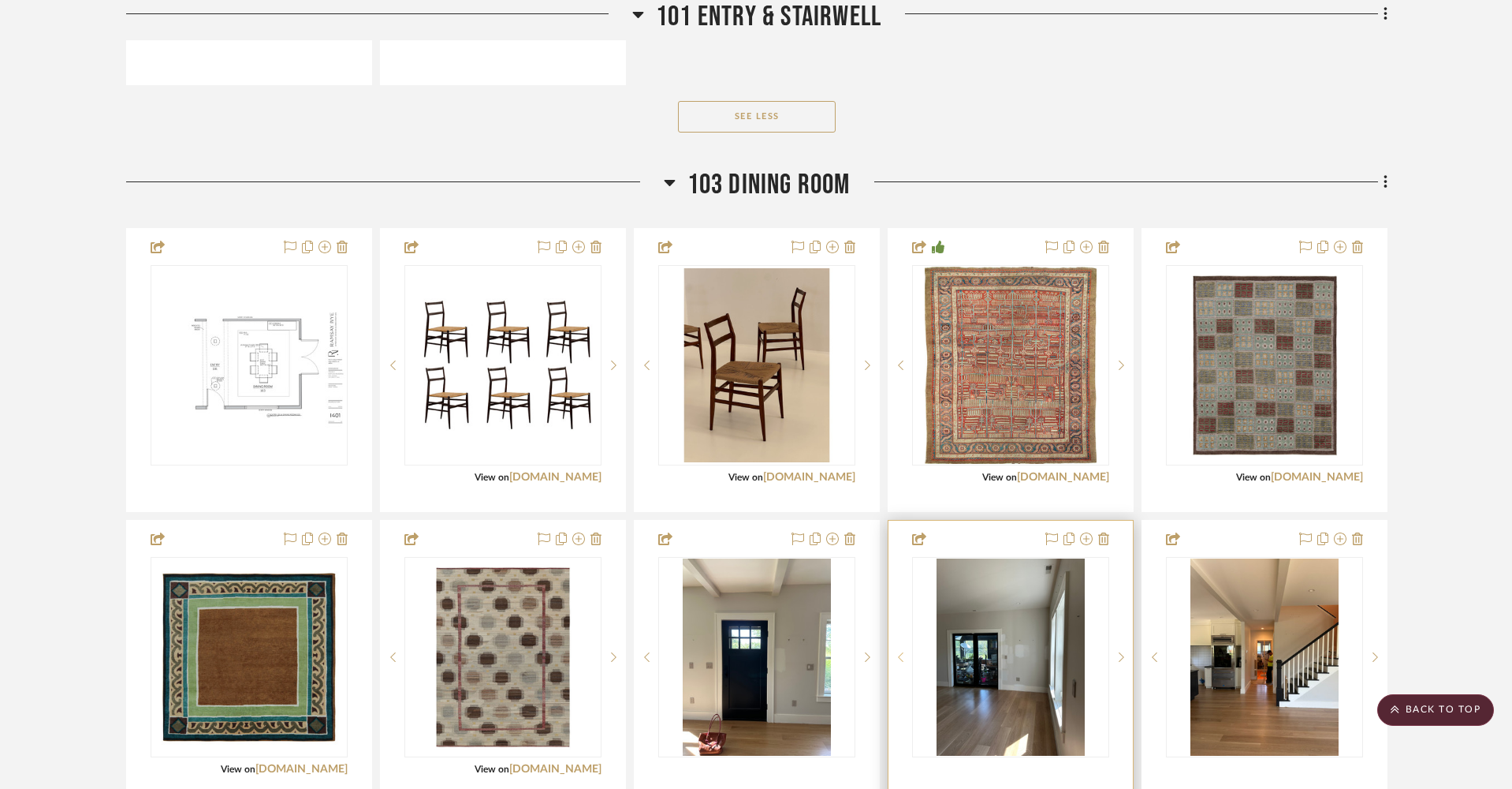
scroll to position [1846, 0]
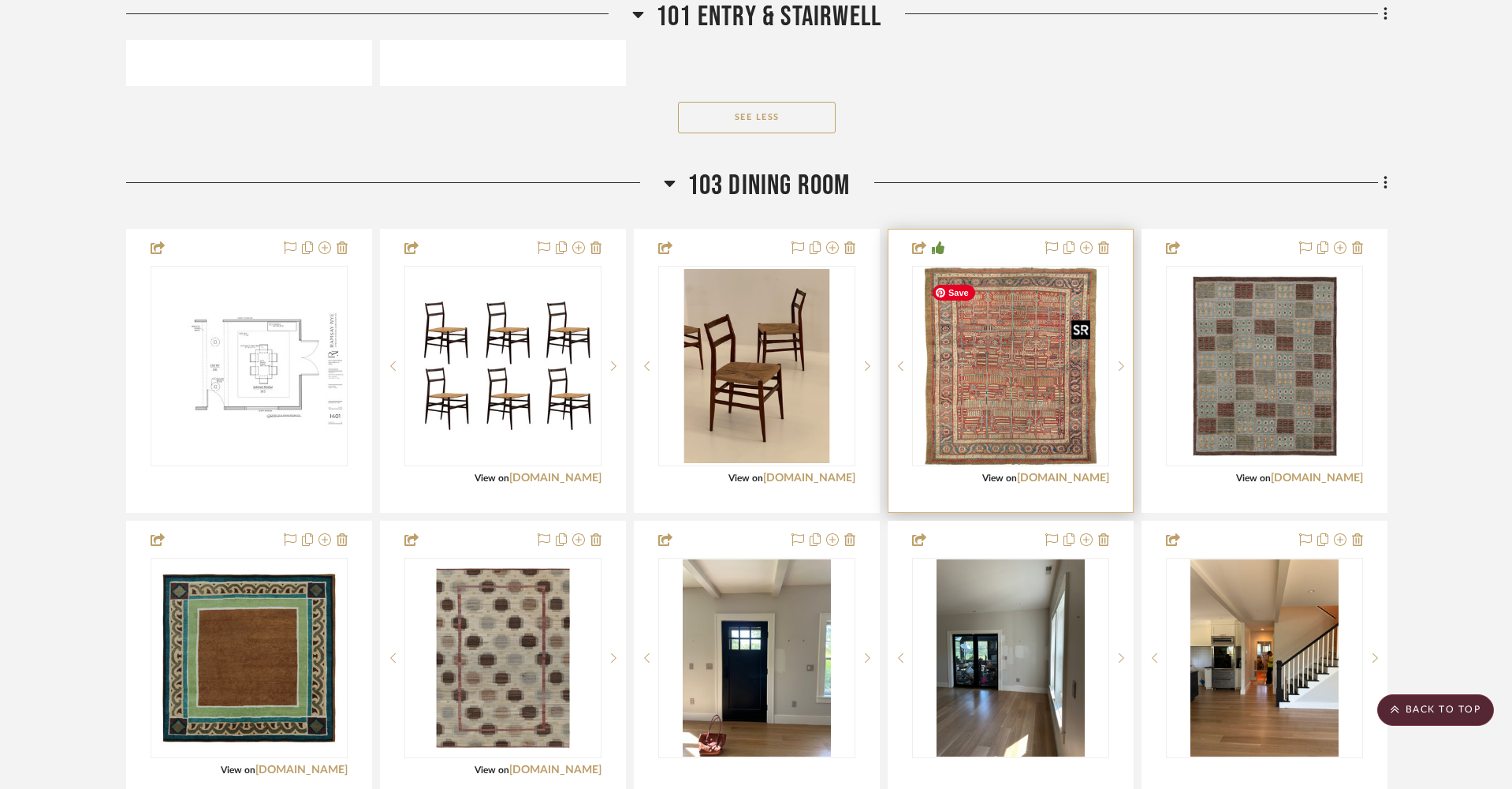
click at [1017, 409] on img "0" at bounding box center [1010, 366] width 171 height 197
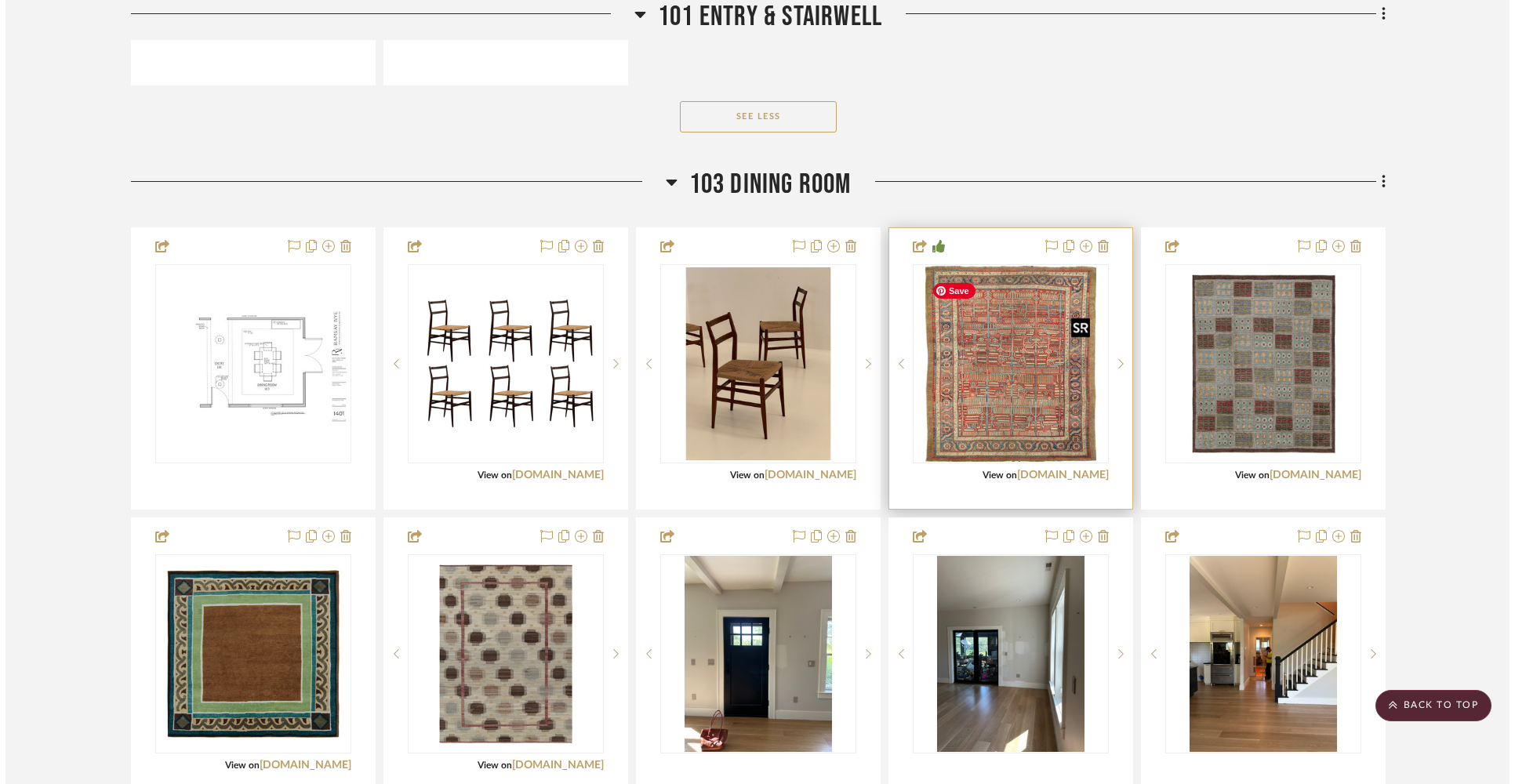
scroll to position [0, 0]
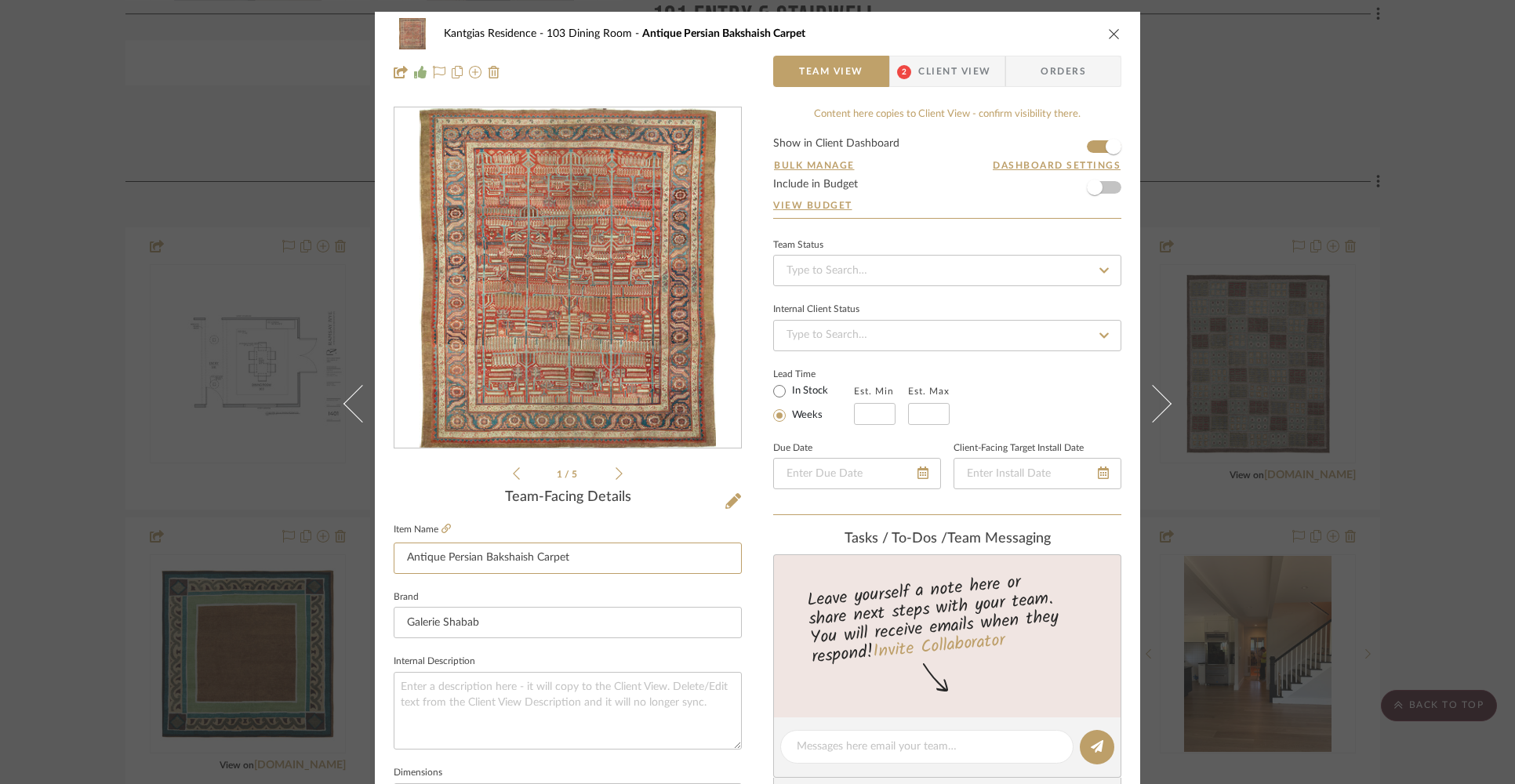
drag, startPoint x: 579, startPoint y: 561, endPoint x: 311, endPoint y: 549, distance: 268.3
click at [305, 551] on div "Kantgias Residence 103 Dining Room Antique Persian Bakshaish Carpet Team View 2…" at bounding box center [757, 392] width 1515 height 784
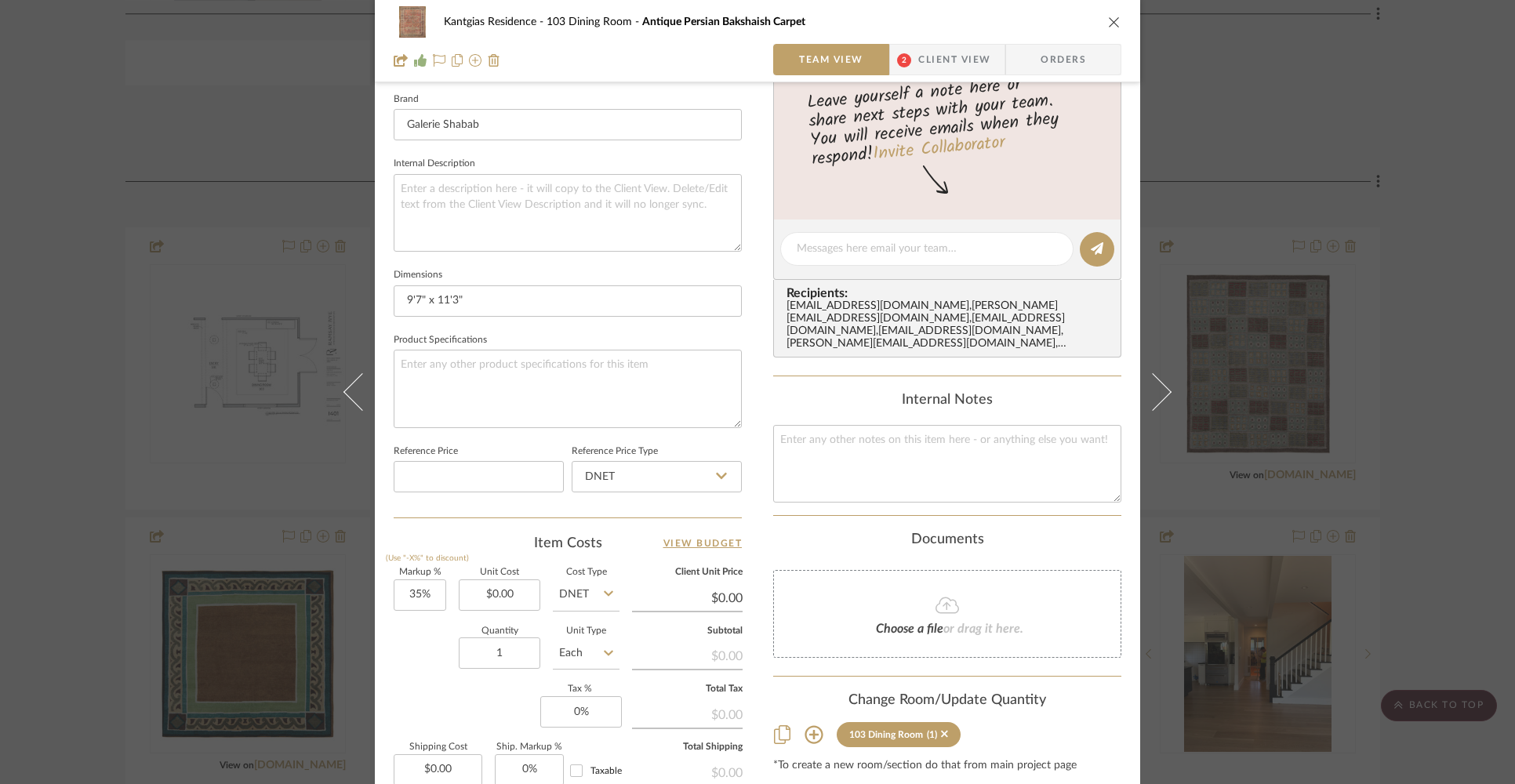
scroll to position [497, 0]
click at [1109, 21] on icon "close" at bounding box center [1114, 22] width 13 height 13
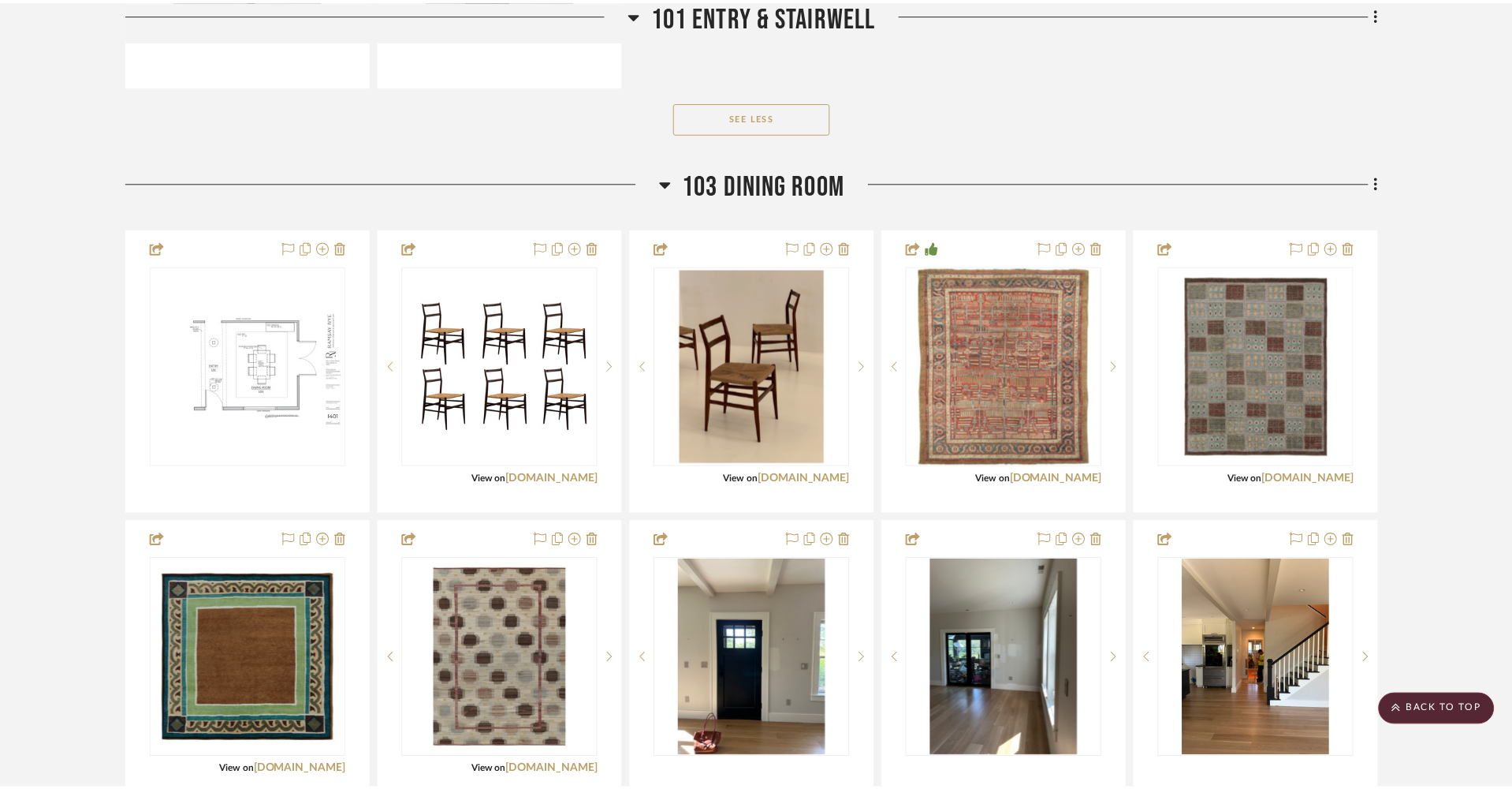
scroll to position [1846, 0]
